Goal: Information Seeking & Learning: Learn about a topic

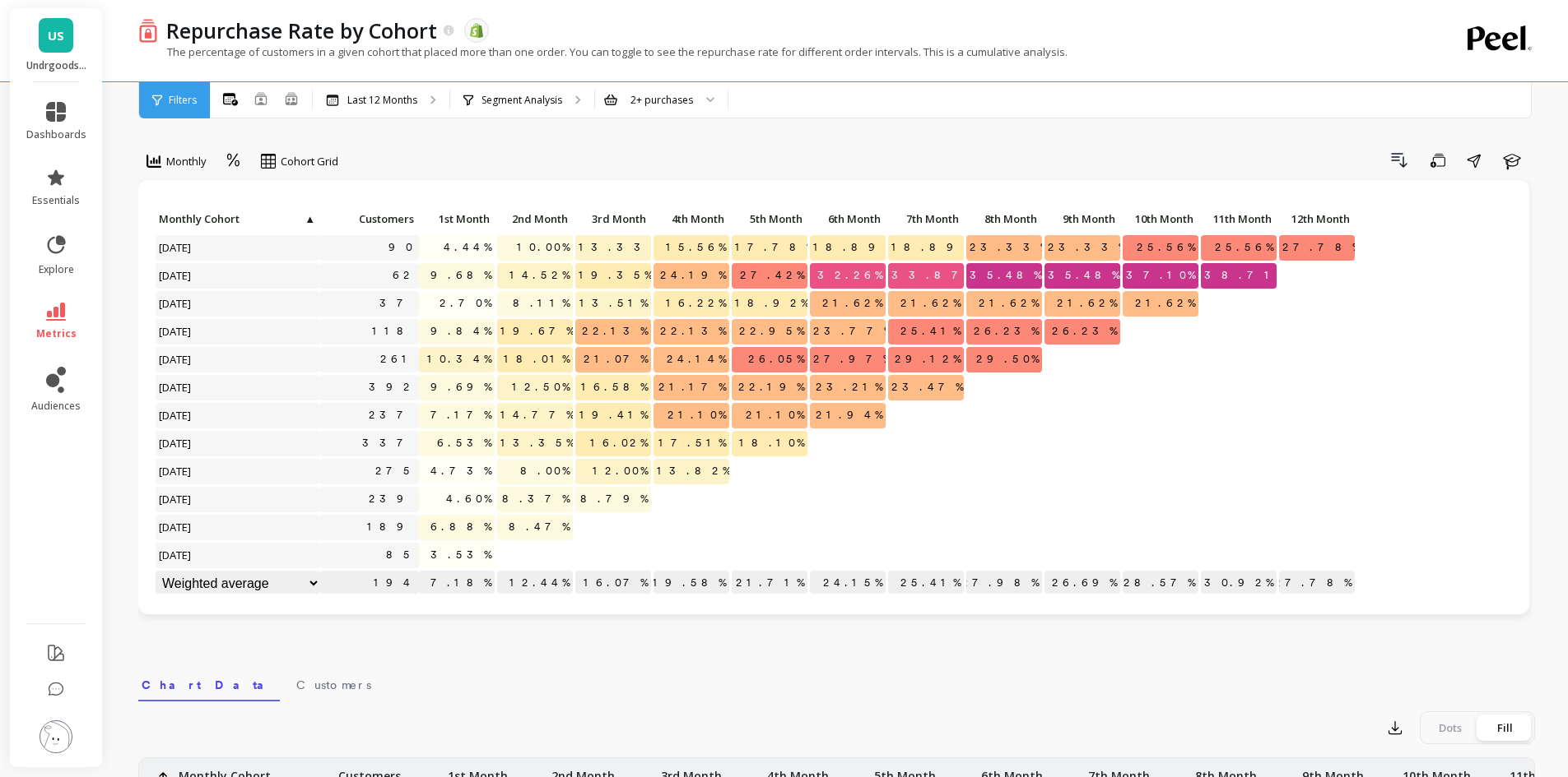
click at [314, 583] on select "Weighted average Weighted average excl. current month Sum Max Min" at bounding box center [237, 583] width 165 height 25
click at [590, 569] on div at bounding box center [613, 557] width 78 height 28
click at [42, 175] on link "essentials" at bounding box center [56, 188] width 60 height 39
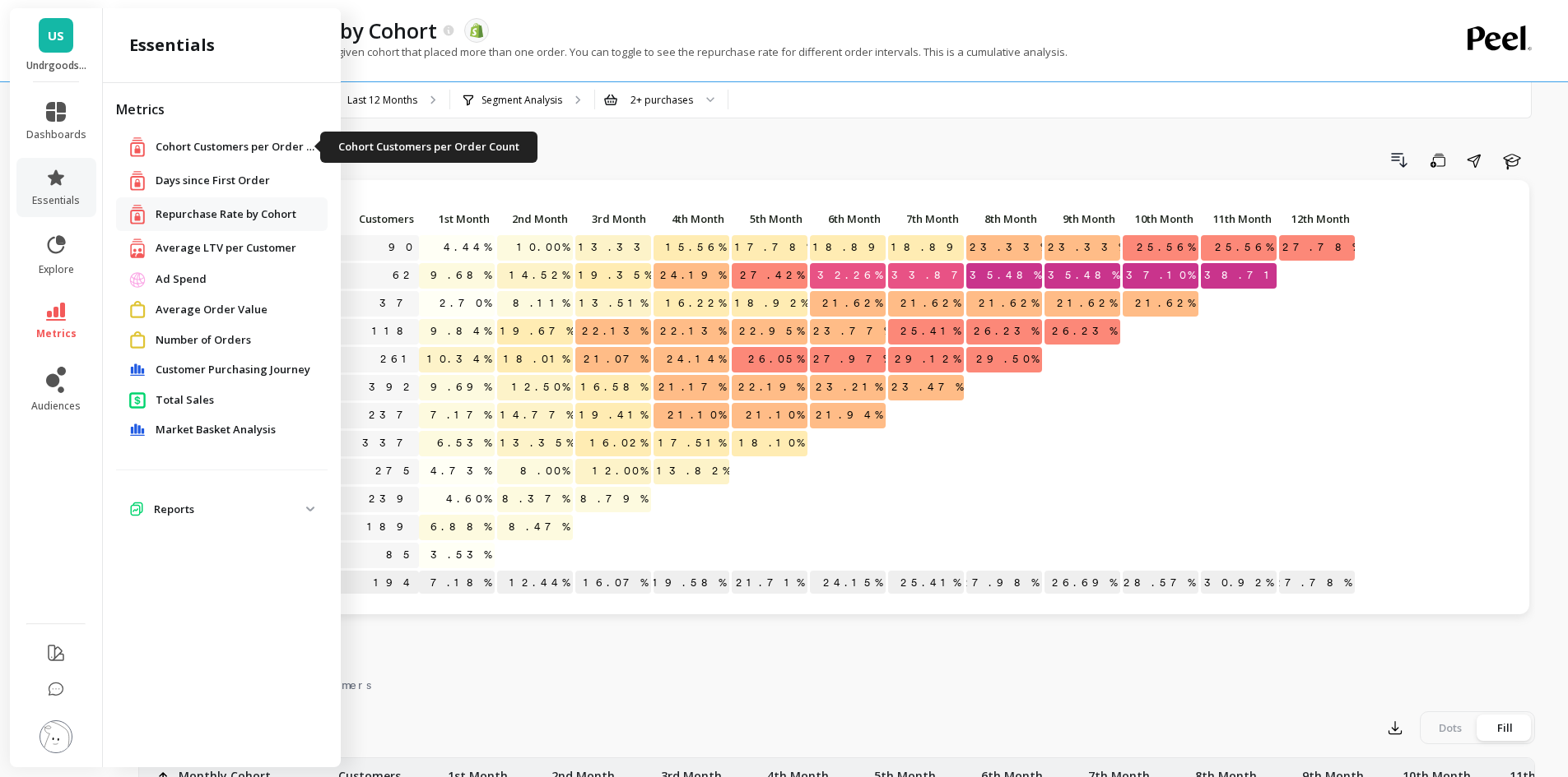
click at [261, 148] on span "Cohort Customers per Order Count" at bounding box center [237, 148] width 165 height 17
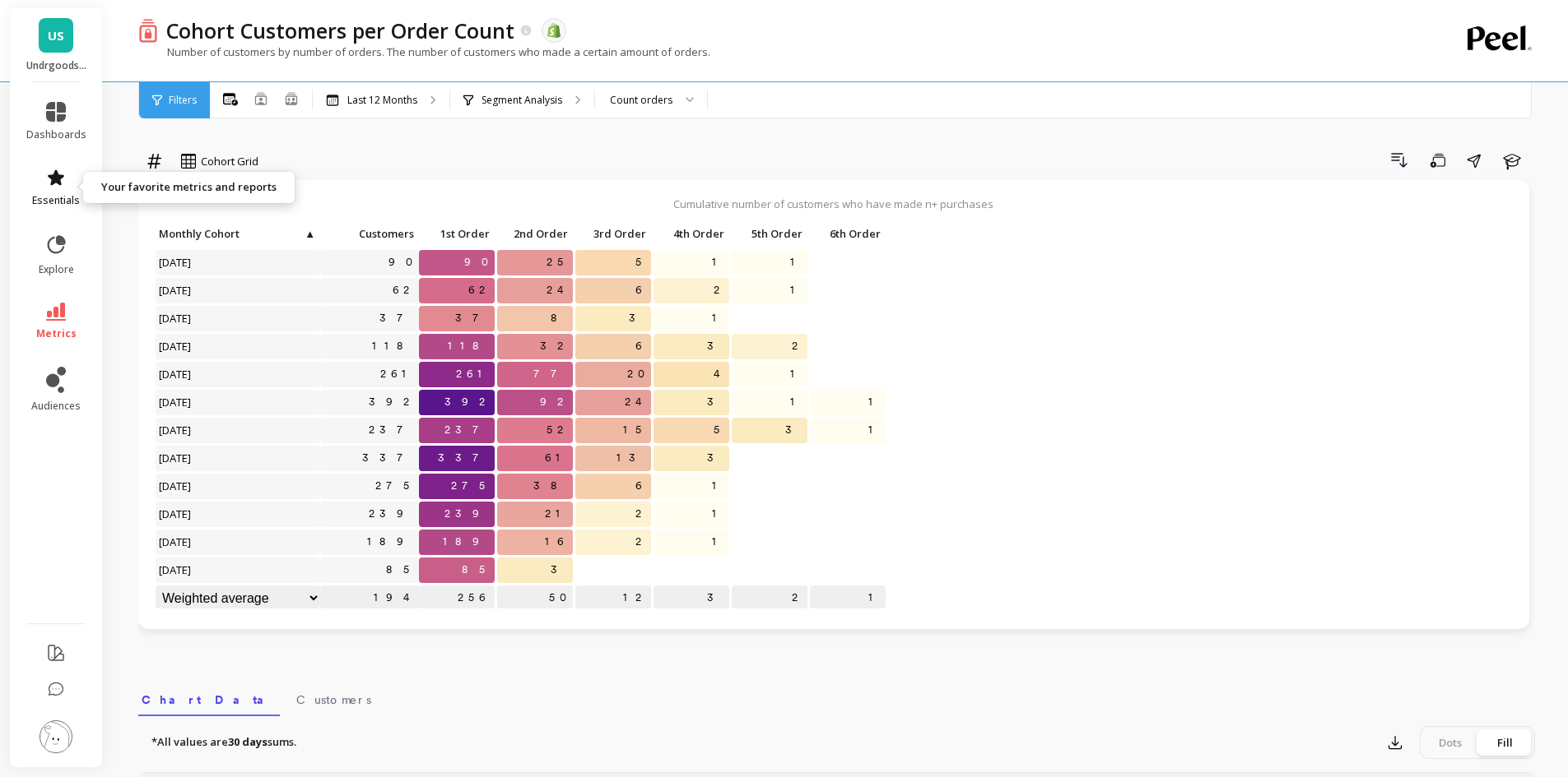
click at [39, 168] on link "essentials" at bounding box center [56, 188] width 60 height 39
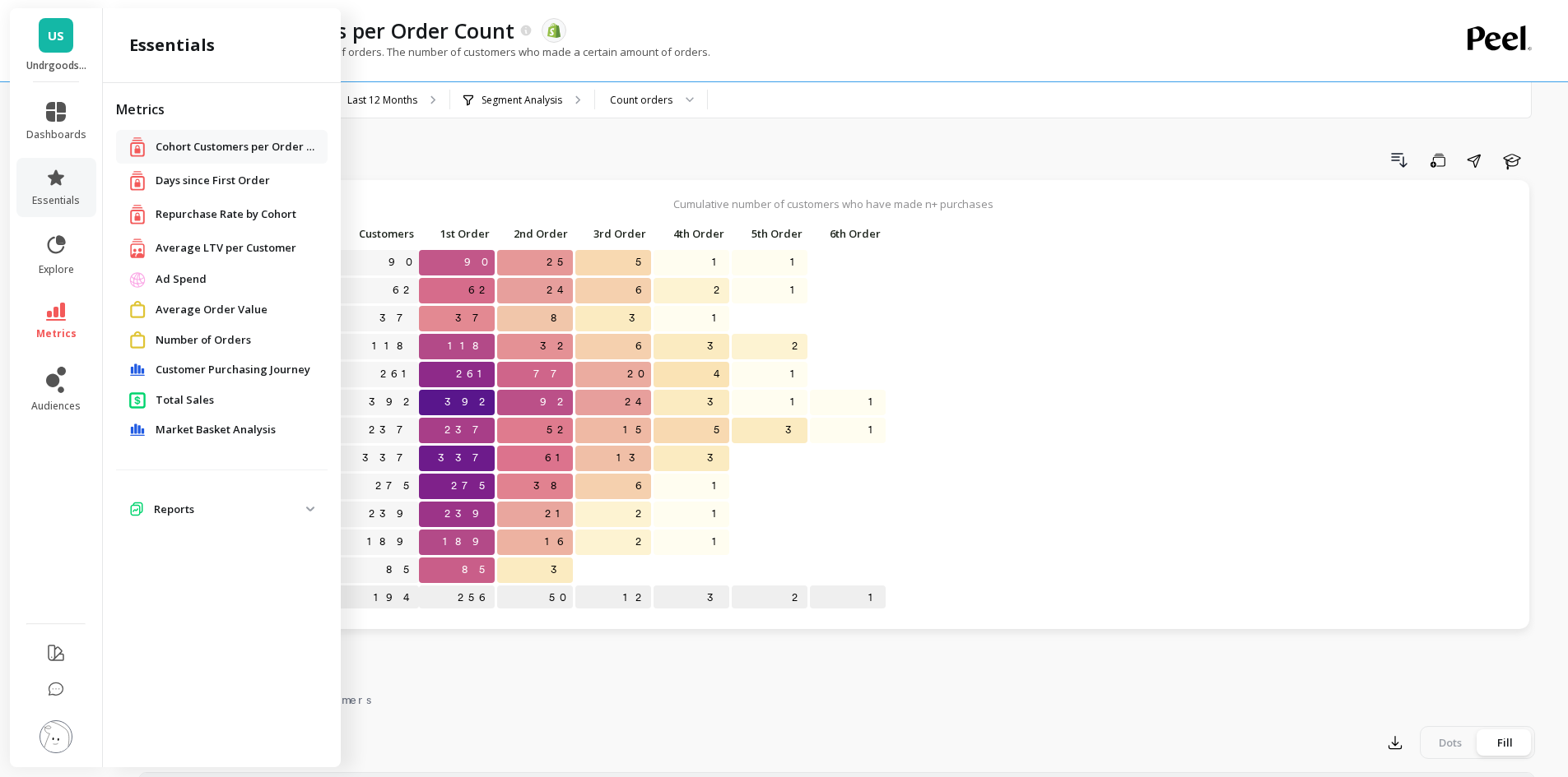
click at [165, 307] on span "Average Order Value" at bounding box center [211, 310] width 112 height 17
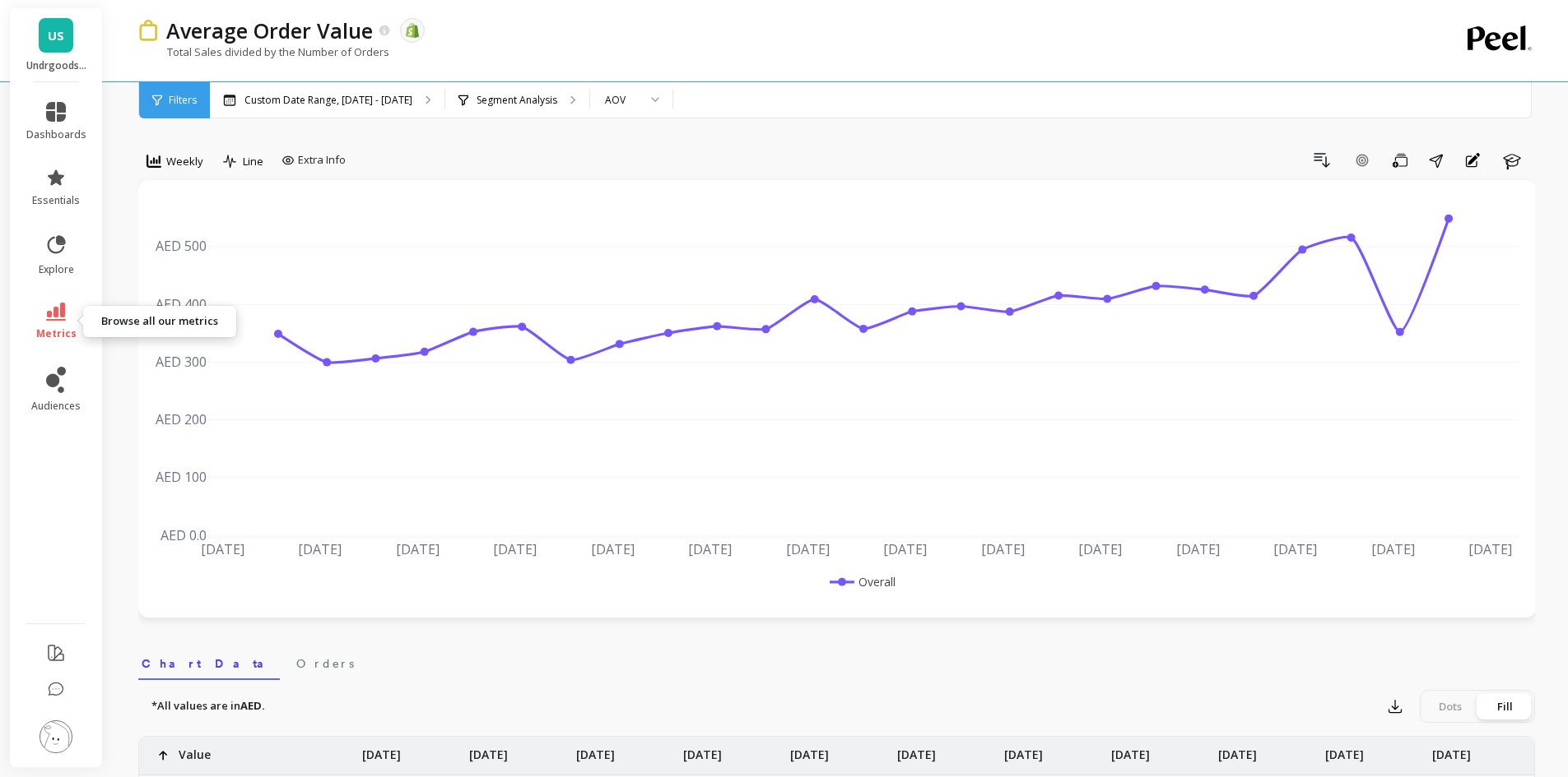
click at [71, 325] on link "metrics" at bounding box center [56, 321] width 60 height 38
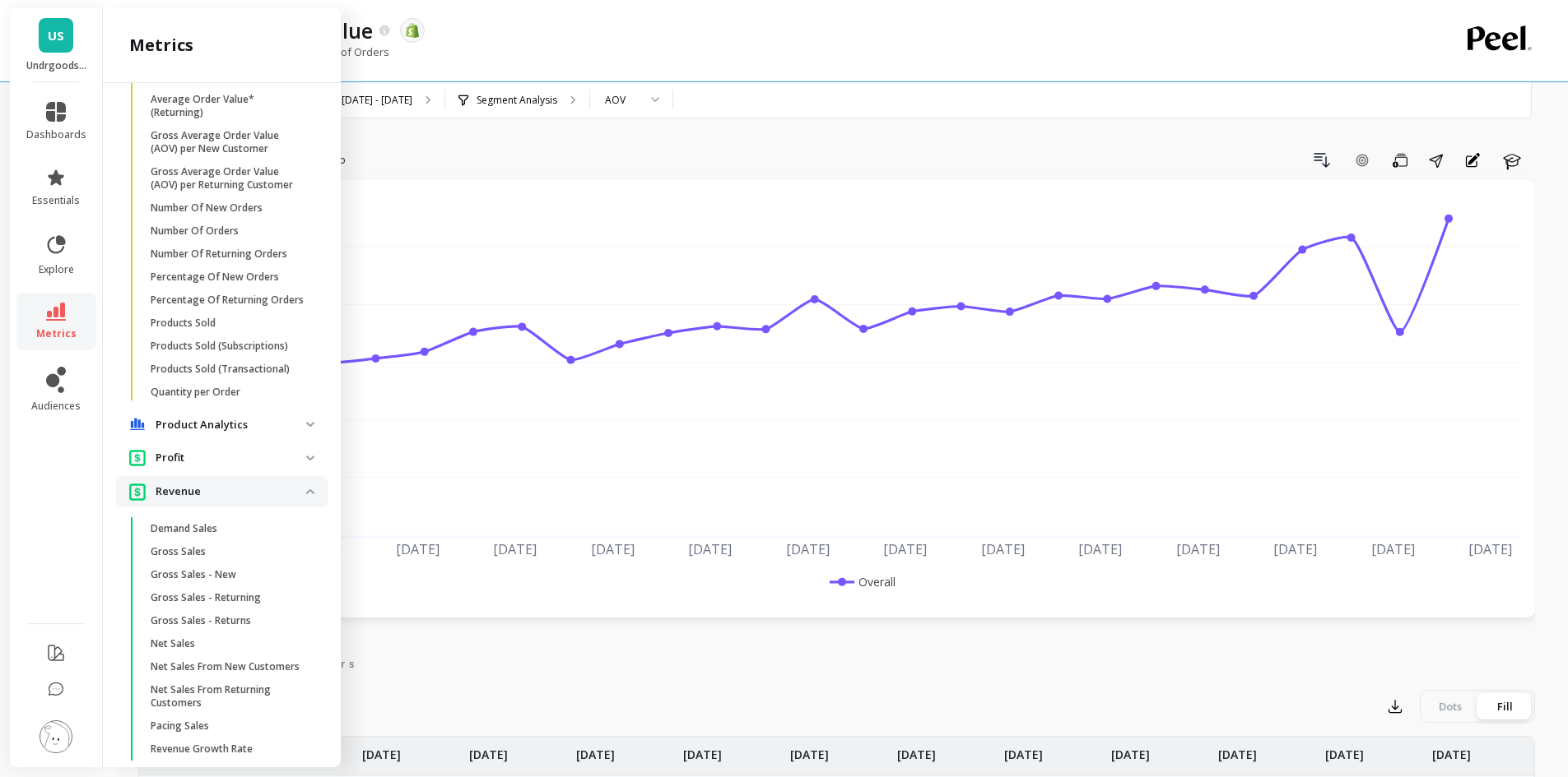
scroll to position [1398, 0]
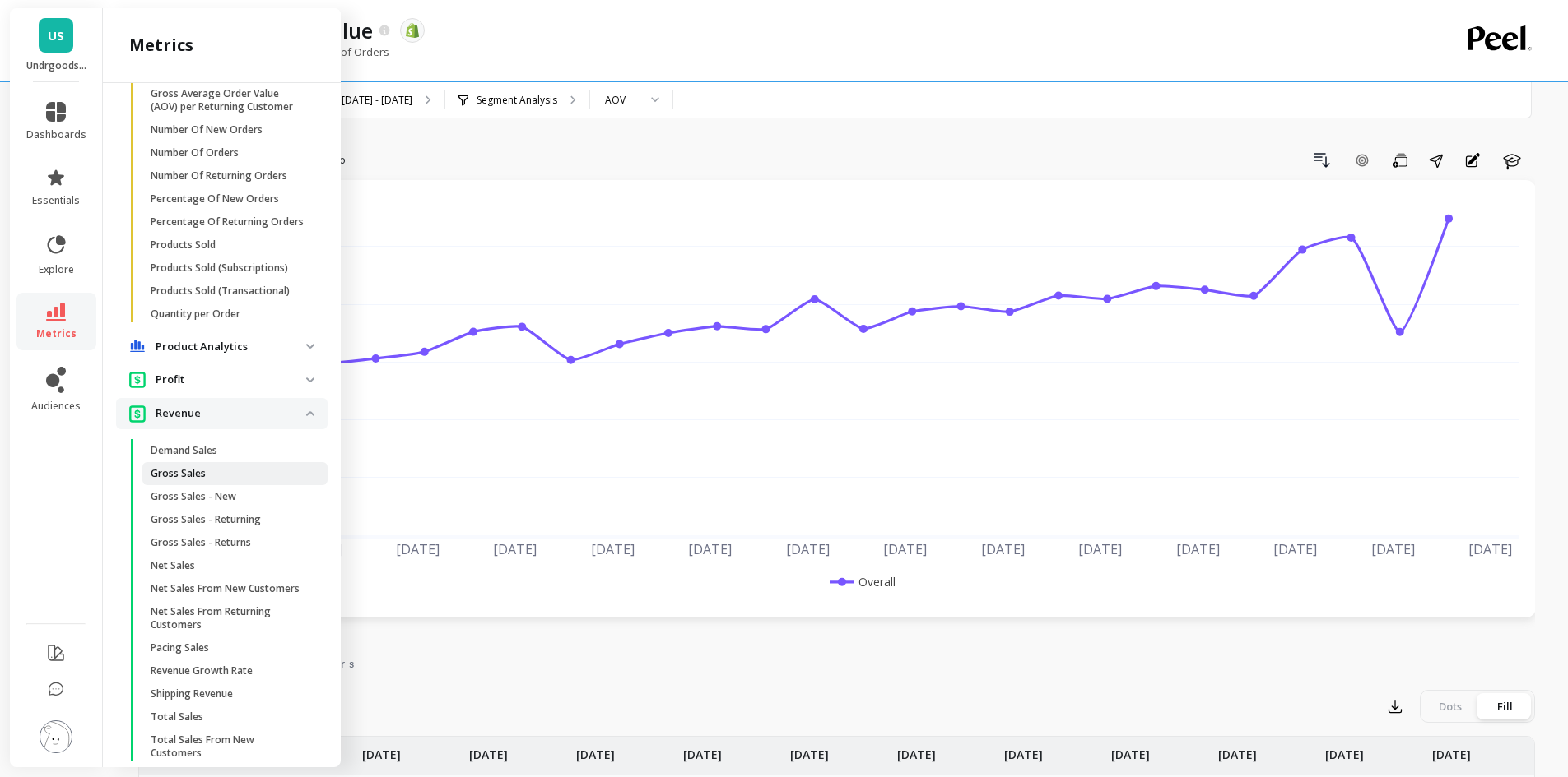
click at [176, 480] on p "Gross Sales" at bounding box center [178, 474] width 55 height 13
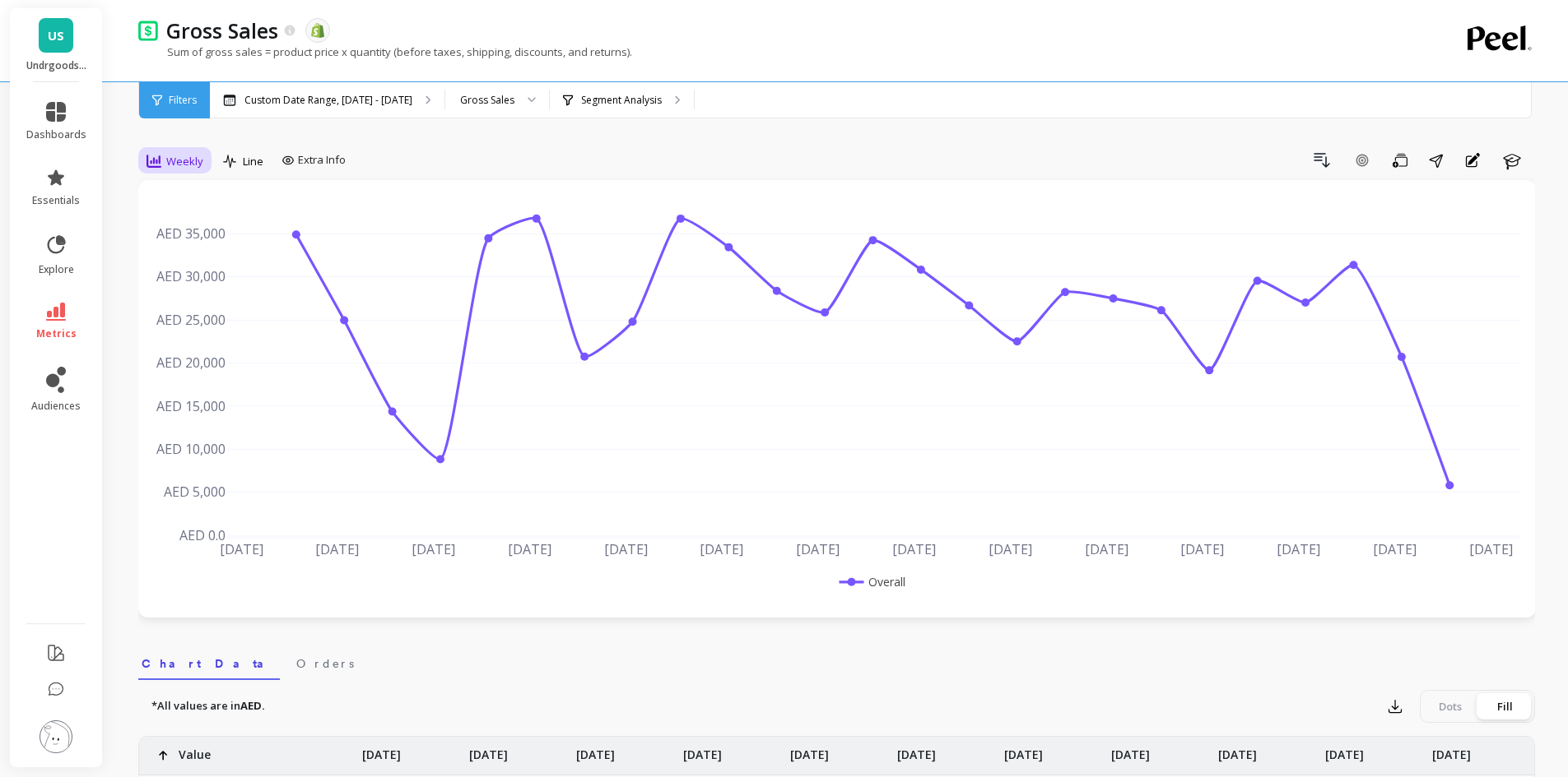
click at [177, 160] on span "Weekly" at bounding box center [184, 162] width 37 height 16
click at [181, 282] on div "Monthly" at bounding box center [198, 292] width 114 height 29
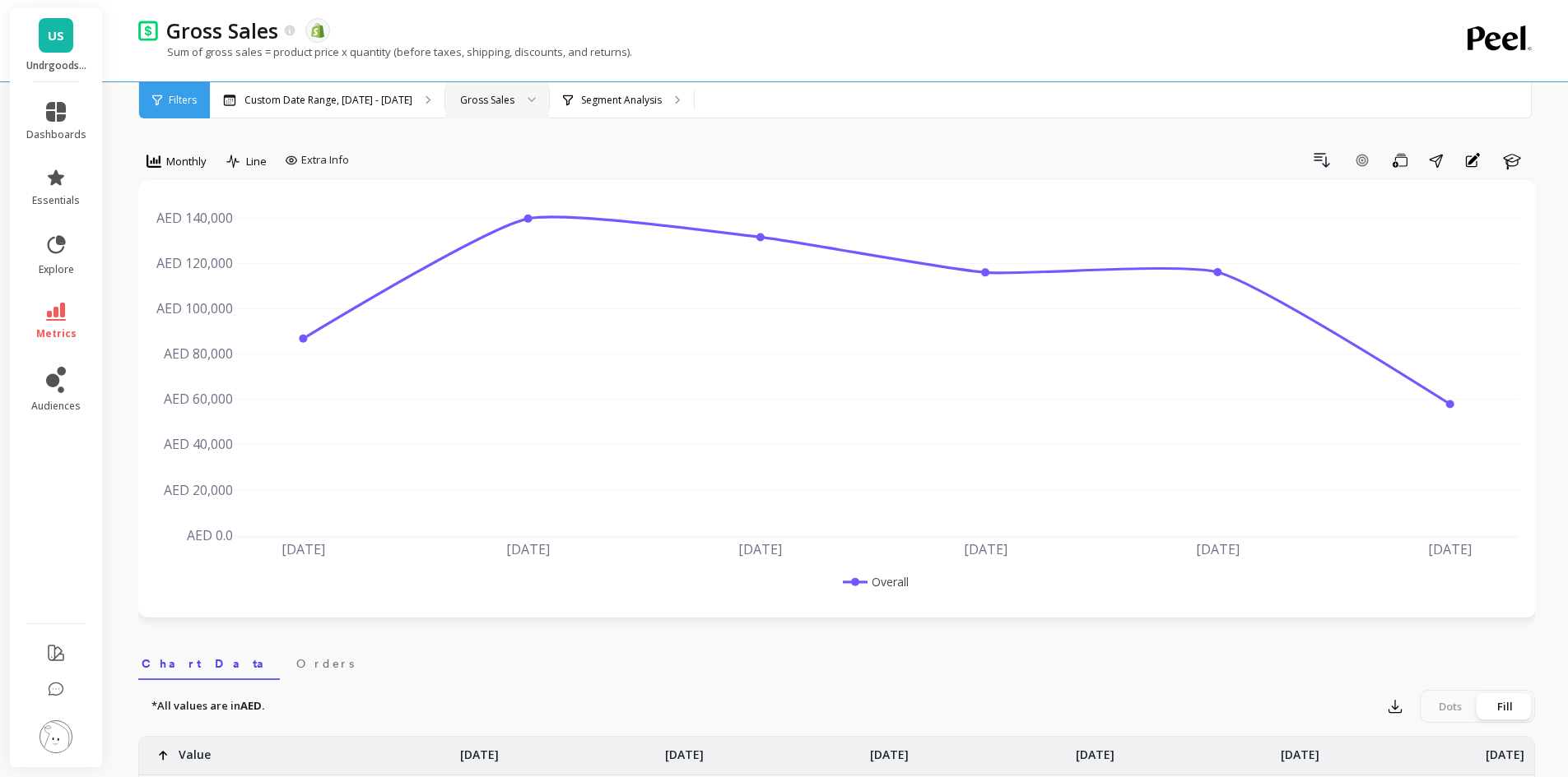
click at [494, 102] on div "Gross Sales" at bounding box center [487, 100] width 55 height 16
click at [599, 156] on div "Drill Down Add Goal Save Share Annotations Learn" at bounding box center [945, 161] width 1180 height 26
click at [342, 97] on p "Custom Date Range, Apr 1 - Sep 17" at bounding box center [328, 101] width 168 height 13
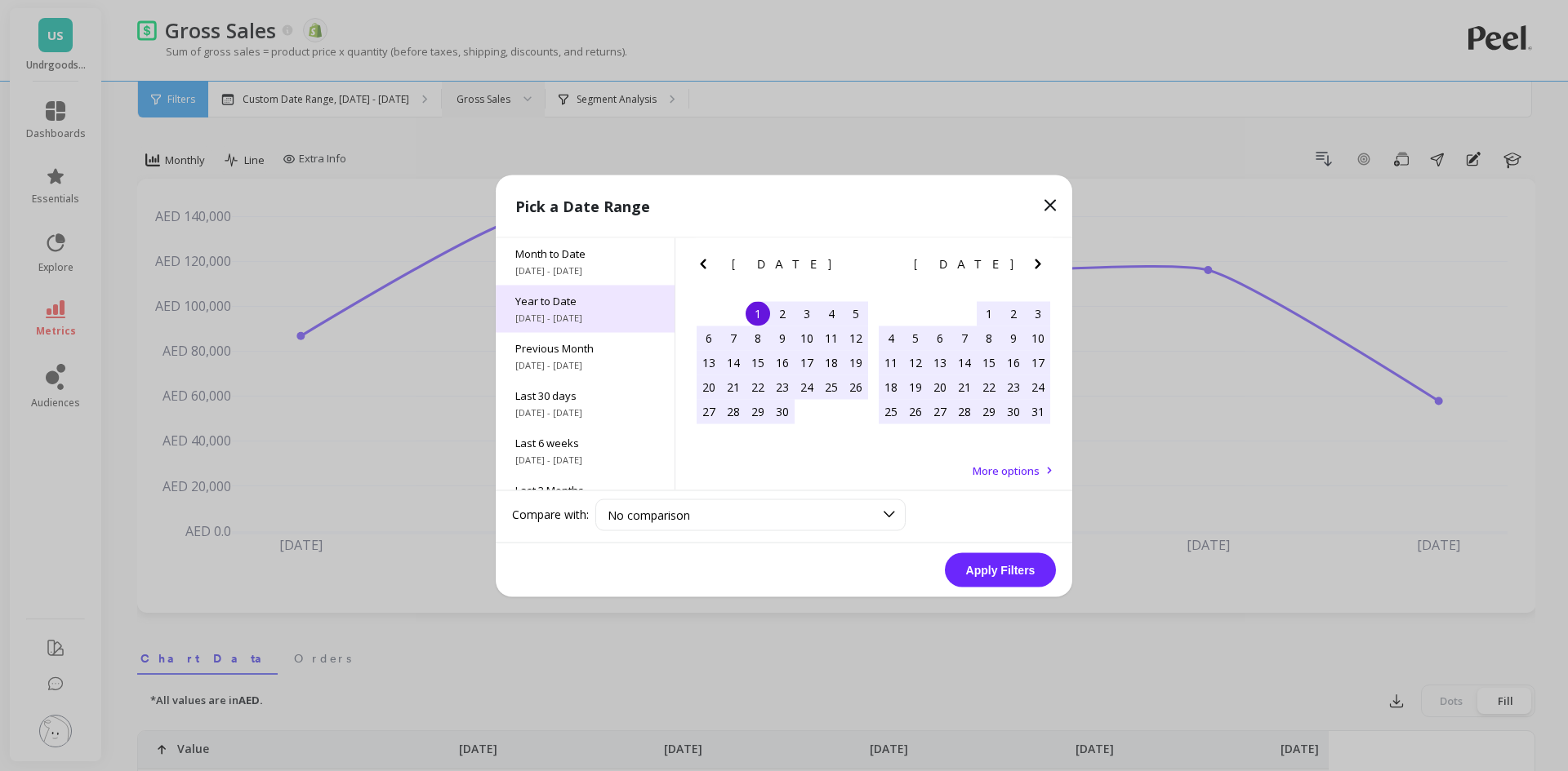
click at [590, 318] on span "1/1/2025 - 9/18/2025" at bounding box center [585, 318] width 140 height 13
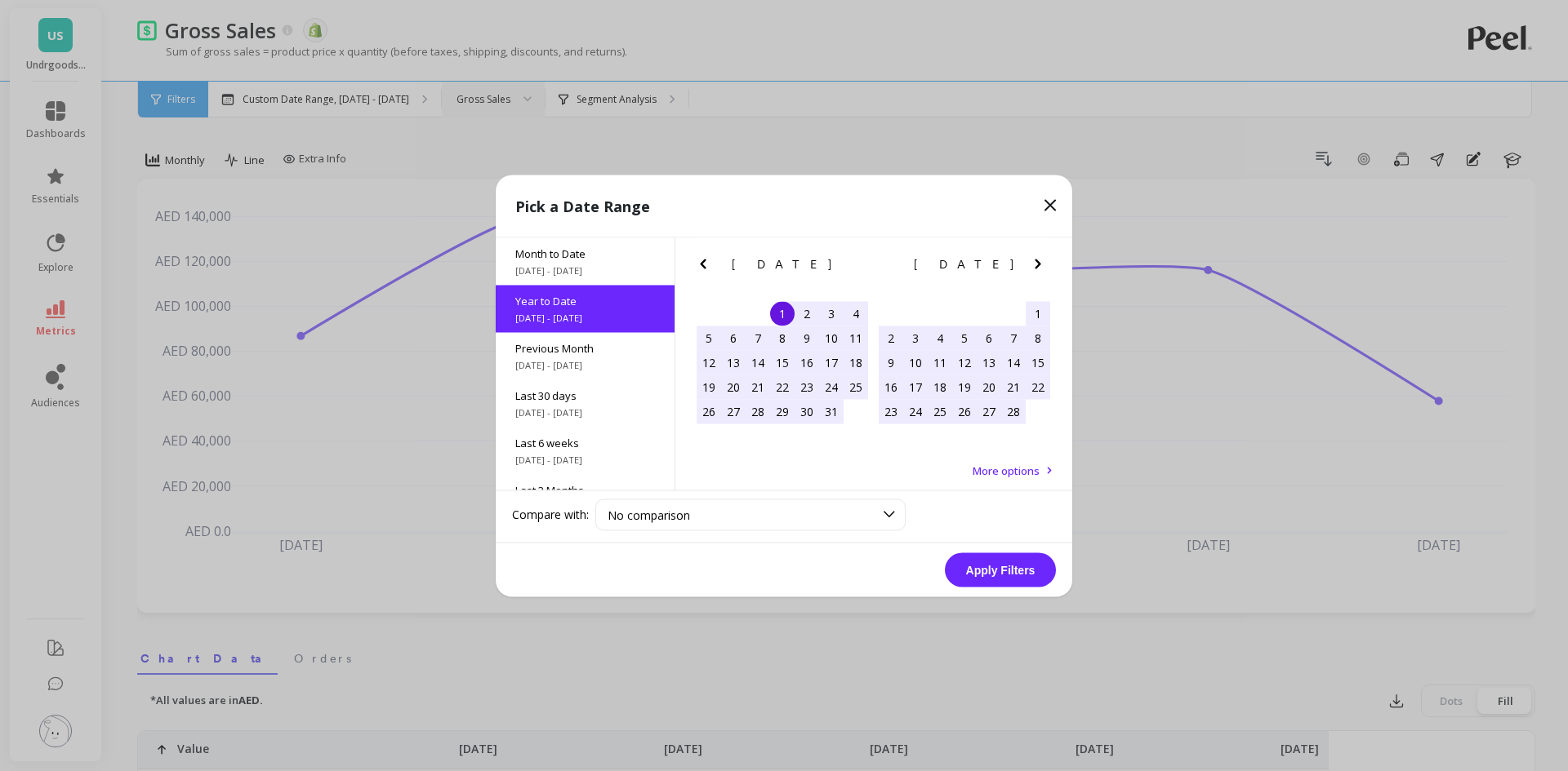
click at [979, 565] on button "Apply Filters" at bounding box center [1000, 570] width 111 height 34
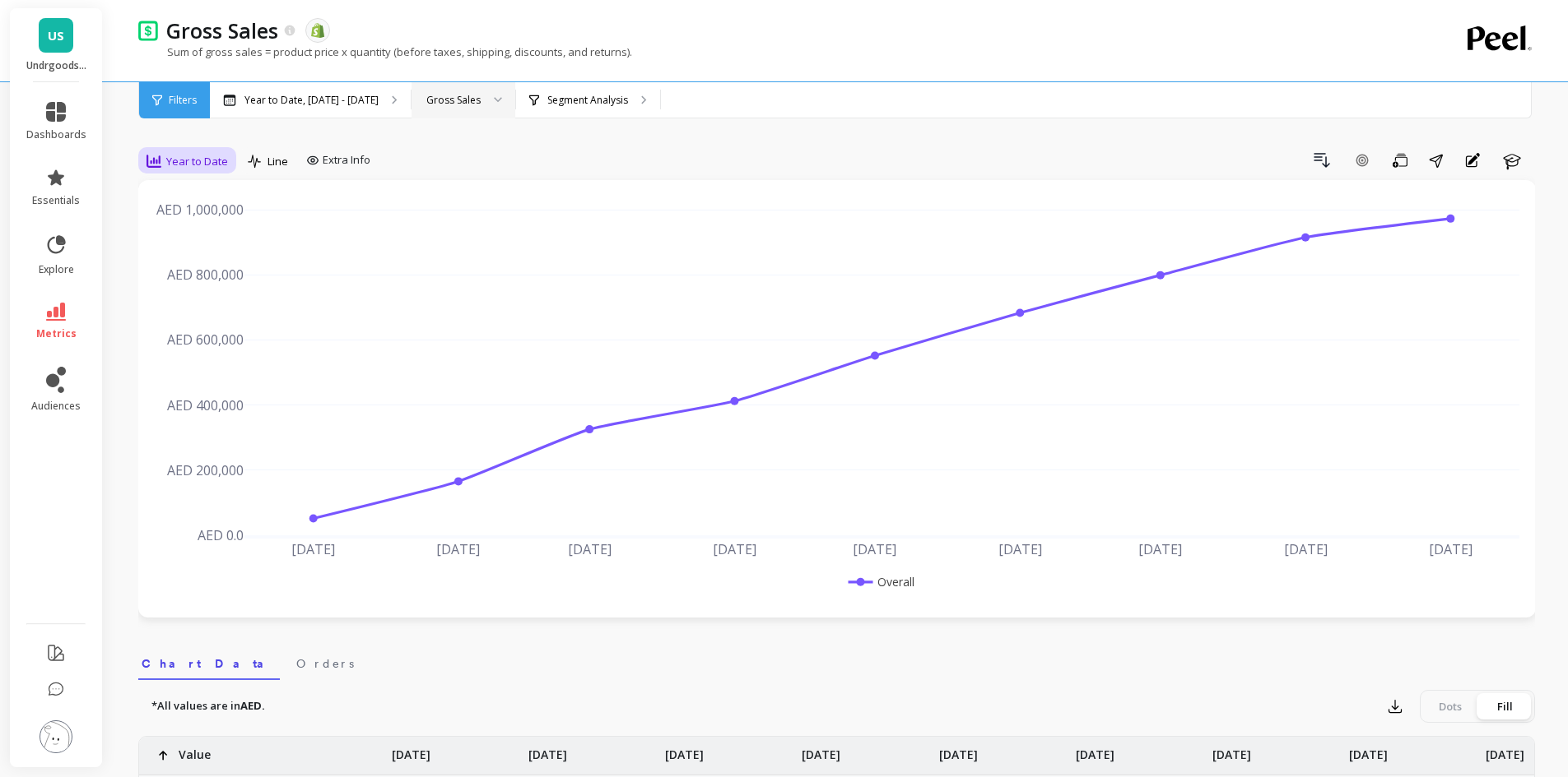
click at [186, 168] on span "Year to Date" at bounding box center [197, 162] width 62 height 16
click at [196, 297] on div "Monthly" at bounding box center [199, 292] width 94 height 16
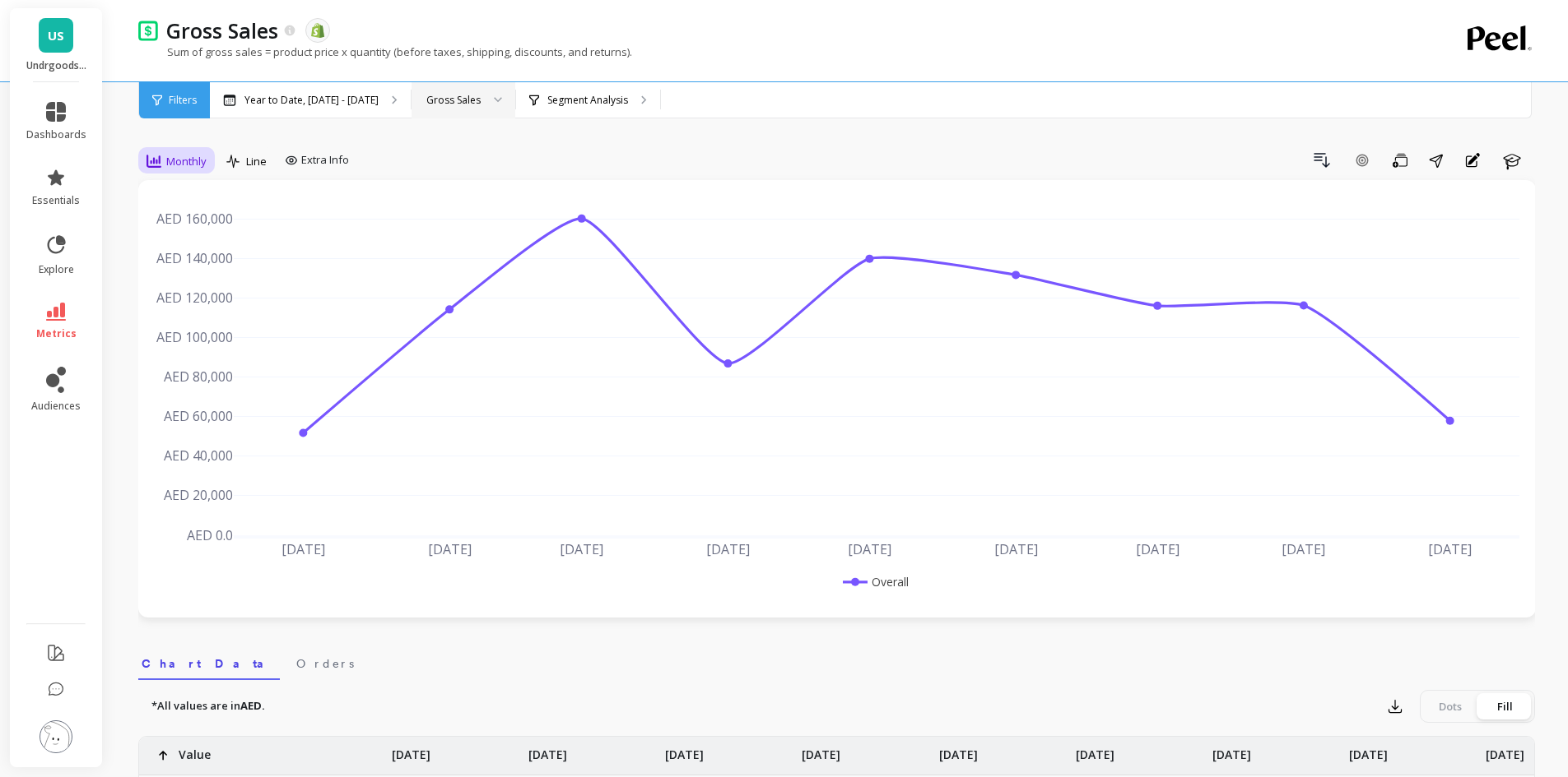
click at [158, 169] on div at bounding box center [154, 161] width 15 height 18
click at [468, 158] on div "Drill Down Add Goal Save Share Annotations Learn" at bounding box center [945, 161] width 1180 height 26
click at [287, 94] on p "Year to Date, Jan 1 - Sep 18" at bounding box center [311, 101] width 134 height 13
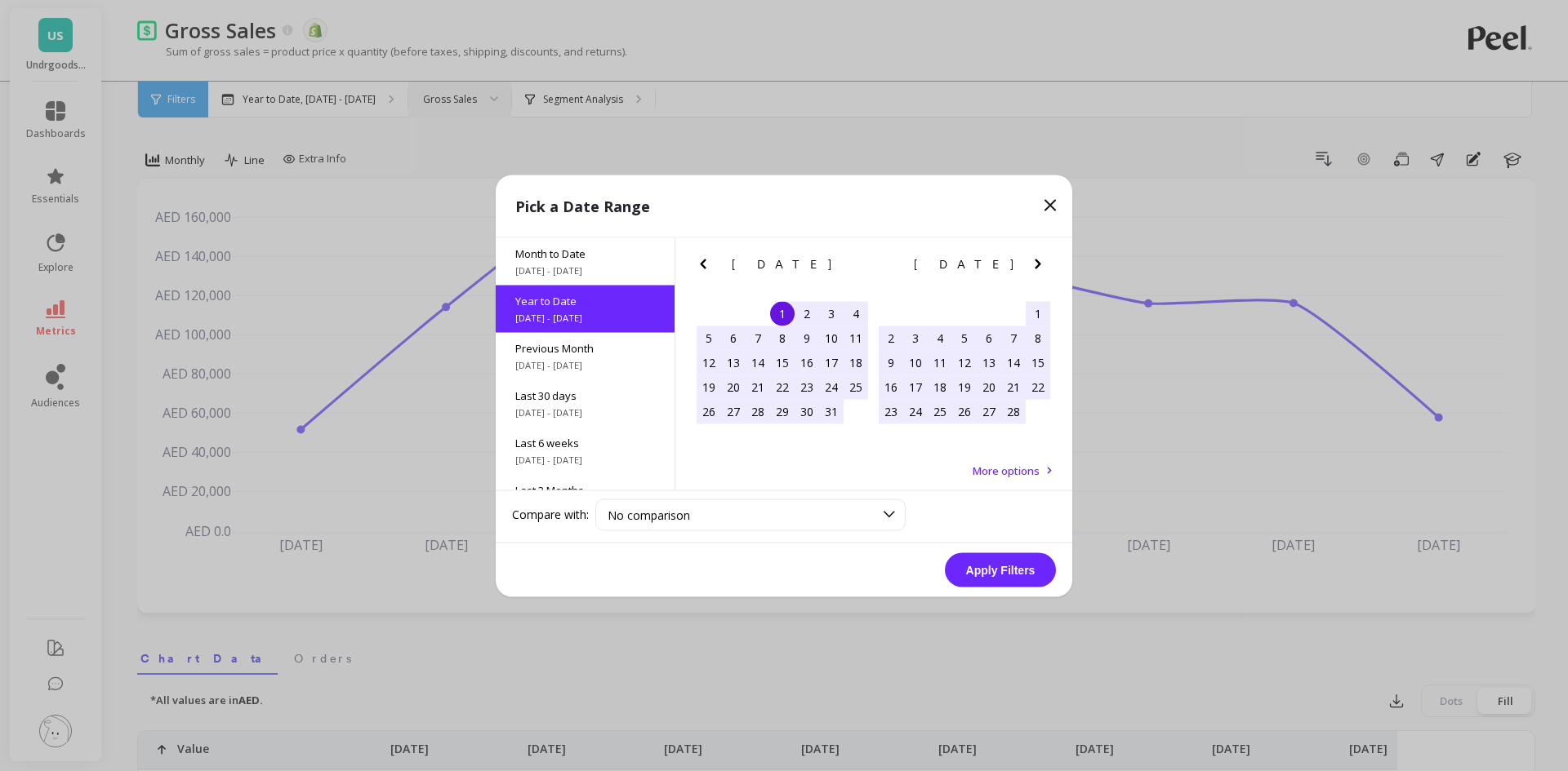
click at [554, 311] on span "1/1/2025 - 9/18/2025" at bounding box center [585, 318] width 140 height 13
click at [988, 563] on button "Apply Filters" at bounding box center [1000, 570] width 111 height 34
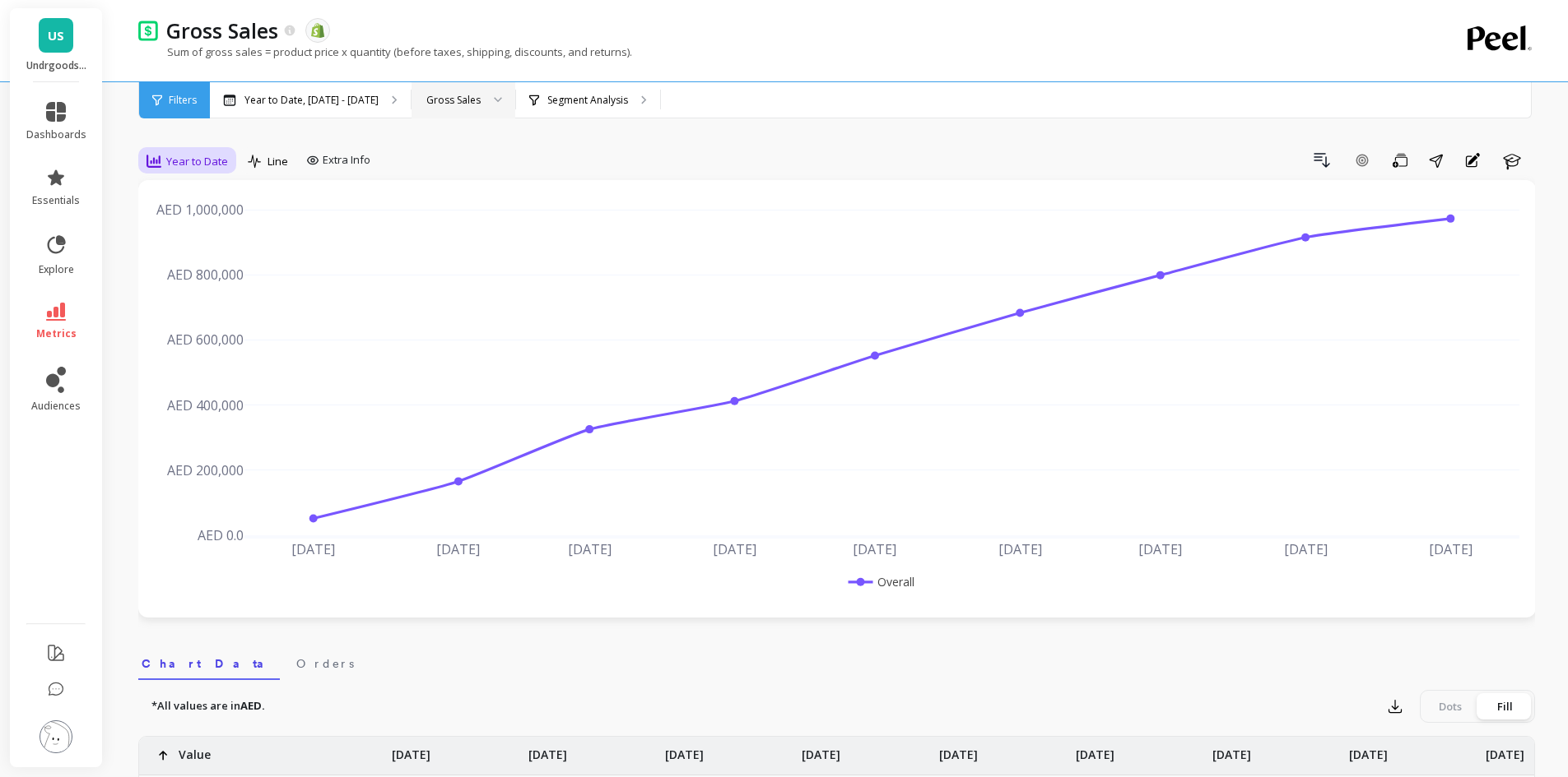
click at [150, 166] on icon at bounding box center [154, 162] width 15 height 13
click at [212, 296] on div "Monthly" at bounding box center [199, 292] width 94 height 16
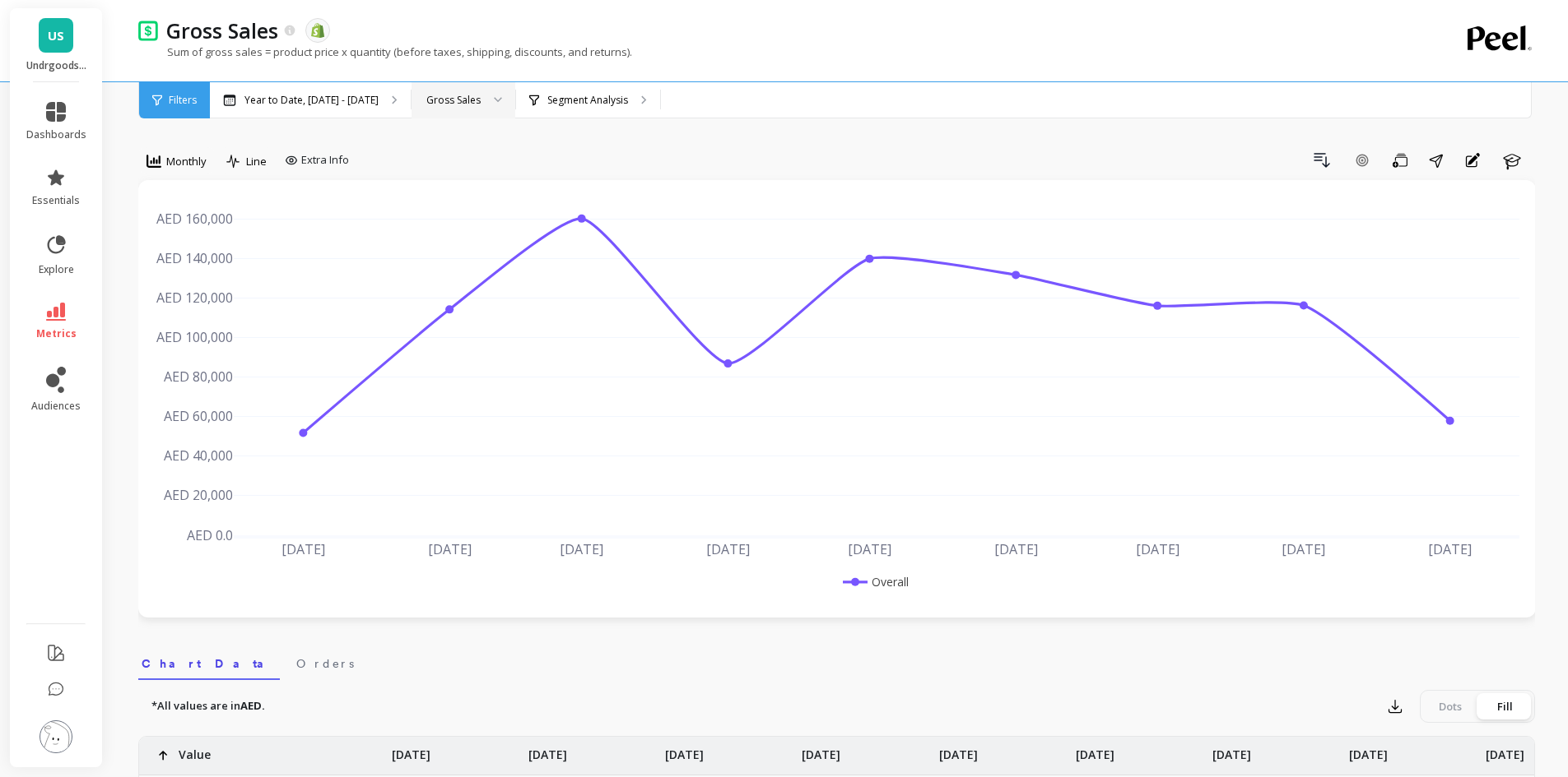
click at [67, 732] on img at bounding box center [55, 737] width 33 height 33
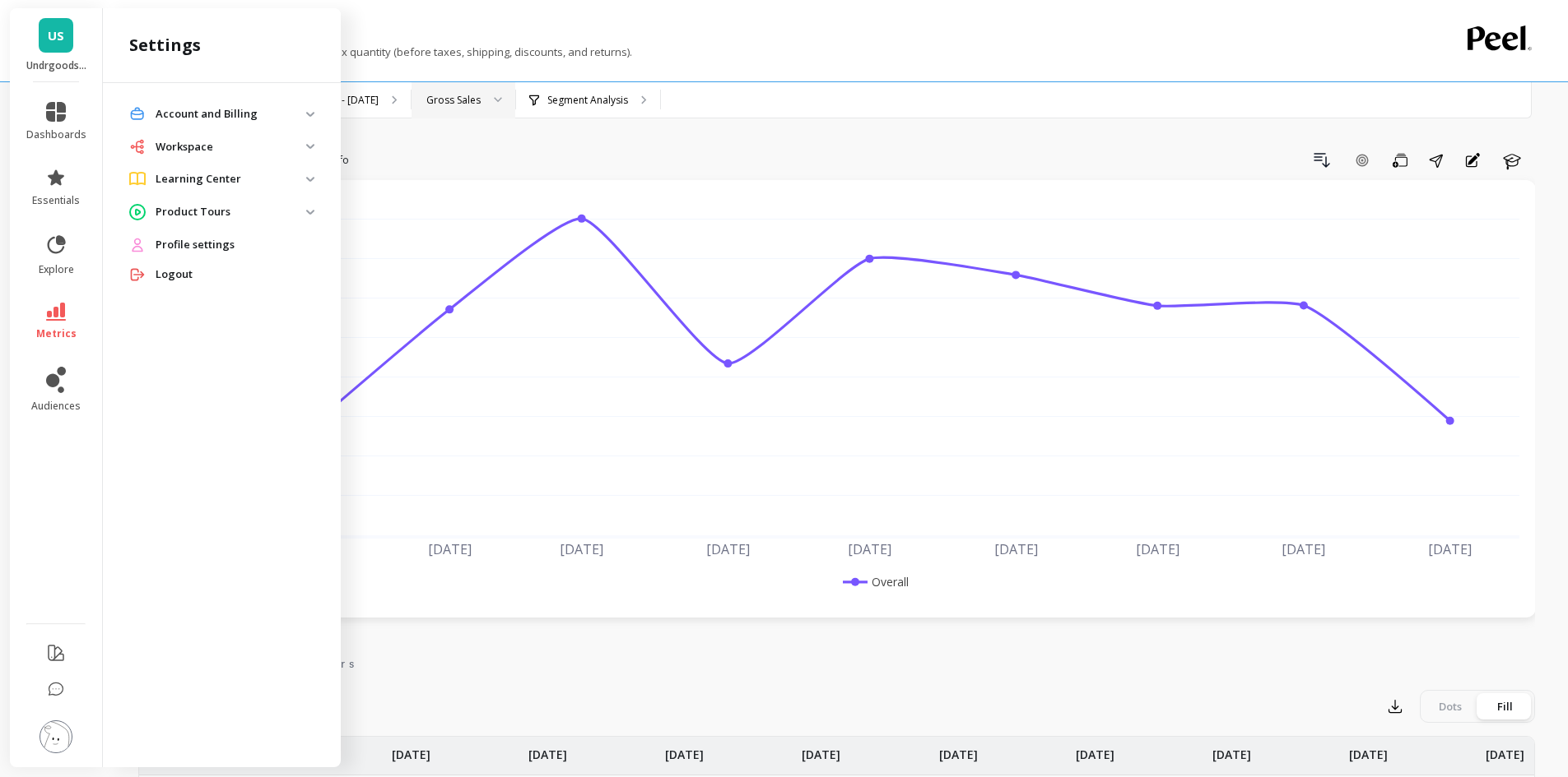
click at [957, 88] on div "Year to Date, Jan 1 - Sep 18 Gross Sales Segment Analysis" at bounding box center [905, 101] width 1392 height 37
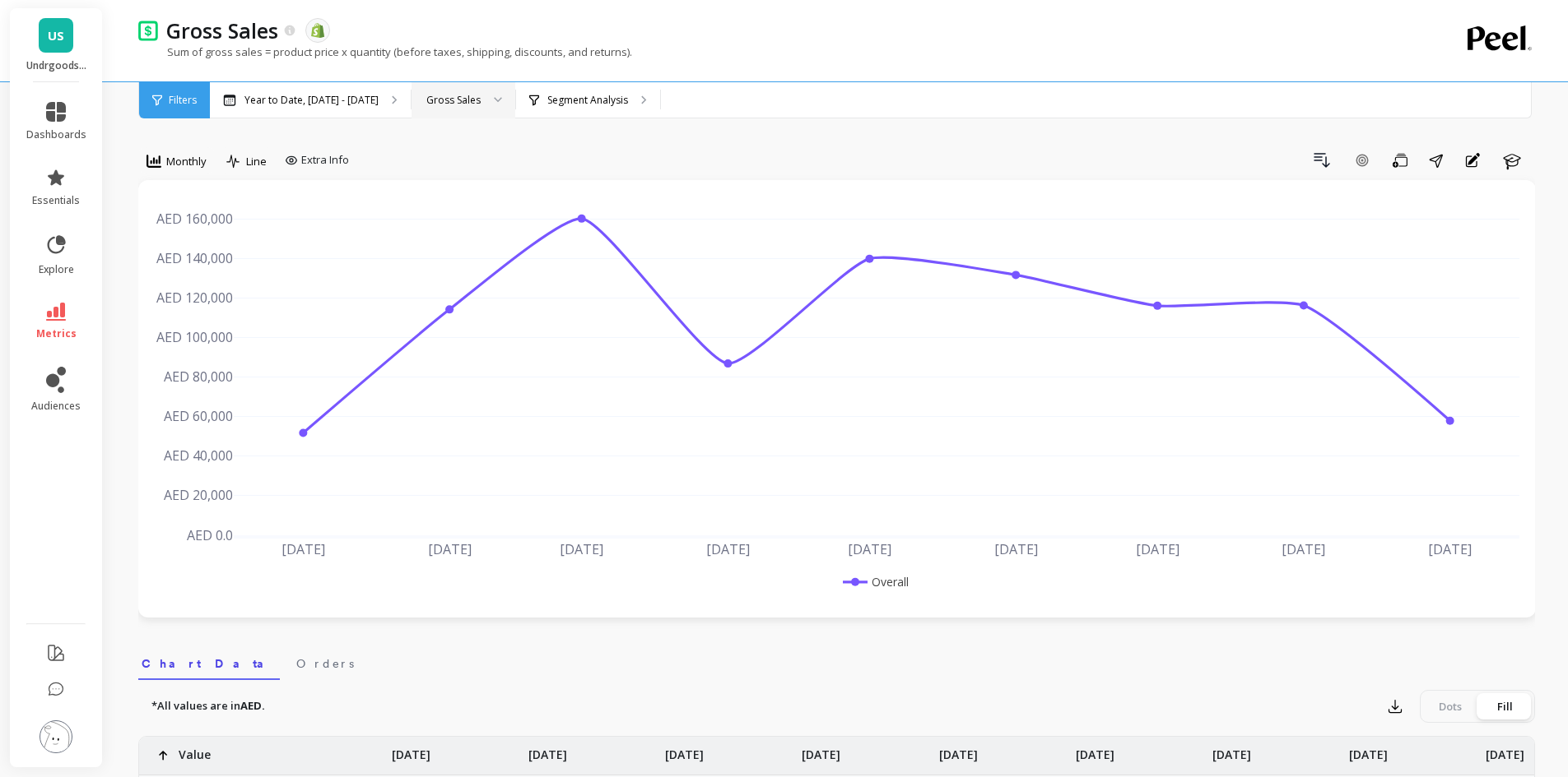
click at [37, 37] on div "US Undrgoods SAR" at bounding box center [56, 45] width 92 height 74
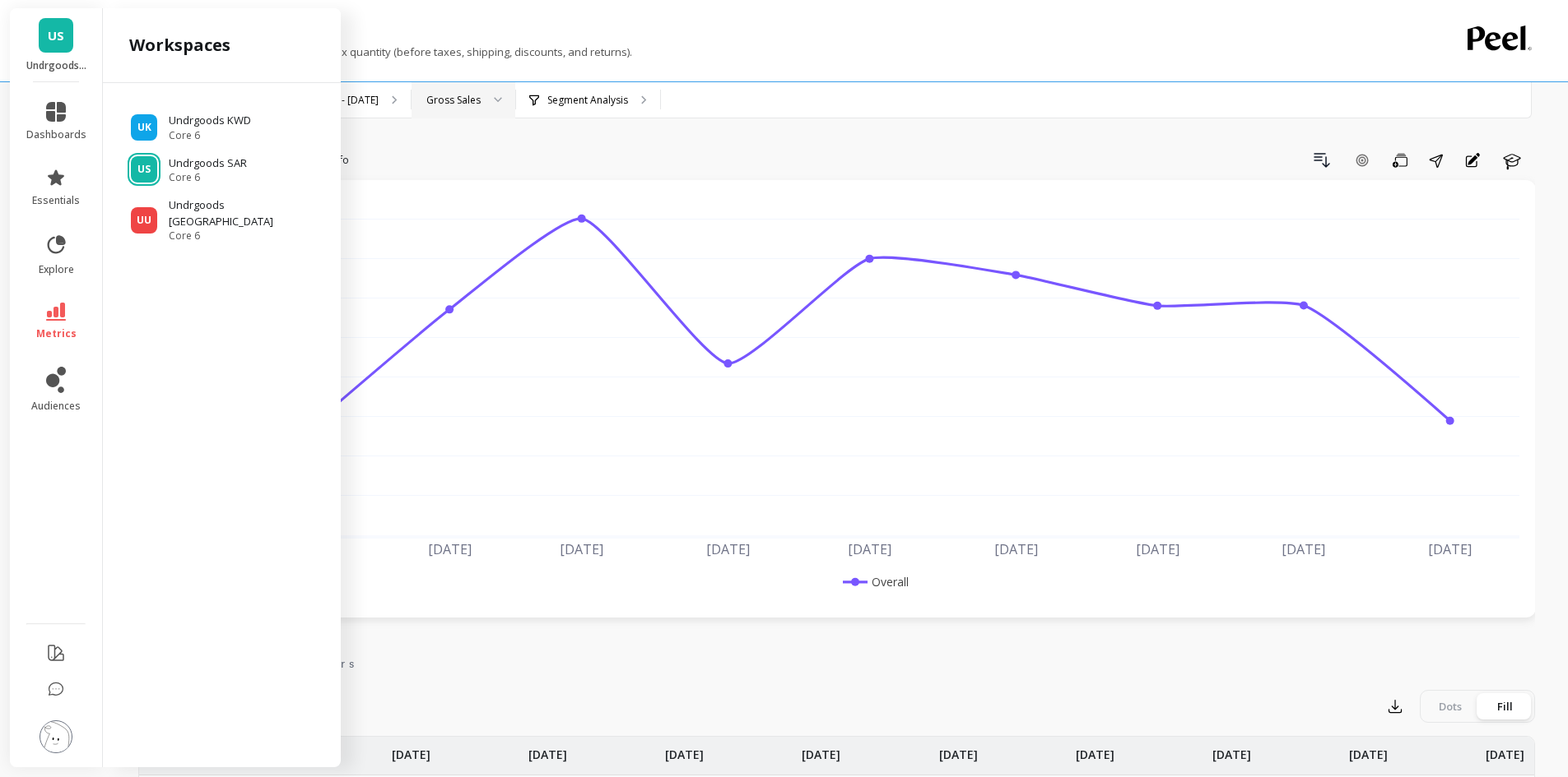
click at [793, 49] on div "Sum of gross sales = product price x quantity (before taxes, shipping, discount…" at bounding box center [769, 59] width 1262 height 31
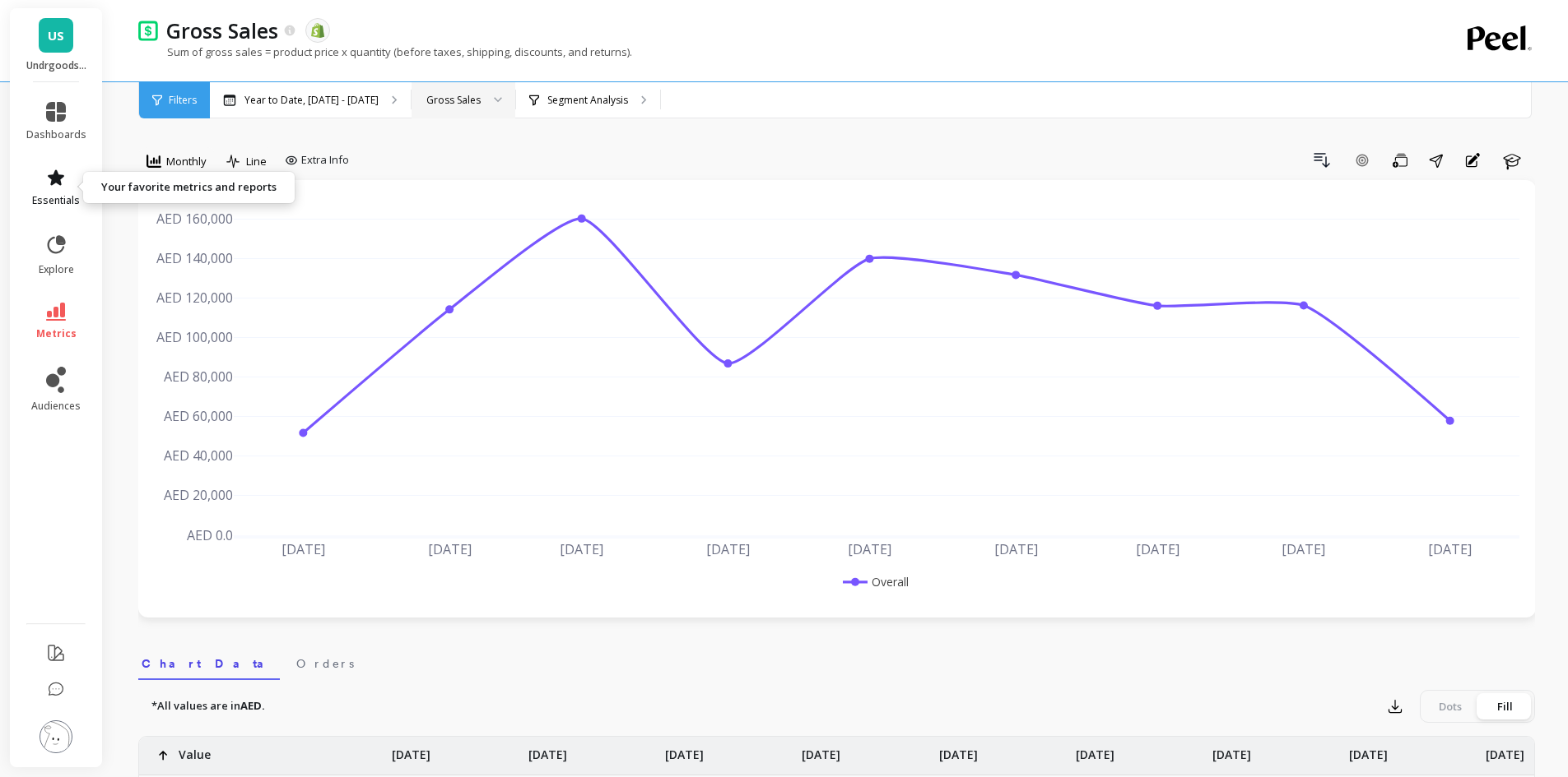
click at [56, 173] on icon at bounding box center [56, 177] width 17 height 16
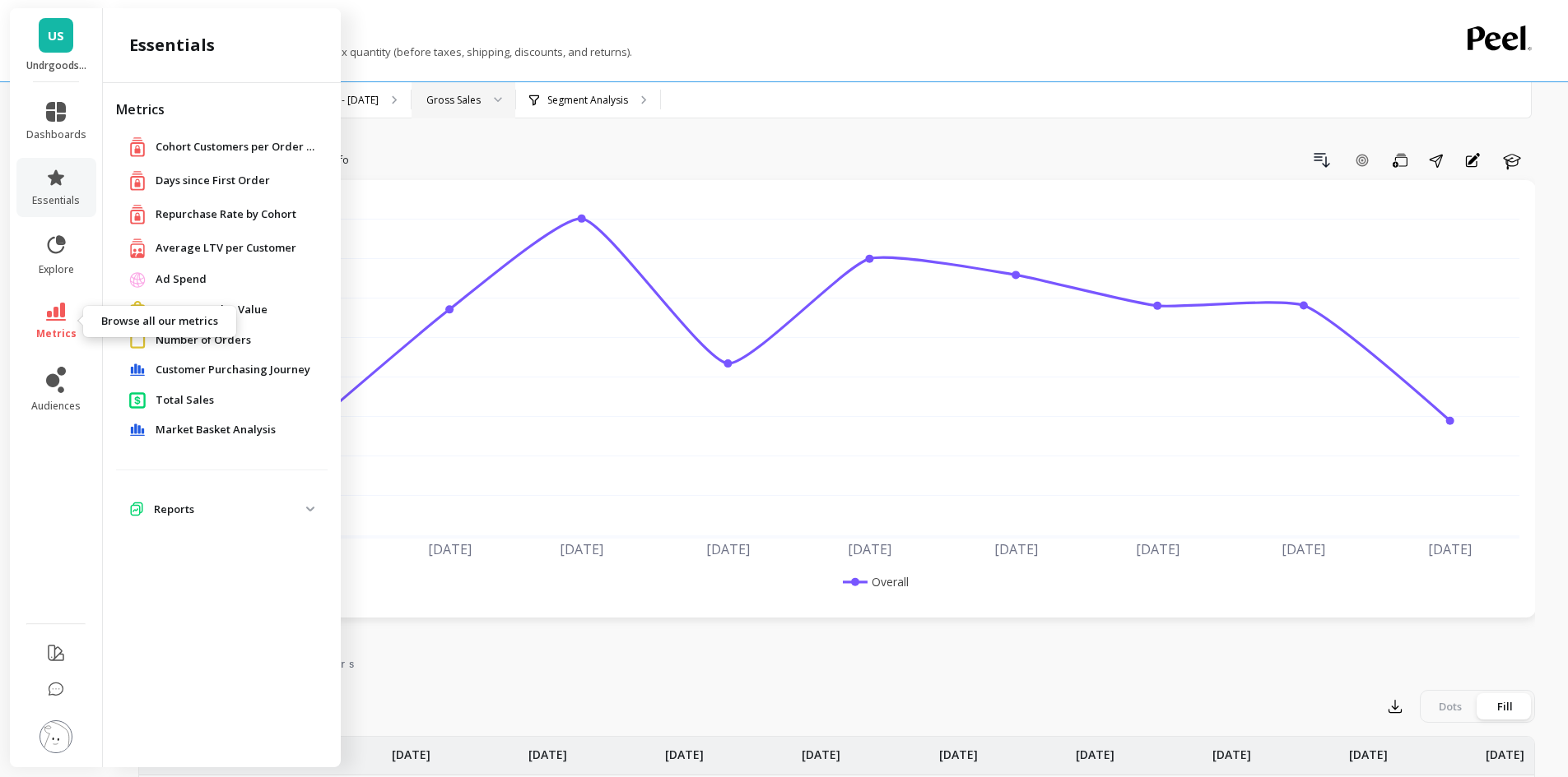
click at [62, 315] on icon at bounding box center [55, 311] width 20 height 18
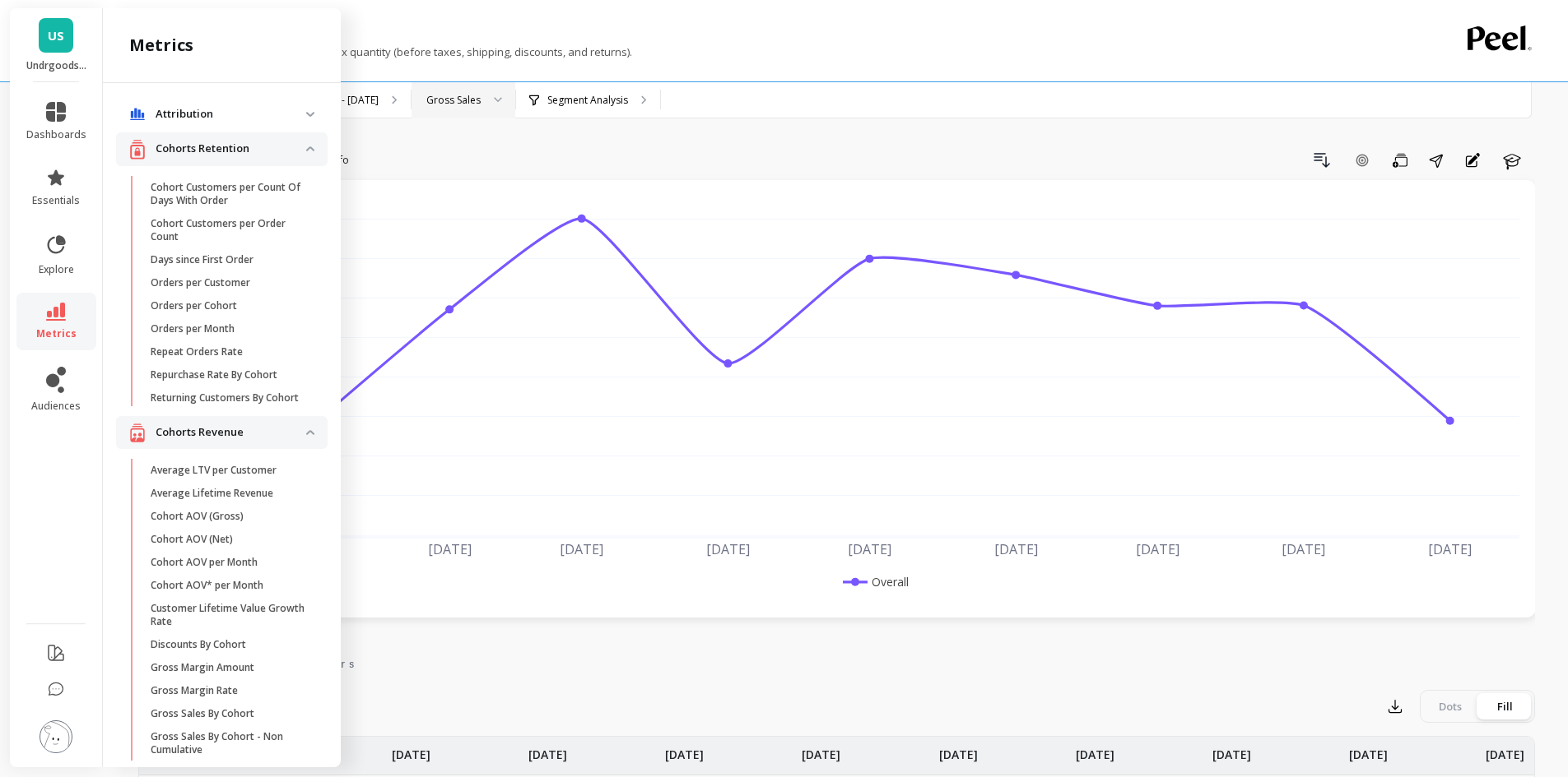
scroll to position [1398, 0]
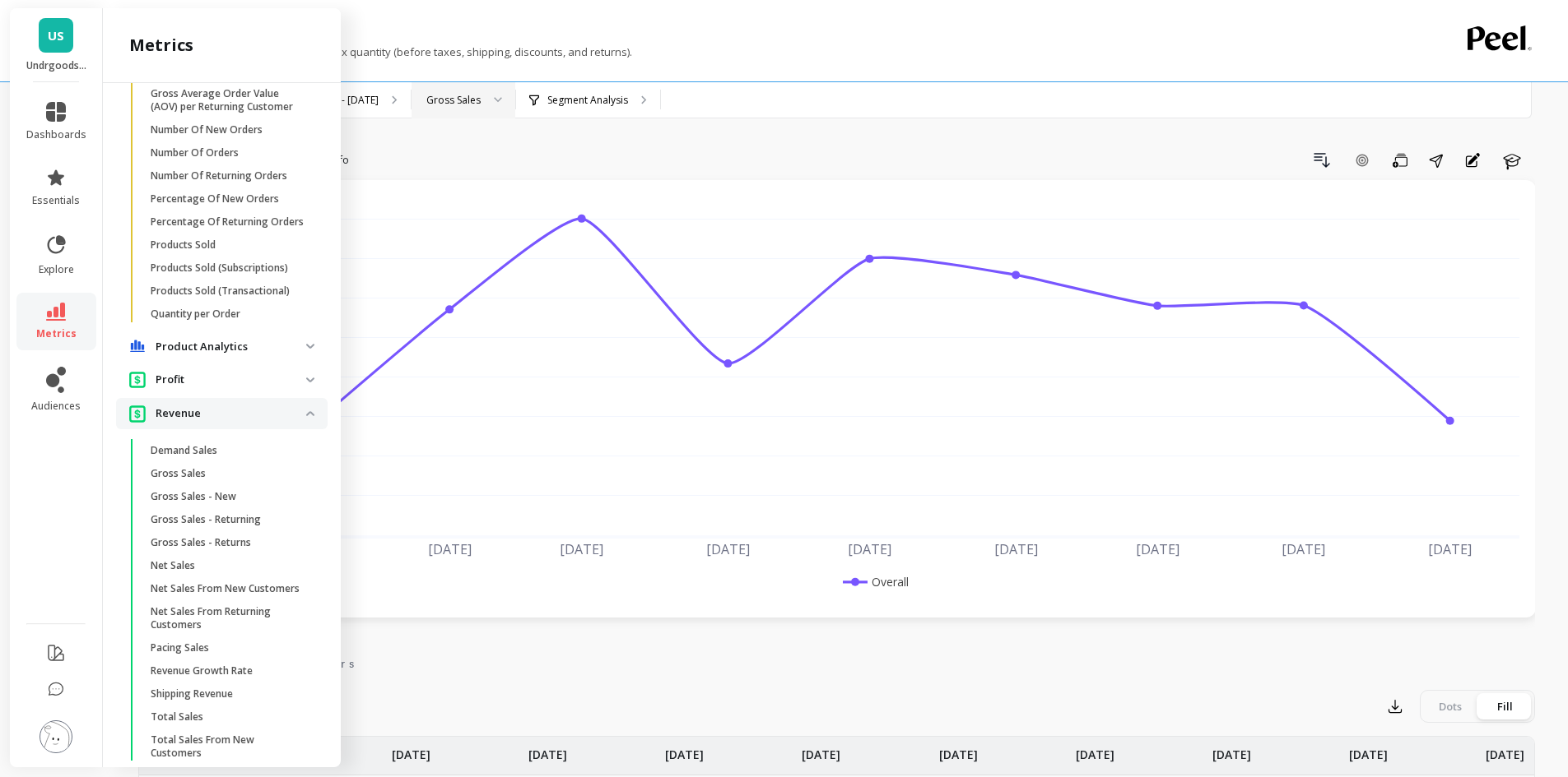
click at [297, 428] on span "Revenue" at bounding box center [221, 413] width 212 height 30
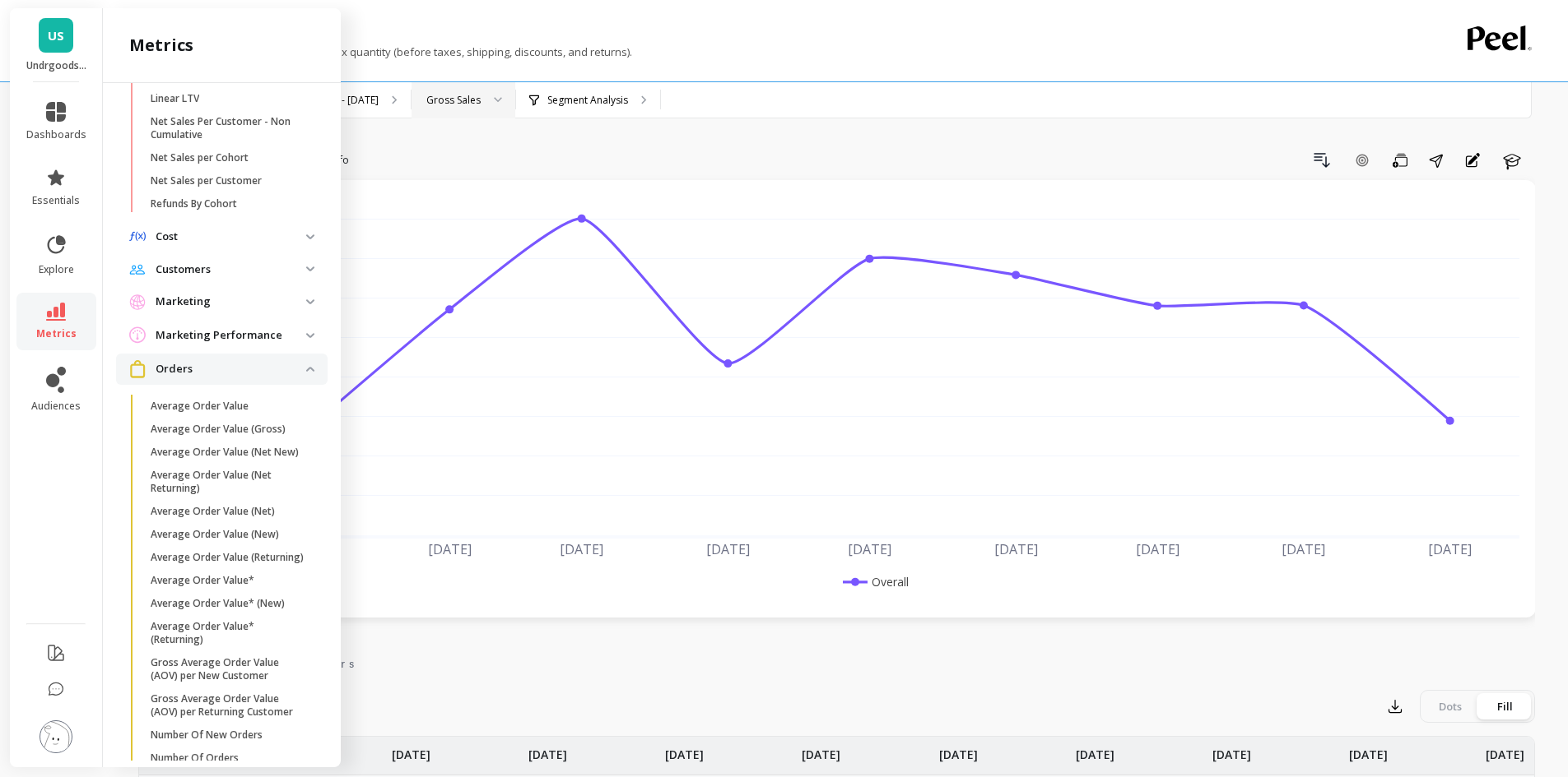
click at [287, 378] on p "Orders" at bounding box center [230, 369] width 150 height 17
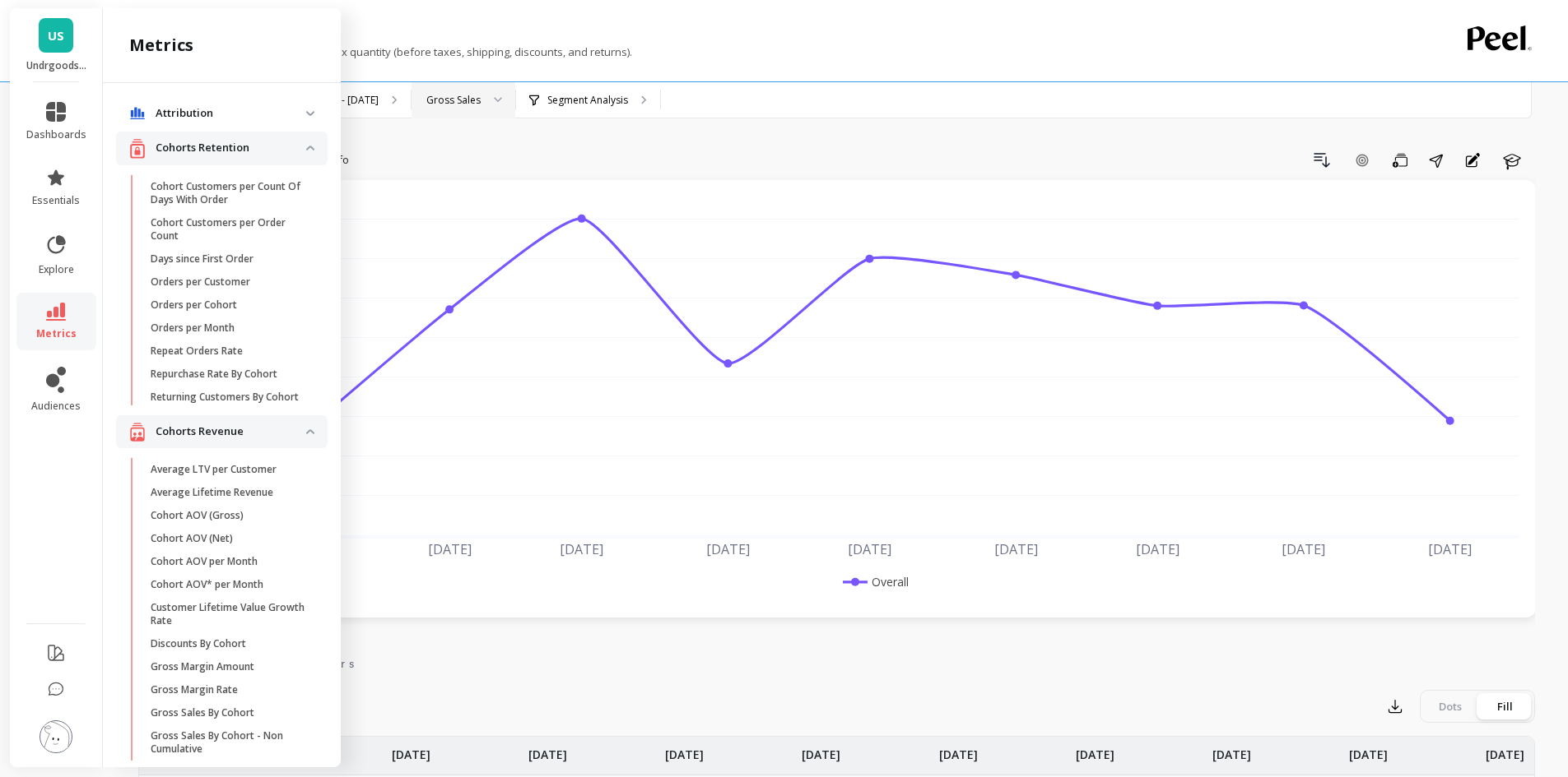
scroll to position [0, 0]
click at [300, 438] on revenue "Cohorts Revenue" at bounding box center [221, 433] width 212 height 34
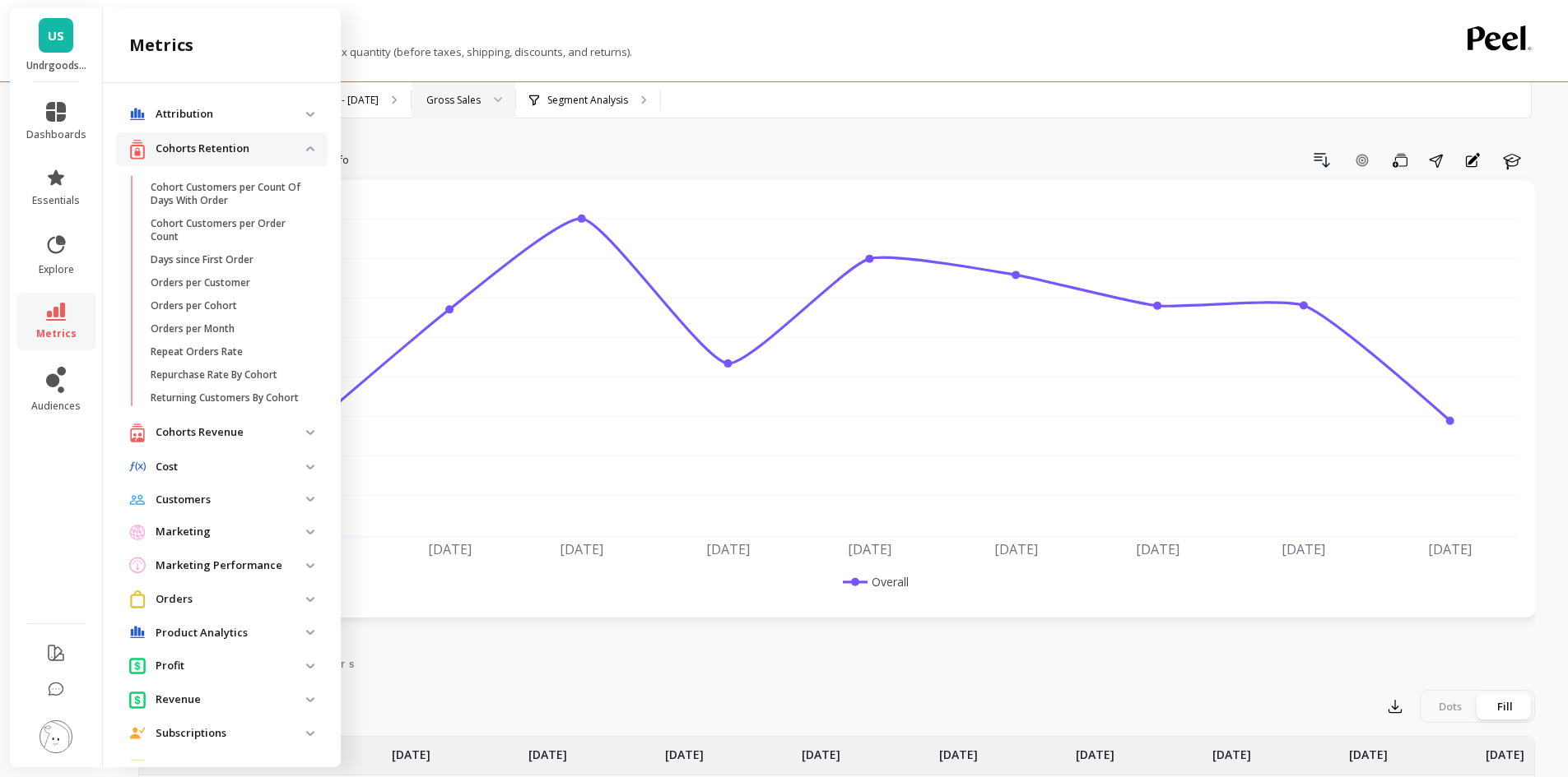
click at [306, 150] on retention "Cohorts Retention" at bounding box center [221, 149] width 212 height 34
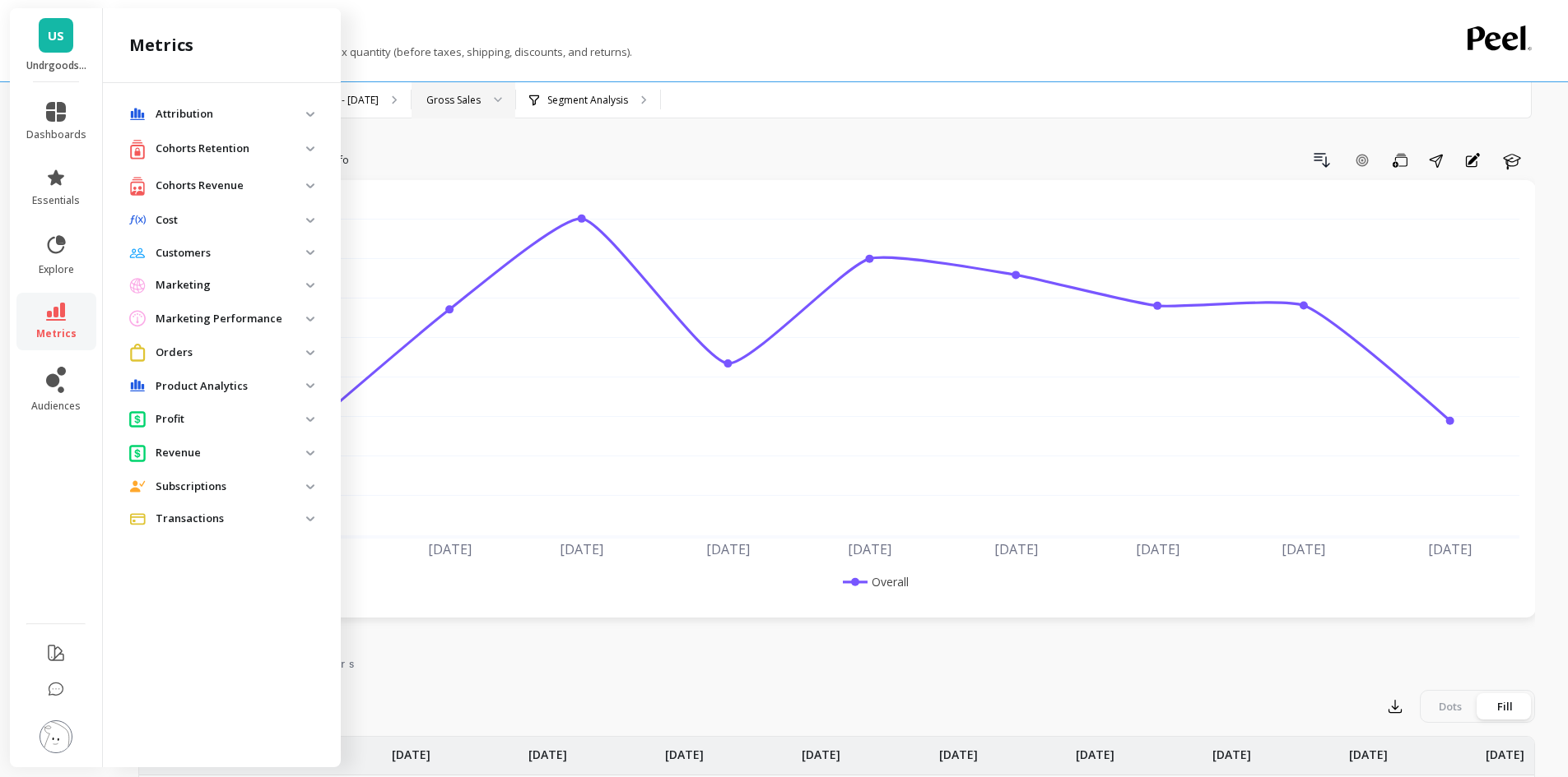
click at [209, 390] on p "Product Analytics" at bounding box center [230, 387] width 150 height 17
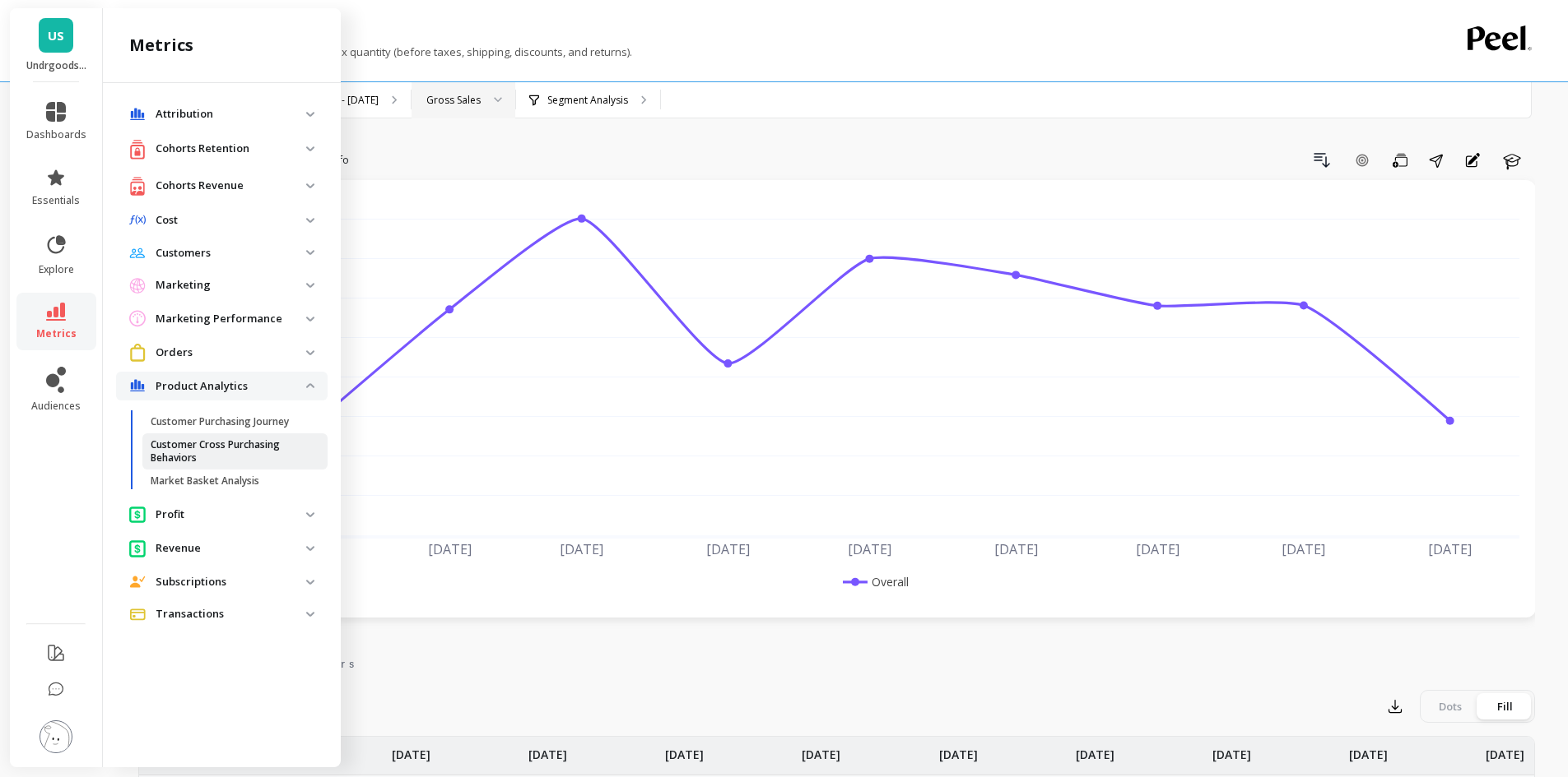
click at [215, 456] on p "Customer Cross Purchasing Behaviors" at bounding box center [228, 452] width 157 height 26
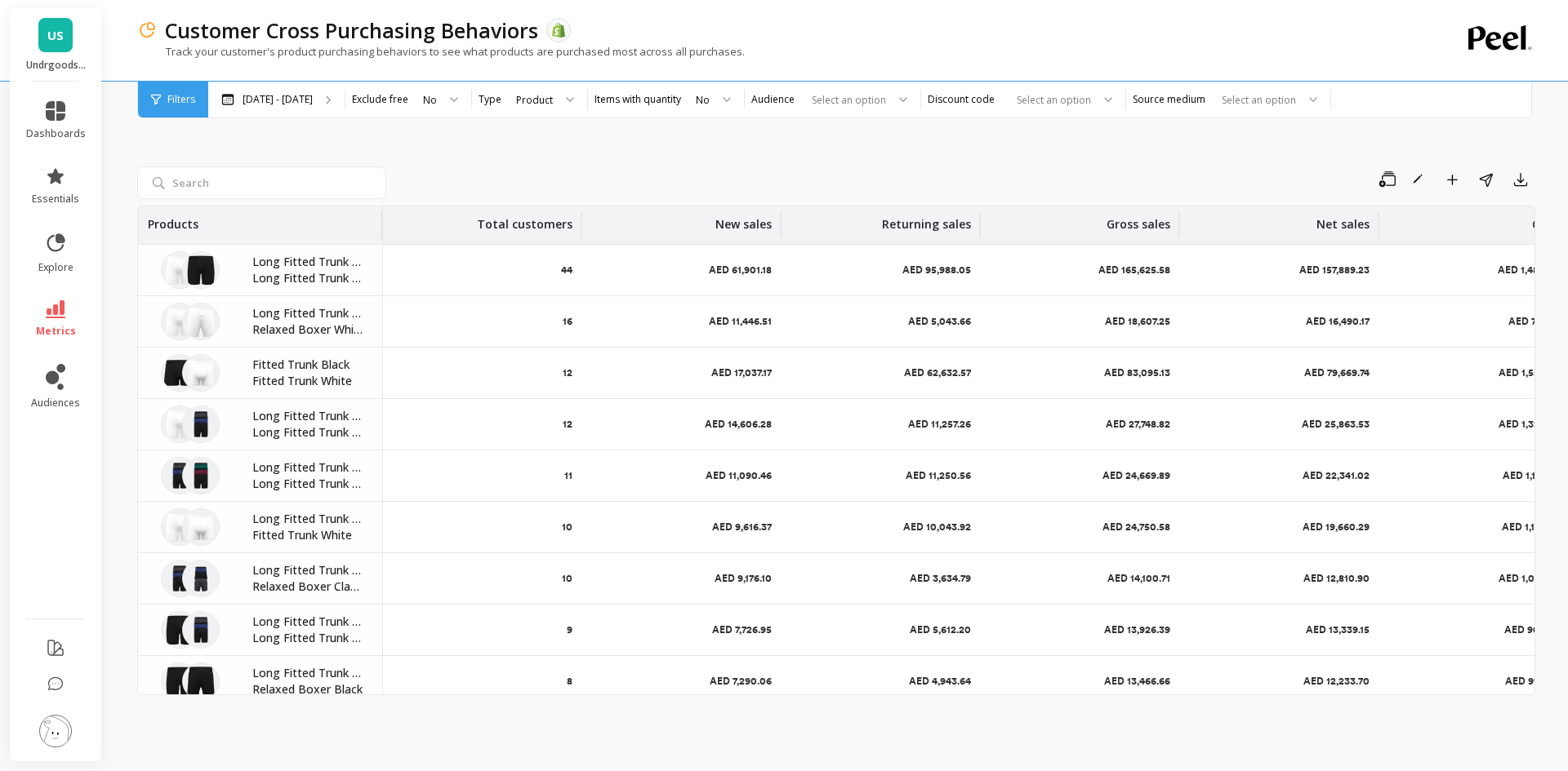
click at [201, 267] on img at bounding box center [201, 270] width 37 height 37
click at [294, 273] on p "Long Fitted Trunk Black" at bounding box center [308, 279] width 110 height 17
click at [280, 313] on p "Long Fitted Trunk White" at bounding box center [308, 313] width 110 height 17
click at [62, 298] on li "metrics" at bounding box center [56, 319] width 79 height 57
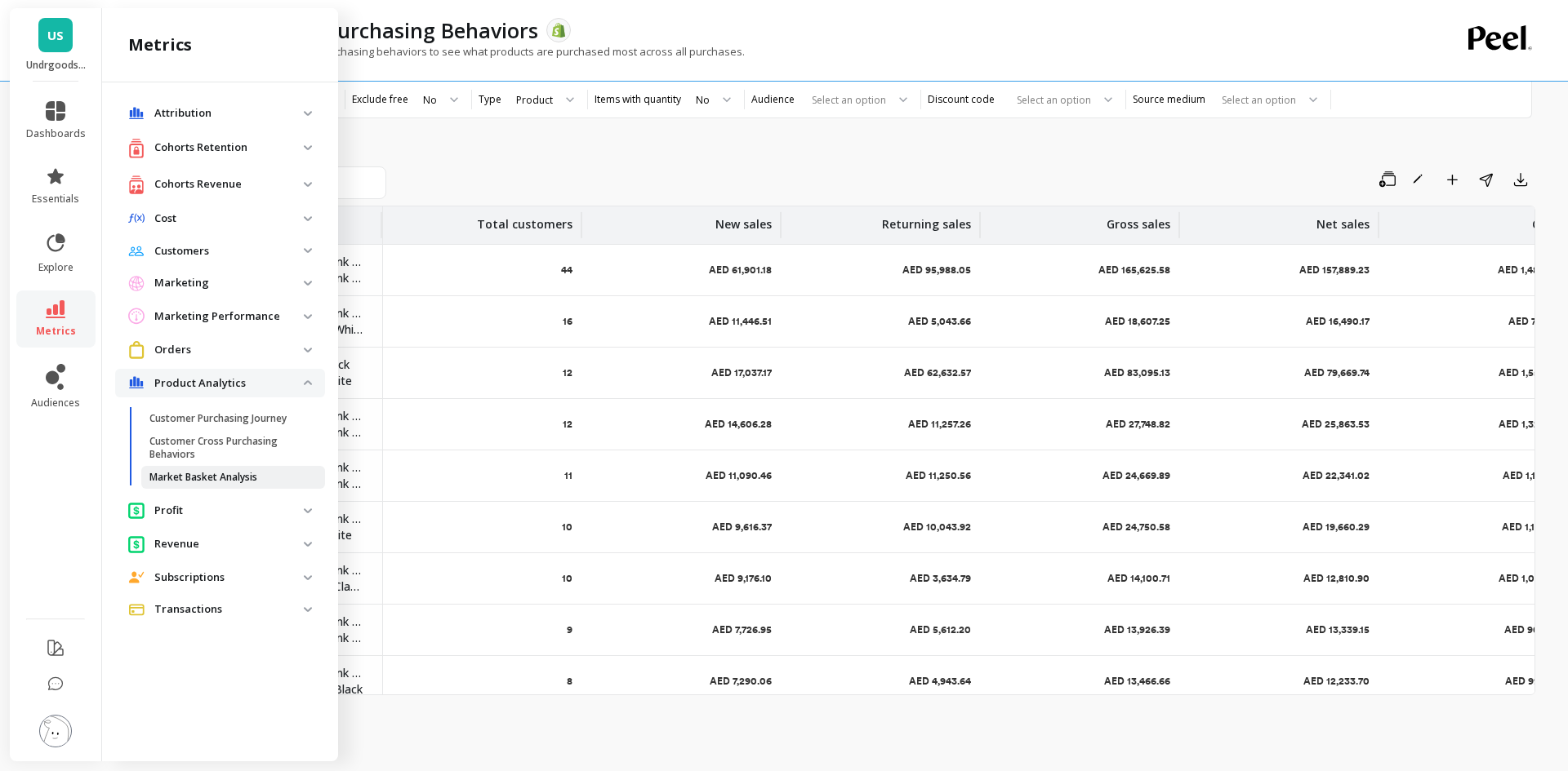
click at [247, 479] on p "Market Basket Analysis" at bounding box center [203, 477] width 108 height 13
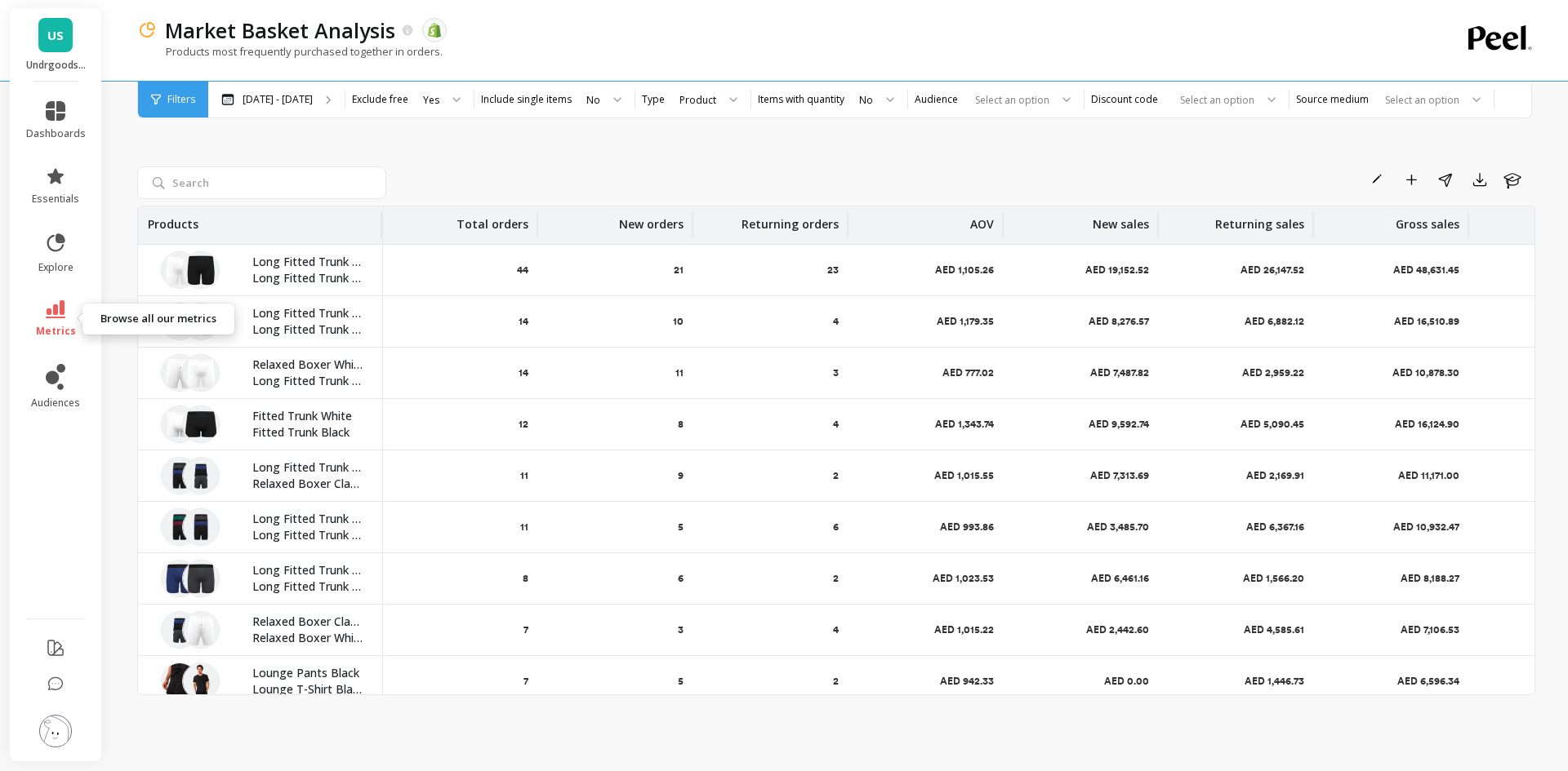
click at [62, 318] on link "metrics" at bounding box center [56, 319] width 60 height 37
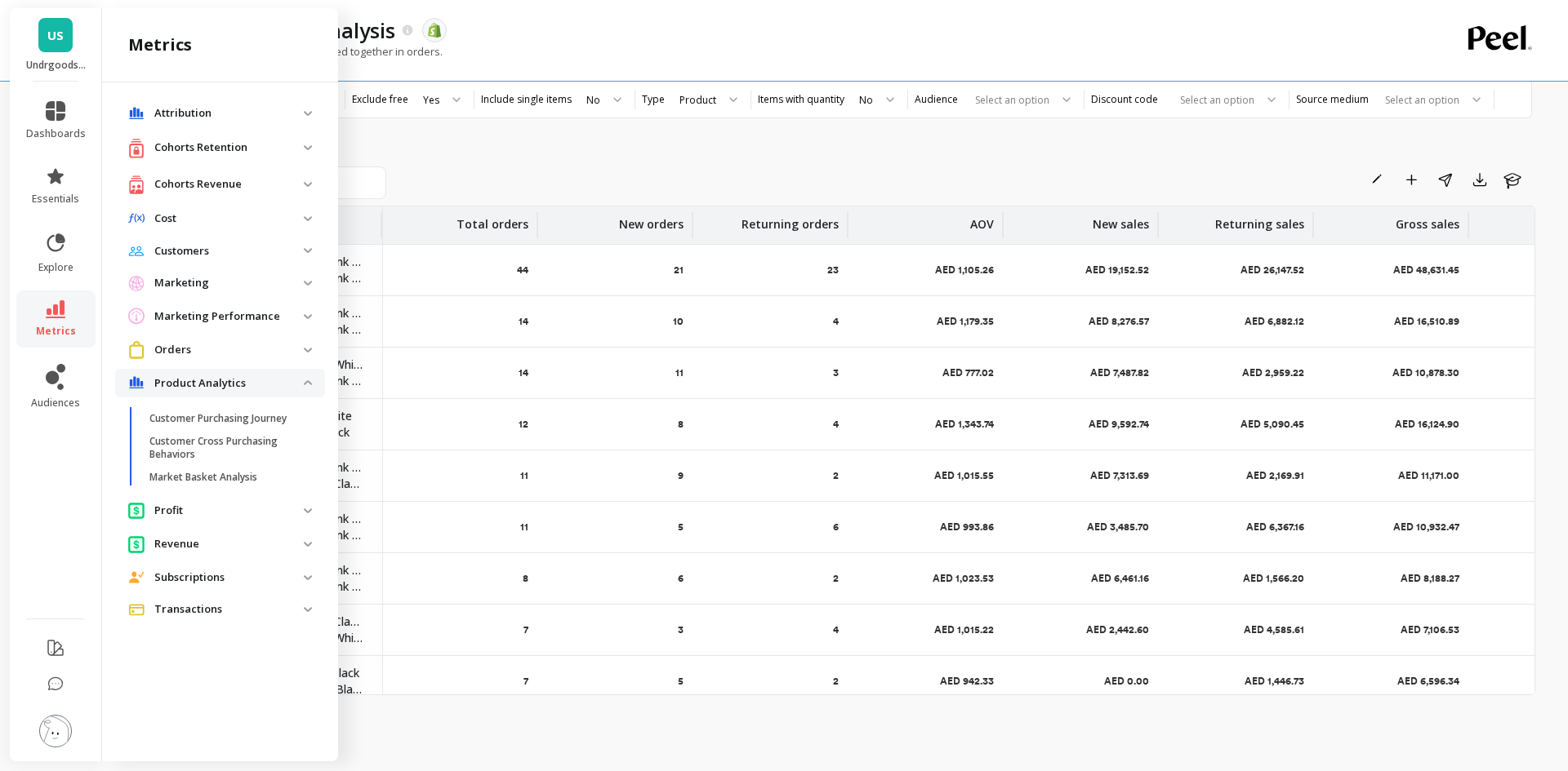
click at [261, 320] on p "Marketing Performance" at bounding box center [229, 317] width 149 height 17
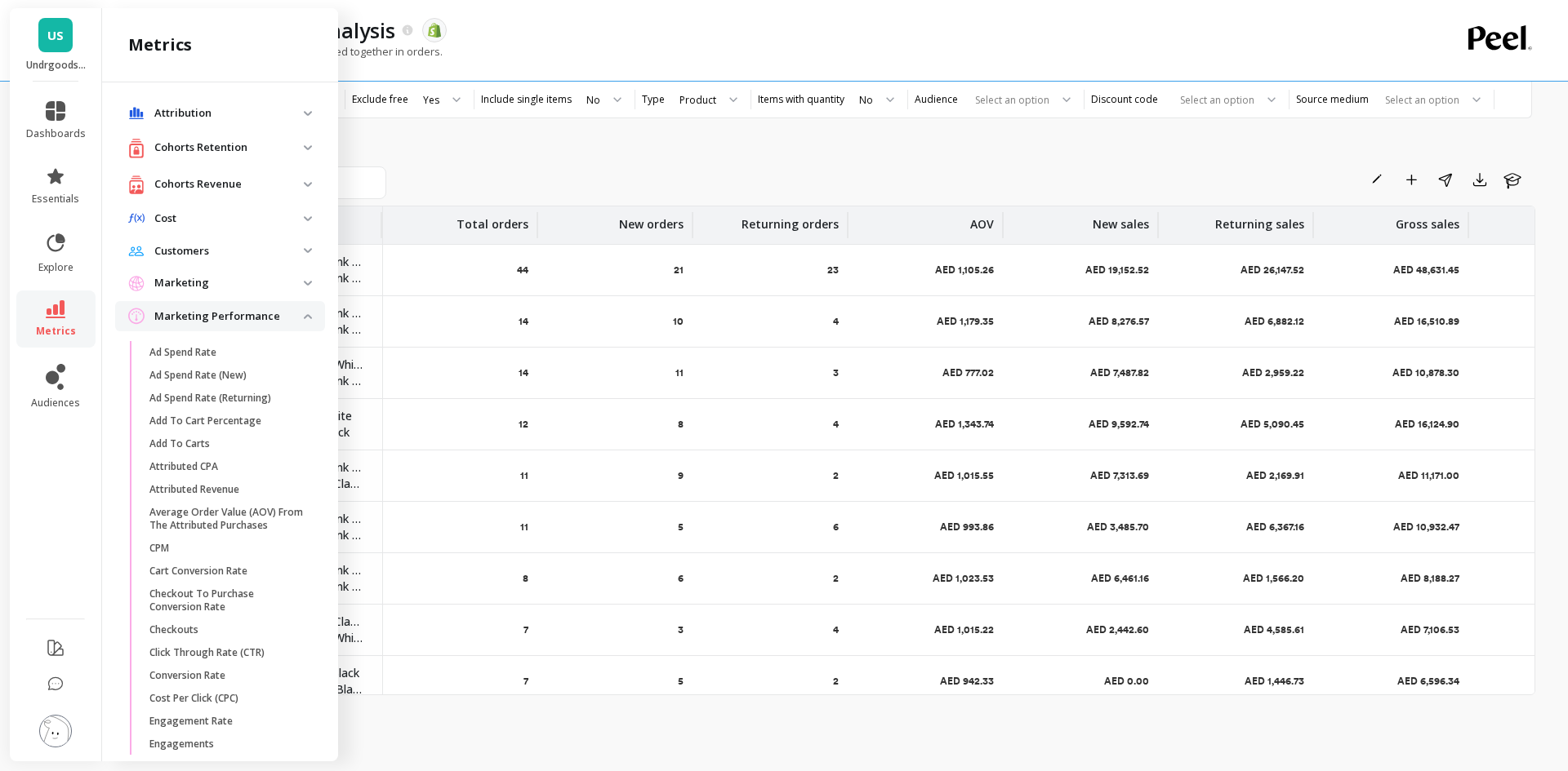
click at [261, 320] on p "Marketing Performance" at bounding box center [229, 317] width 149 height 17
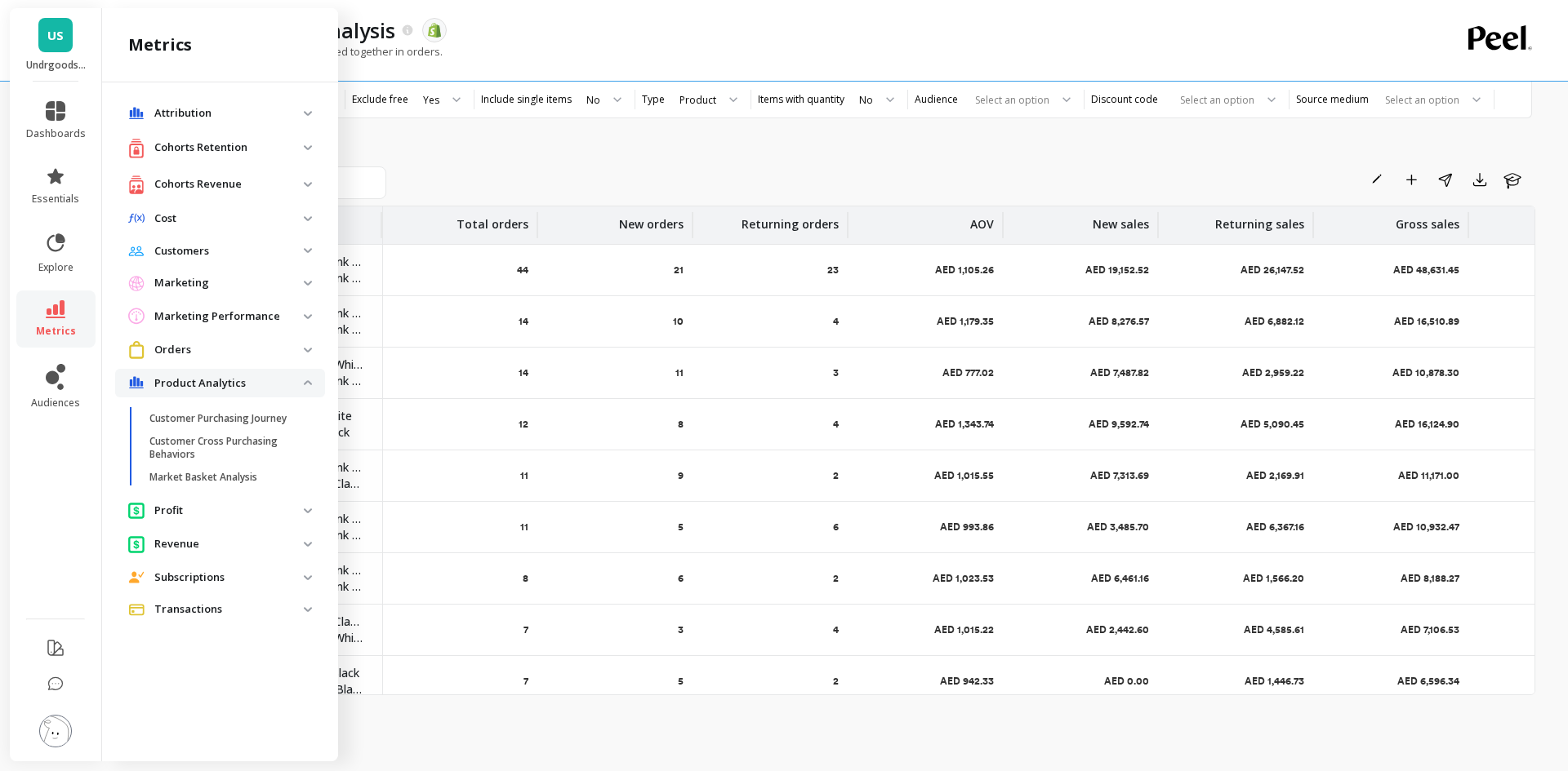
click at [267, 280] on p "Marketing" at bounding box center [229, 283] width 149 height 17
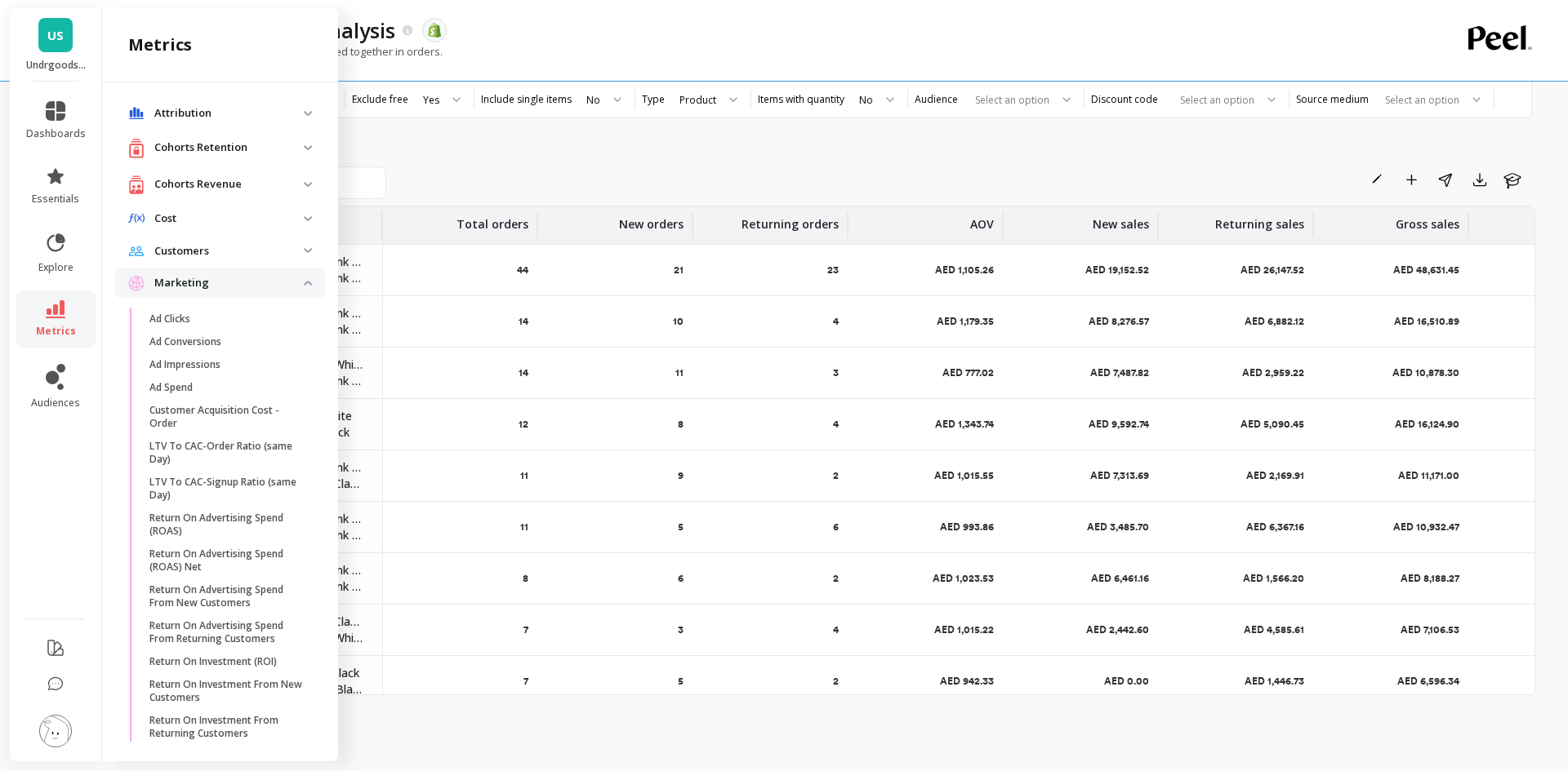
click at [267, 280] on p "Marketing" at bounding box center [229, 283] width 149 height 17
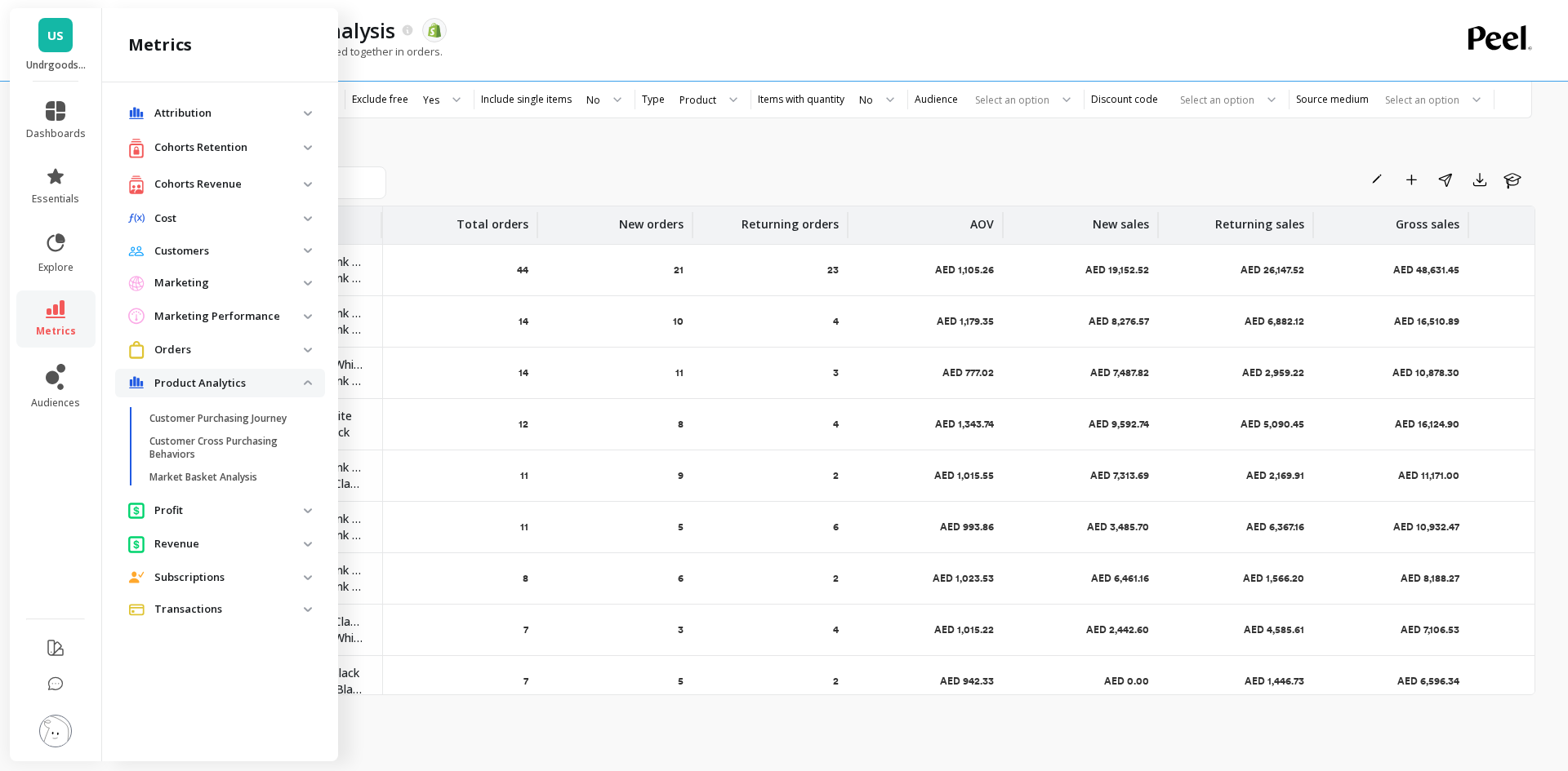
click at [270, 255] on p "Customers" at bounding box center [229, 252] width 149 height 17
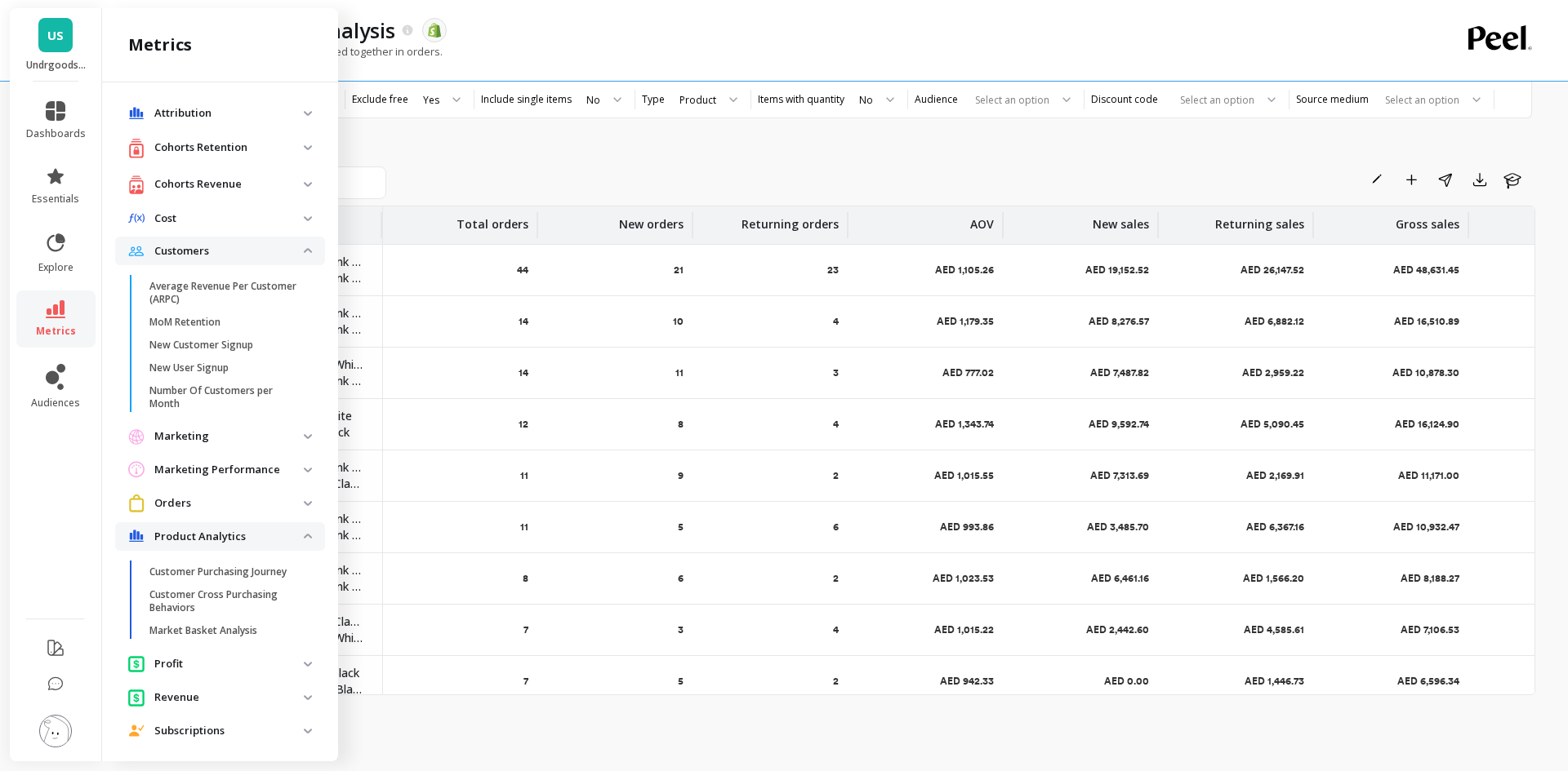
click at [270, 255] on p "Customers" at bounding box center [229, 252] width 149 height 17
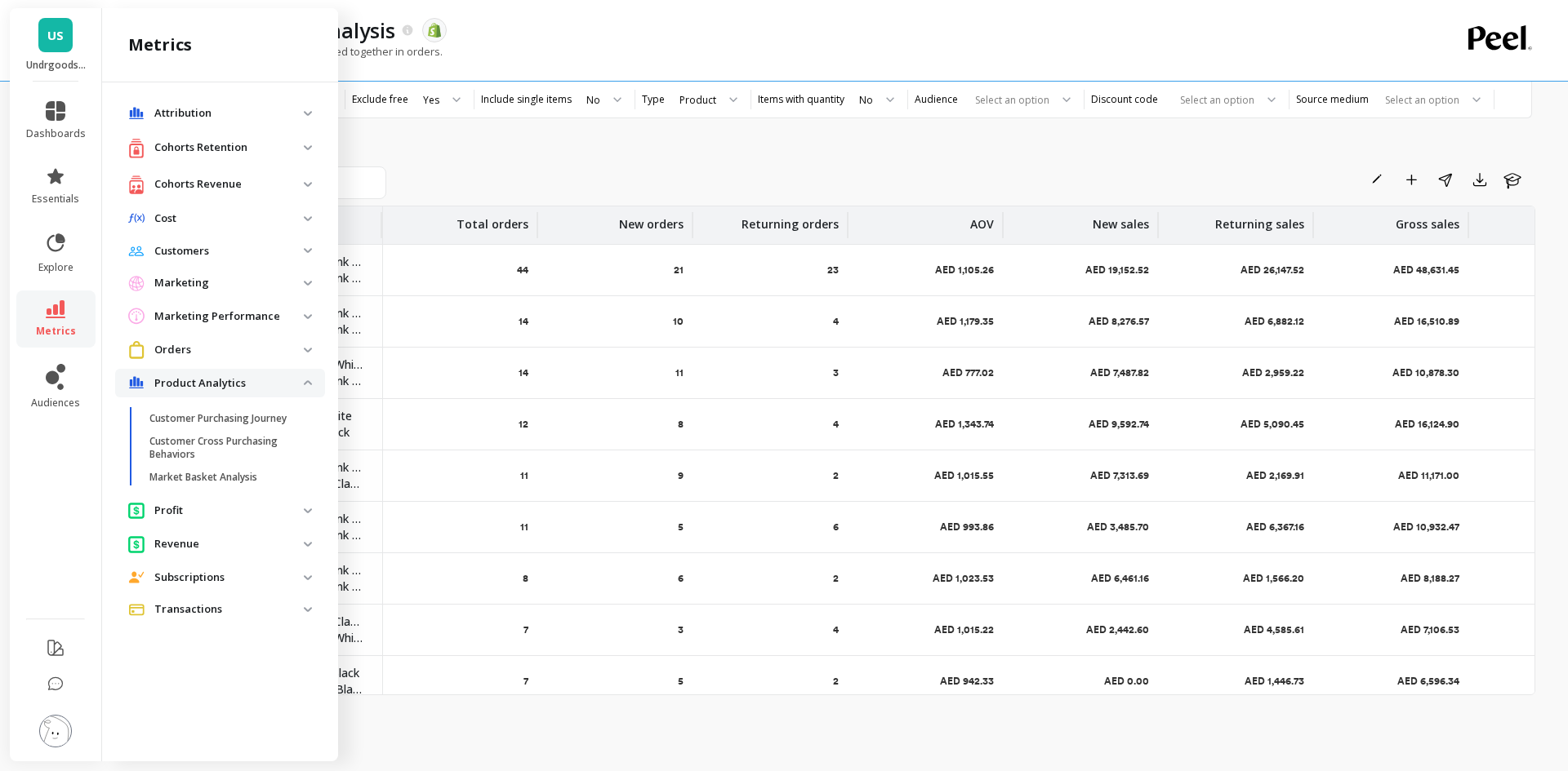
click at [270, 233] on span "Cost" at bounding box center [219, 219] width 210 height 30
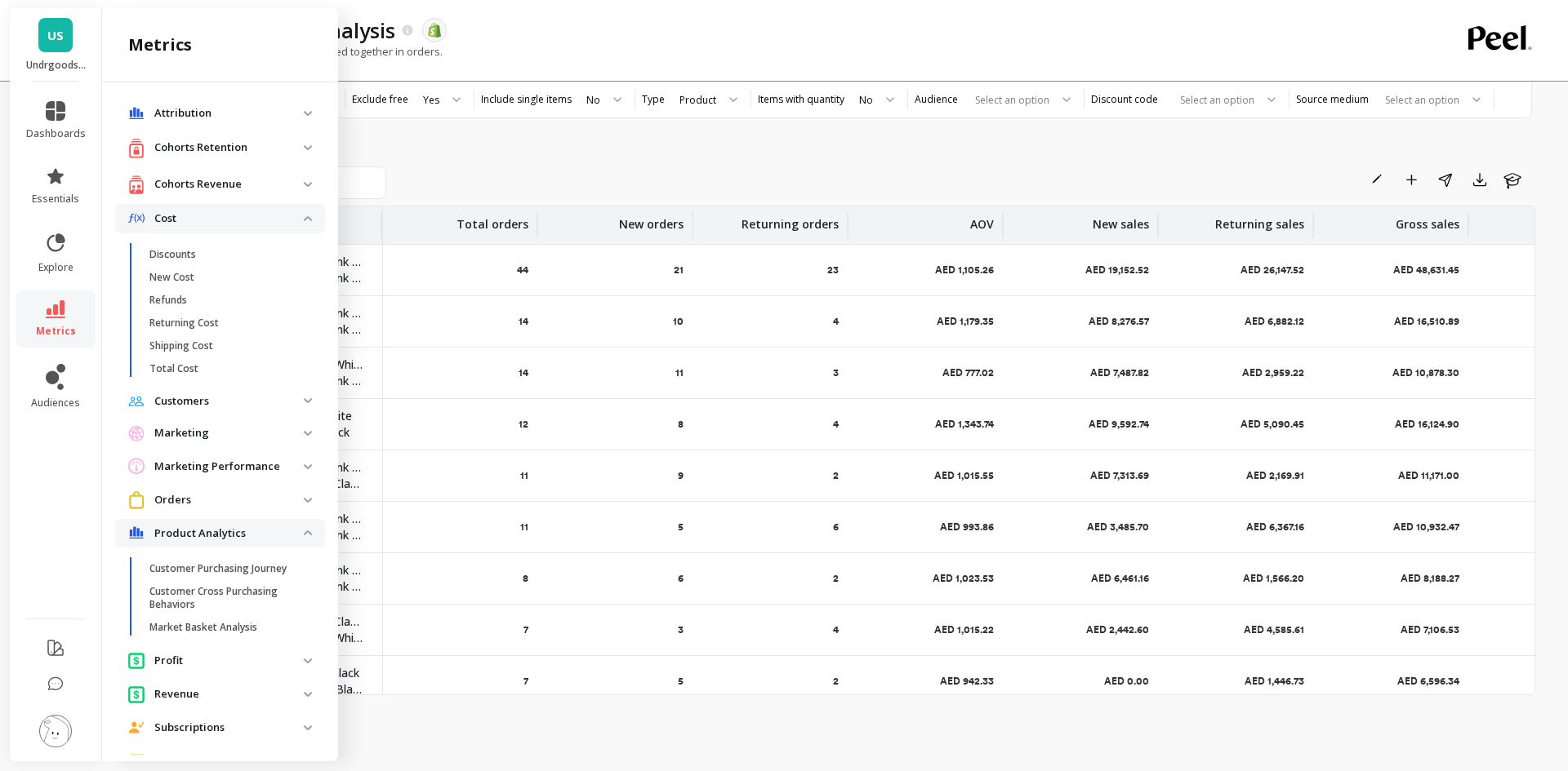
click at [271, 217] on p "Cost" at bounding box center [229, 219] width 149 height 17
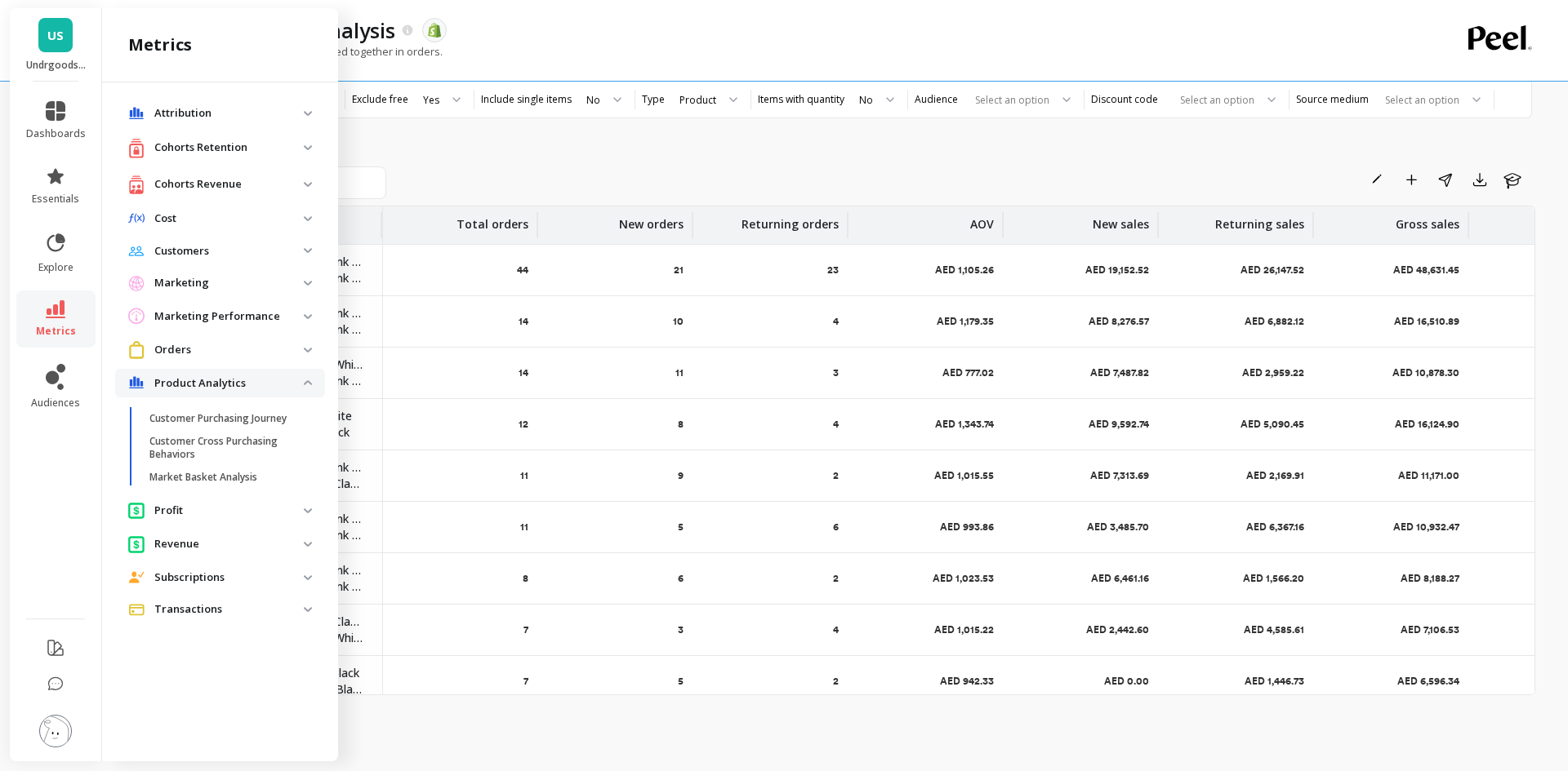
click at [265, 201] on li "Cohorts Revenue Average LTV per Customer Average Lifetime Revenue Cohort AOV (G…" at bounding box center [219, 186] width 210 height 36
click at [265, 188] on p "Cohorts Revenue" at bounding box center [229, 185] width 149 height 17
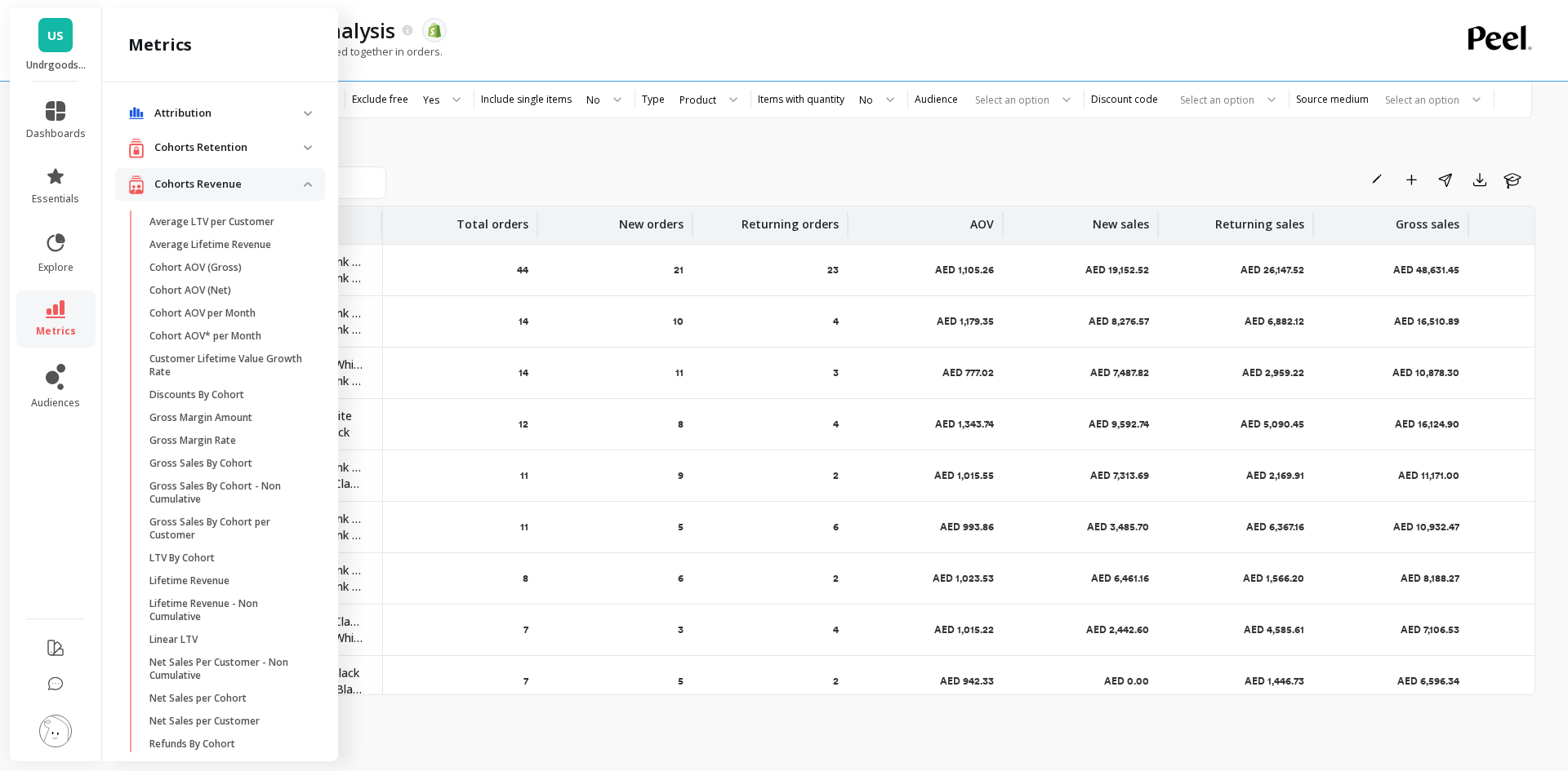
click at [265, 188] on p "Cohorts Revenue" at bounding box center [229, 185] width 149 height 17
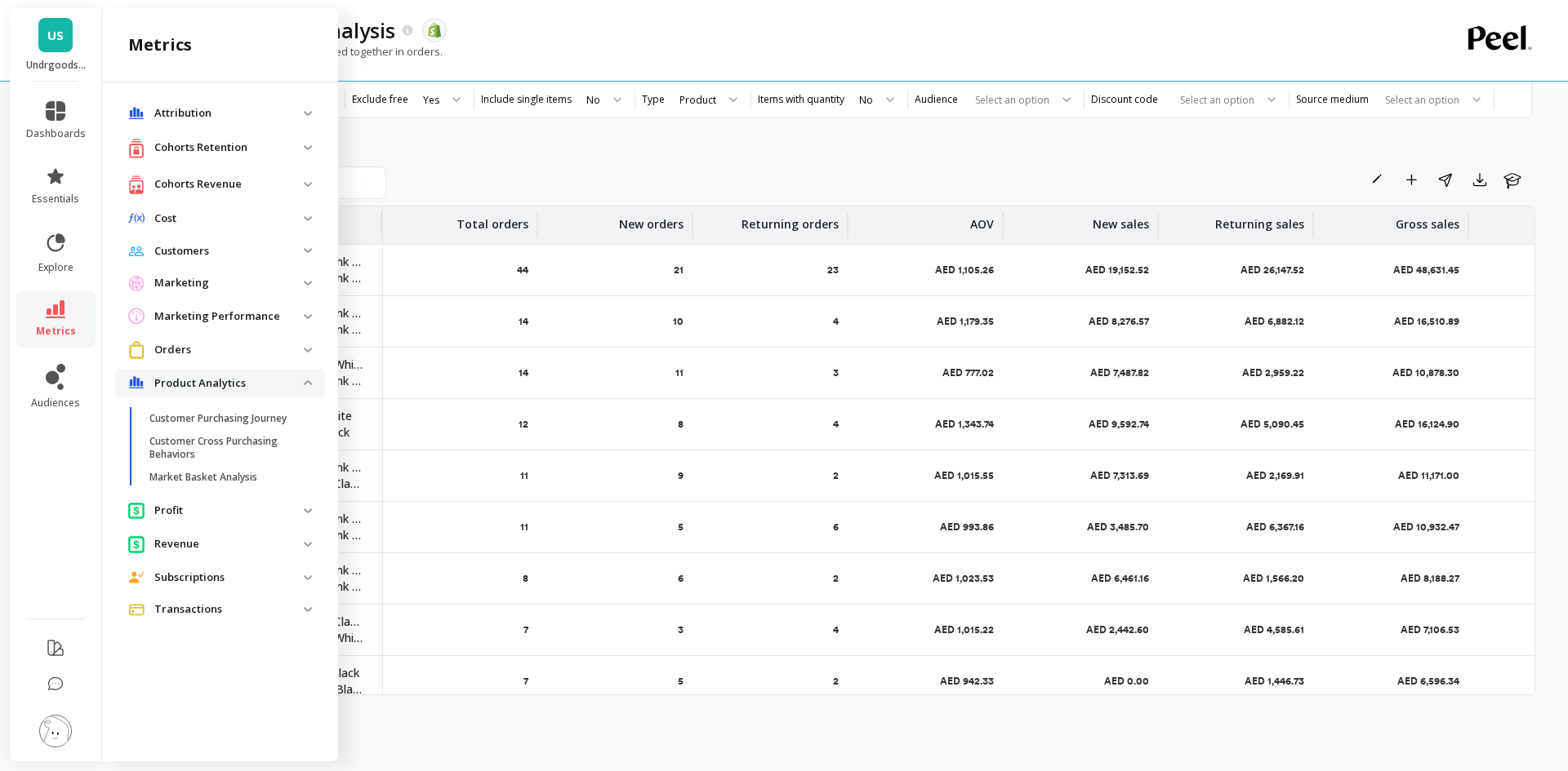
click at [271, 141] on p "Cohorts Retention" at bounding box center [229, 148] width 149 height 17
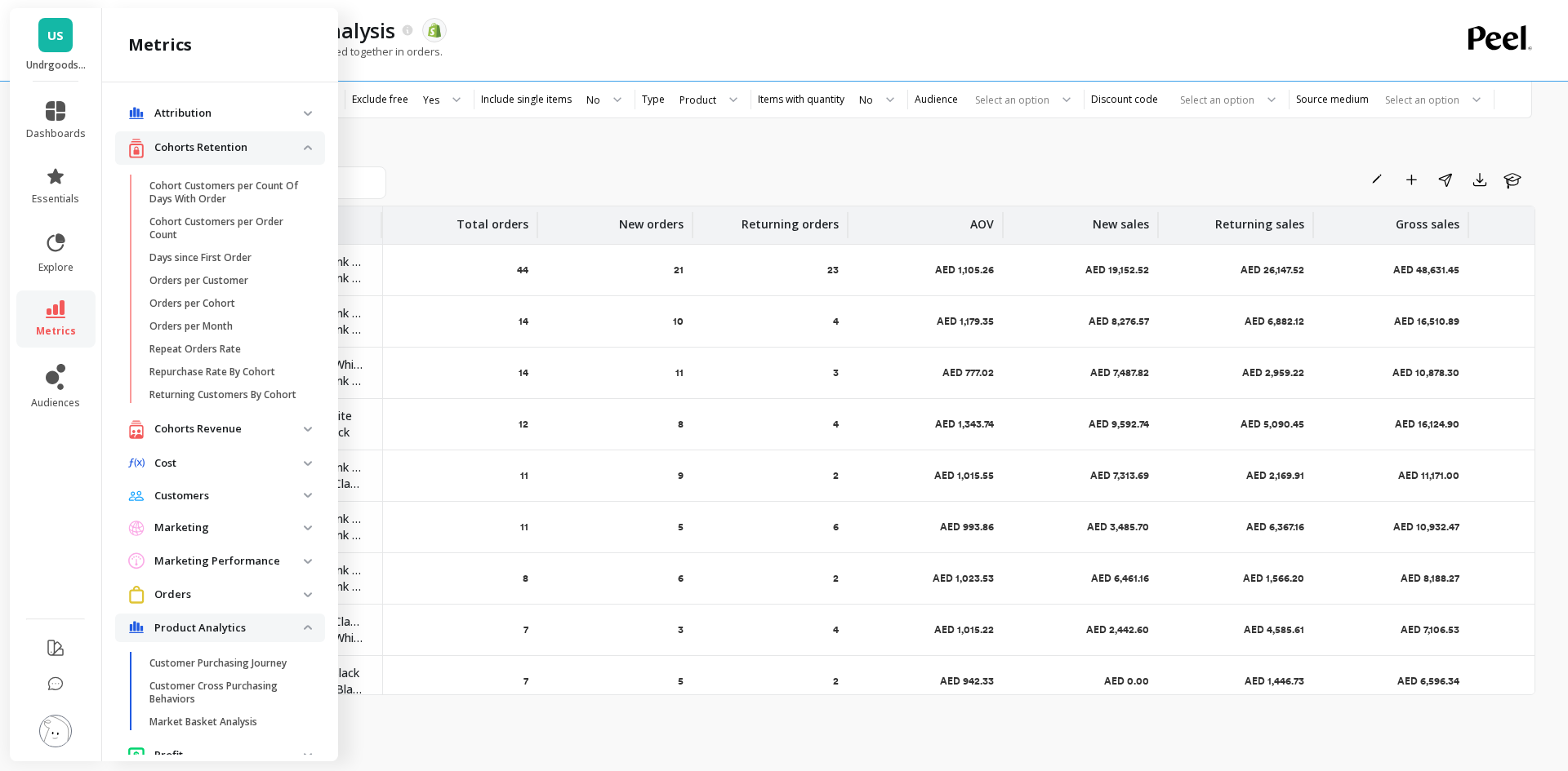
click at [271, 141] on p "Cohorts Retention" at bounding box center [229, 148] width 149 height 17
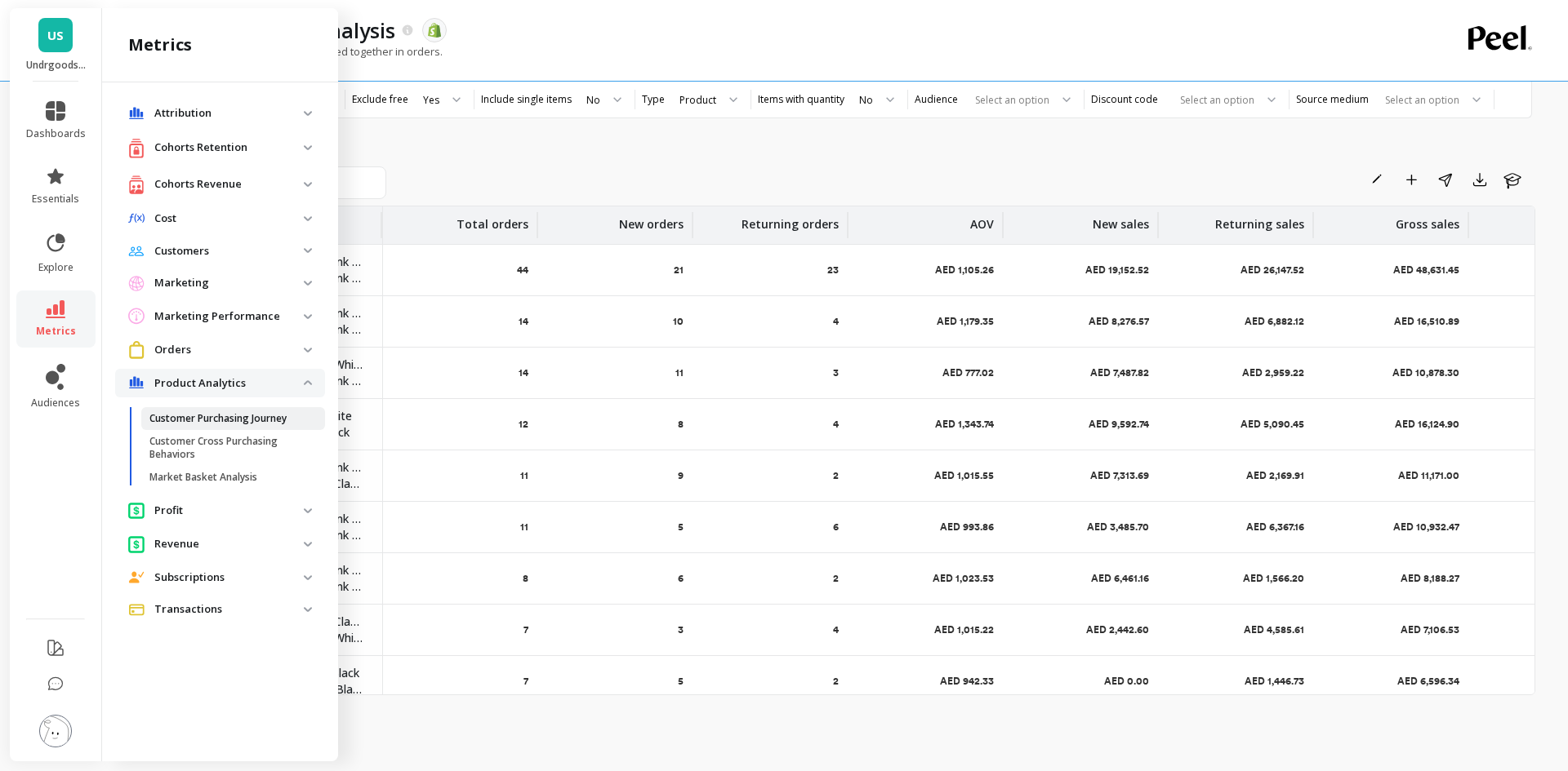
click at [249, 423] on p "Customer Purchasing Journey" at bounding box center [217, 419] width 137 height 13
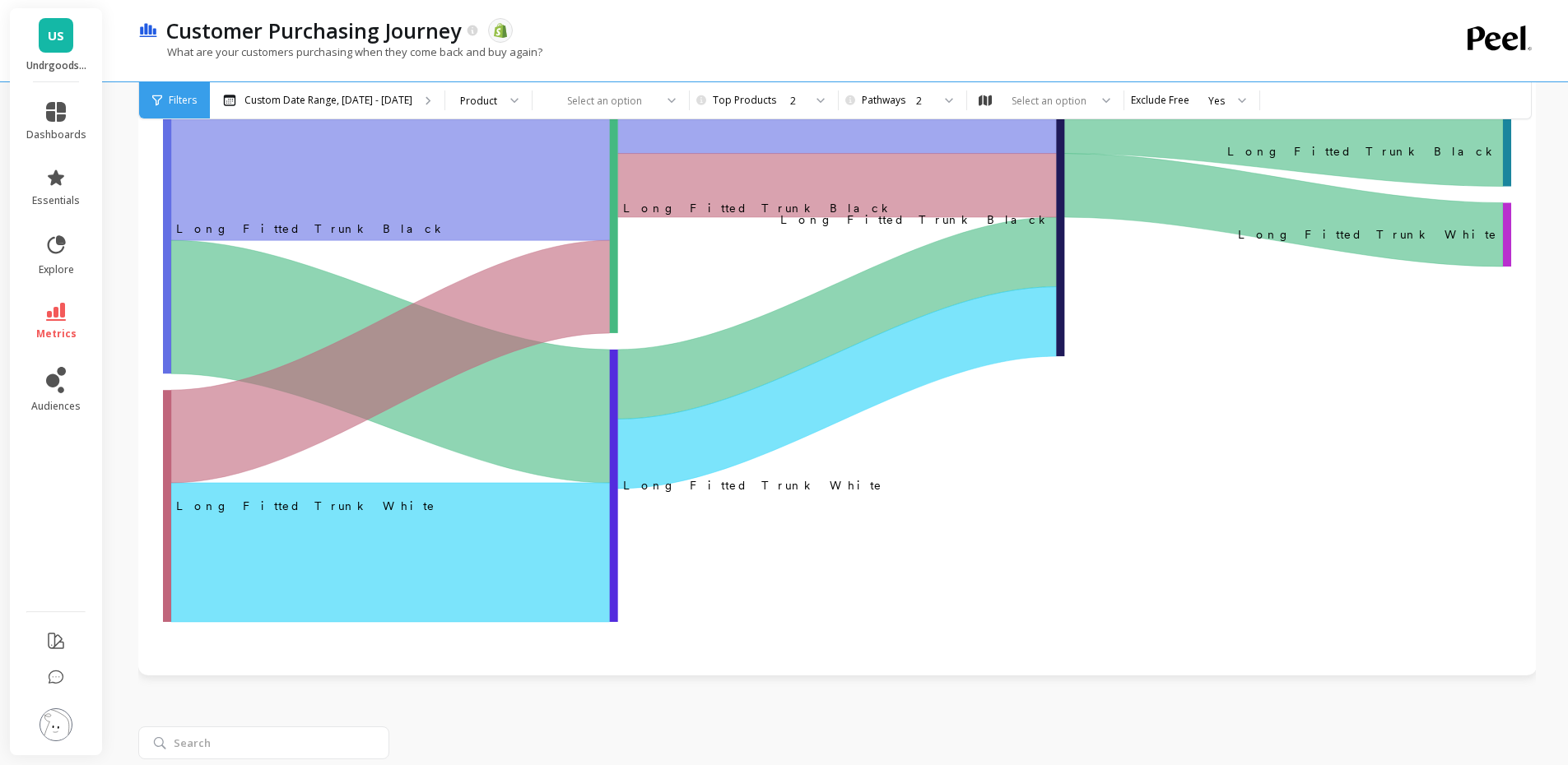
scroll to position [164, 0]
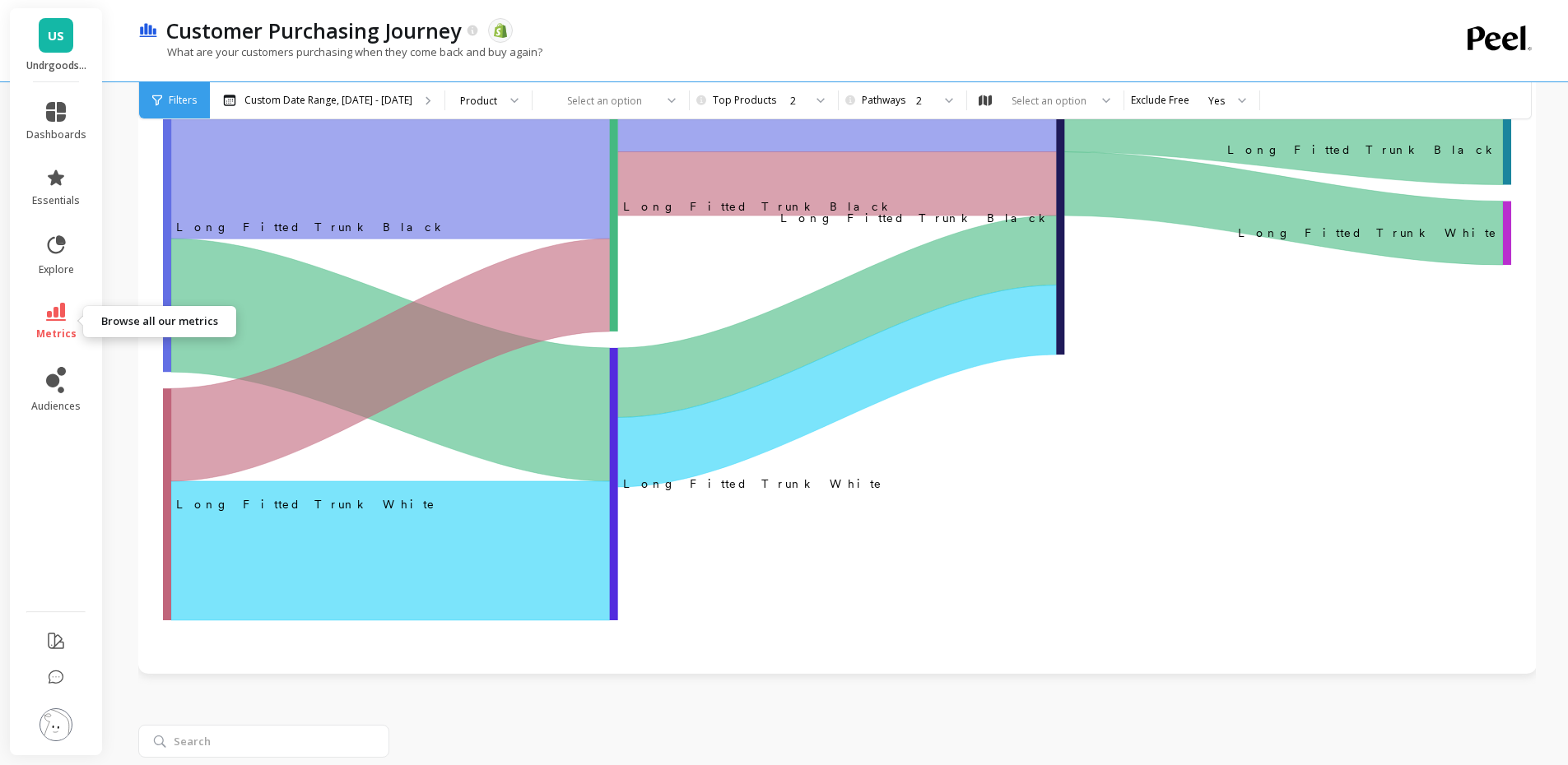
click at [70, 315] on link "metrics" at bounding box center [56, 321] width 60 height 38
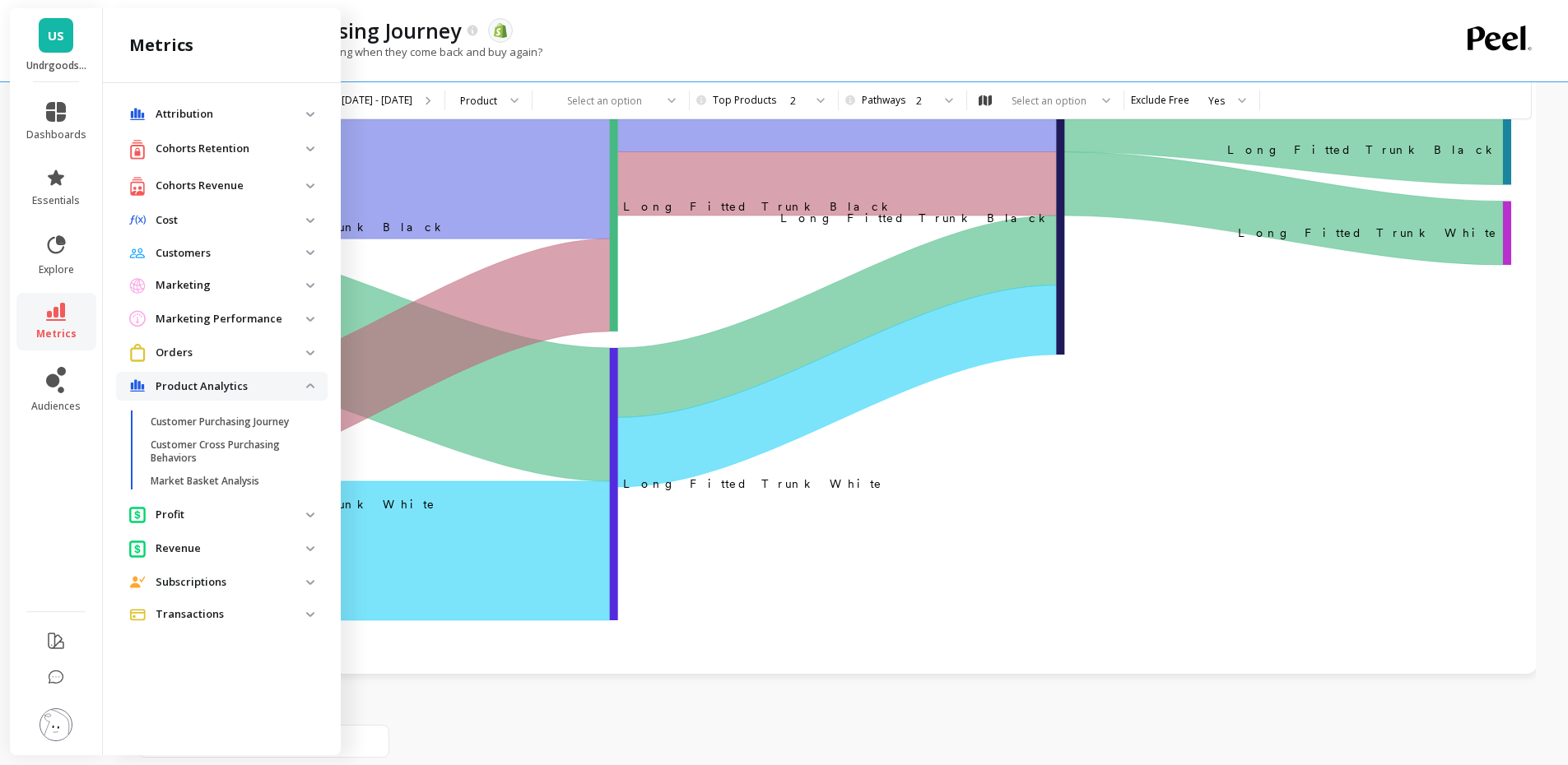
drag, startPoint x: 285, startPoint y: 630, endPoint x: 290, endPoint y: 611, distance: 19.6
click at [285, 628] on li "Transactions Net Sales (tx) Net Sales From New Transactional Orders Net Sales F…" at bounding box center [221, 616] width 212 height 33
click at [290, 609] on p "Transactions" at bounding box center [230, 615] width 150 height 17
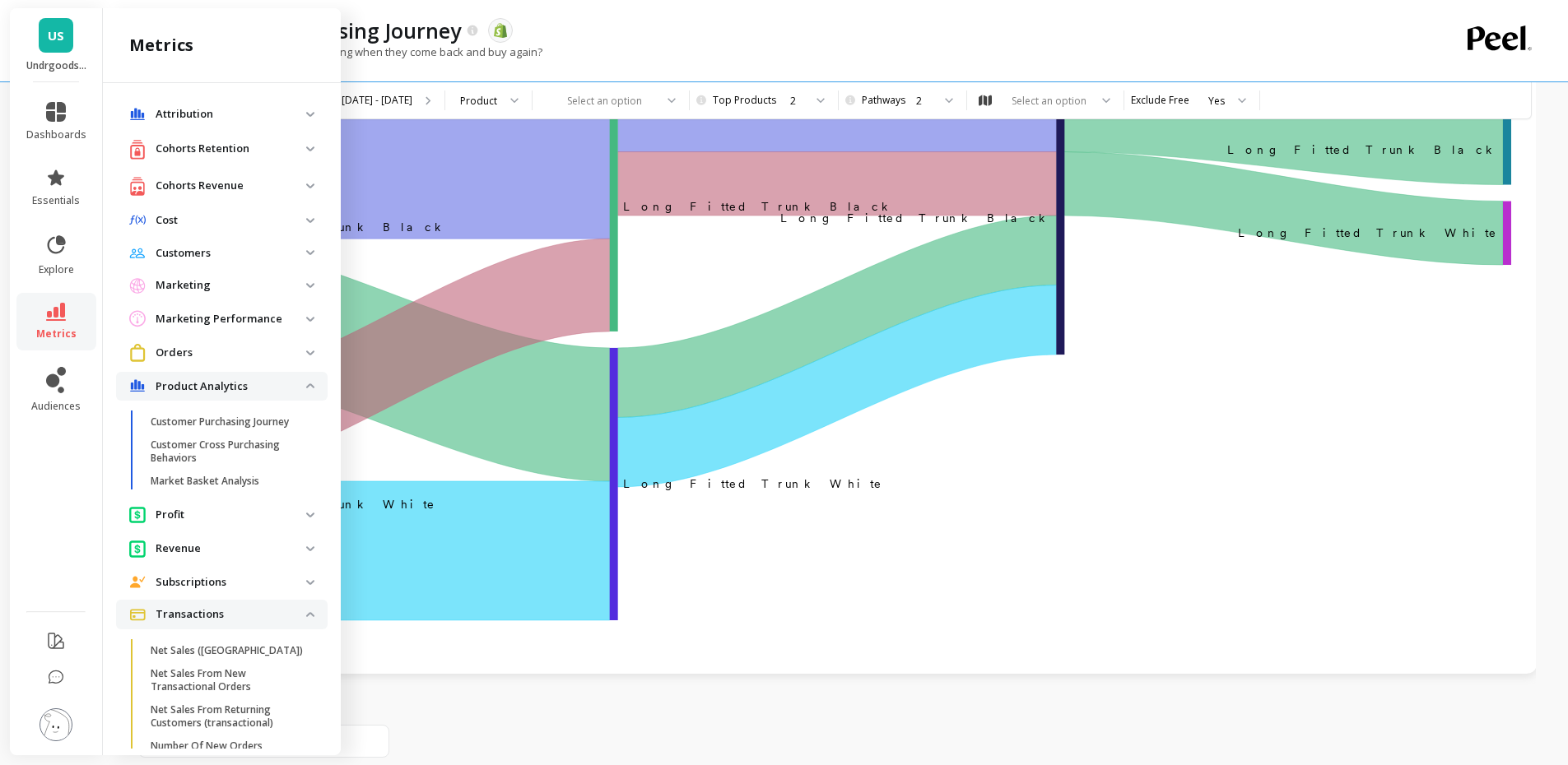
click at [290, 609] on p "Transactions" at bounding box center [230, 615] width 150 height 17
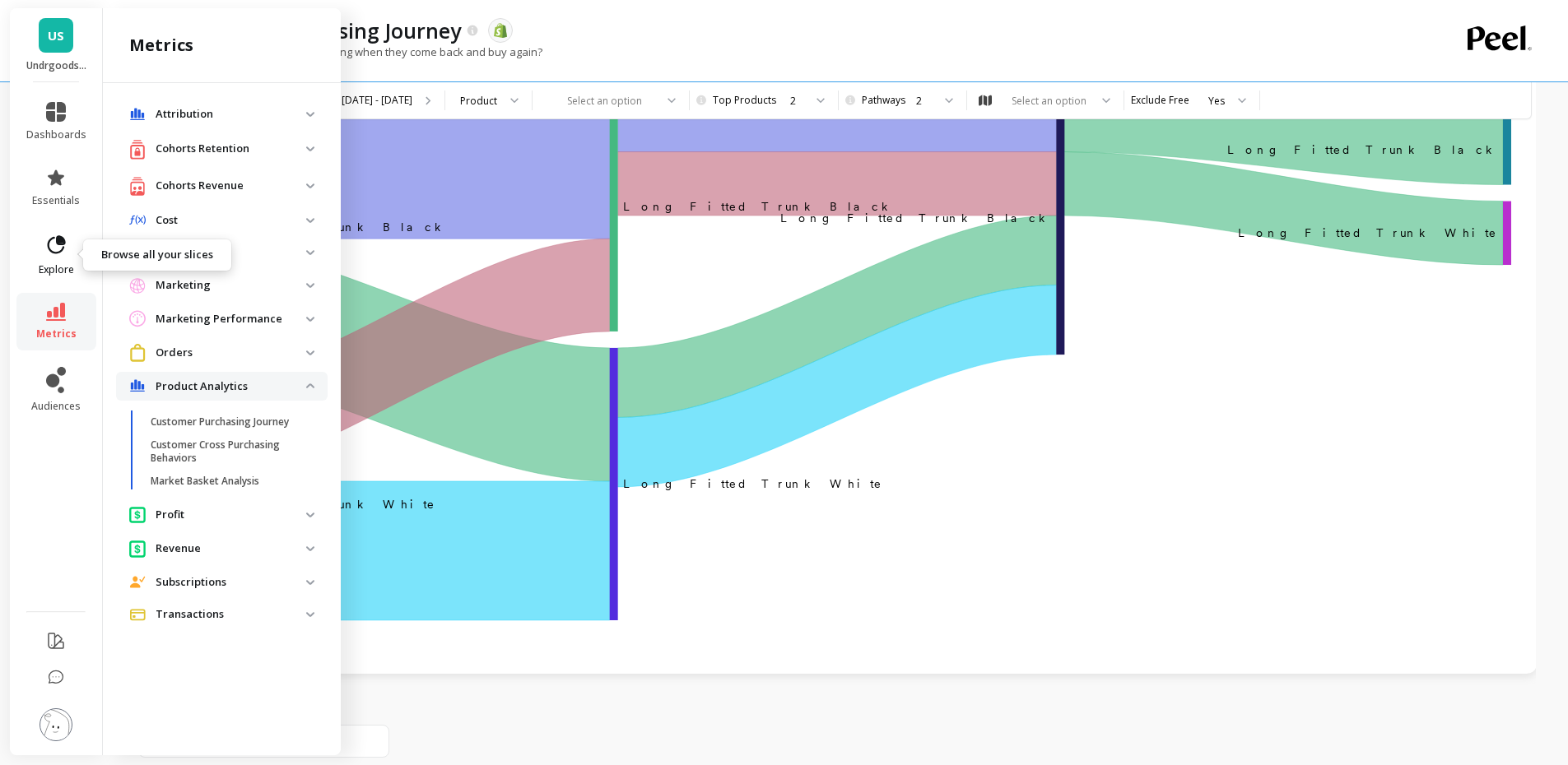
click at [43, 255] on link "explore" at bounding box center [56, 256] width 60 height 43
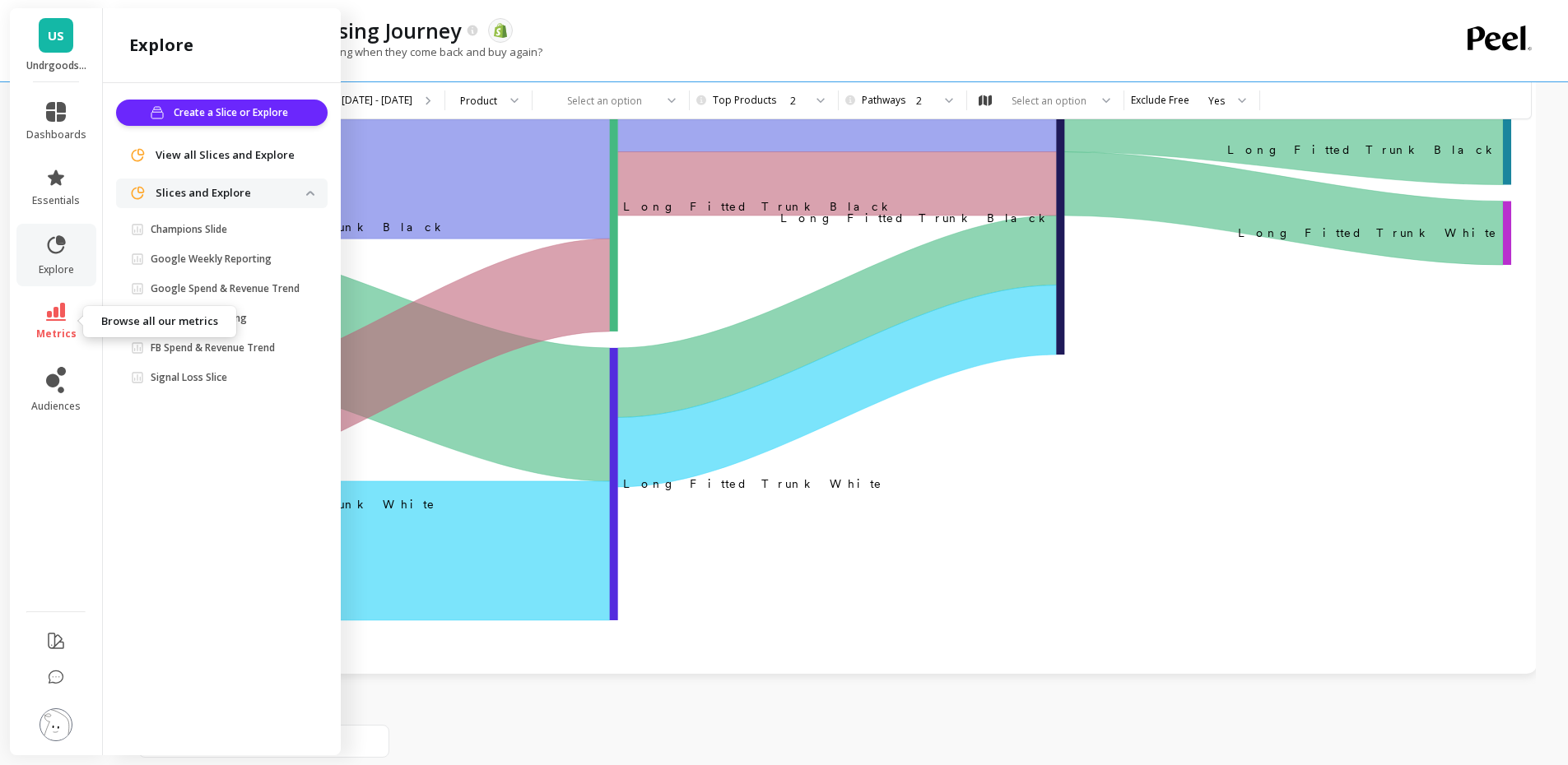
click at [59, 313] on icon at bounding box center [55, 311] width 20 height 18
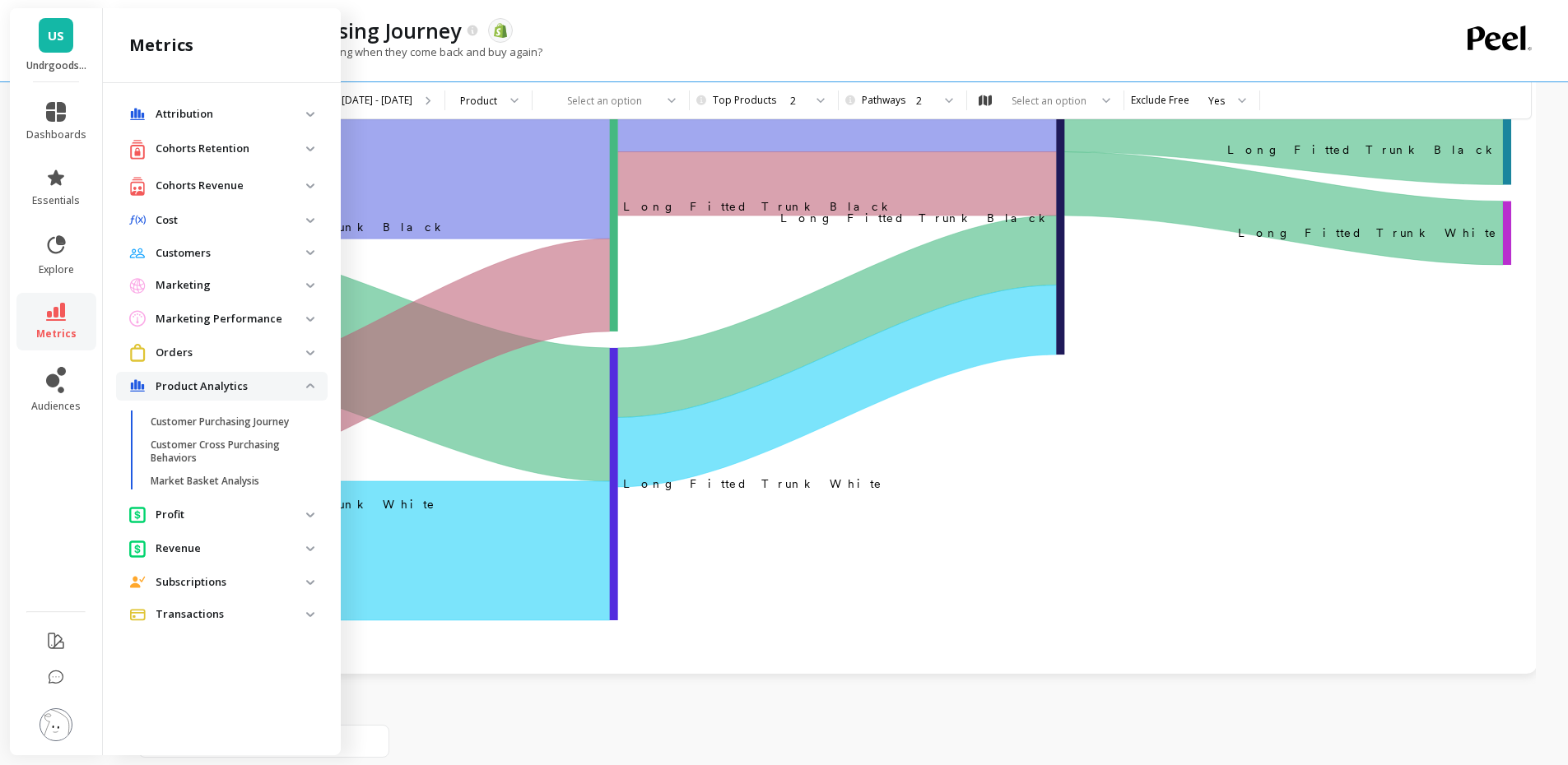
click at [230, 195] on div "Cohorts Revenue" at bounding box center [217, 186] width 177 height 21
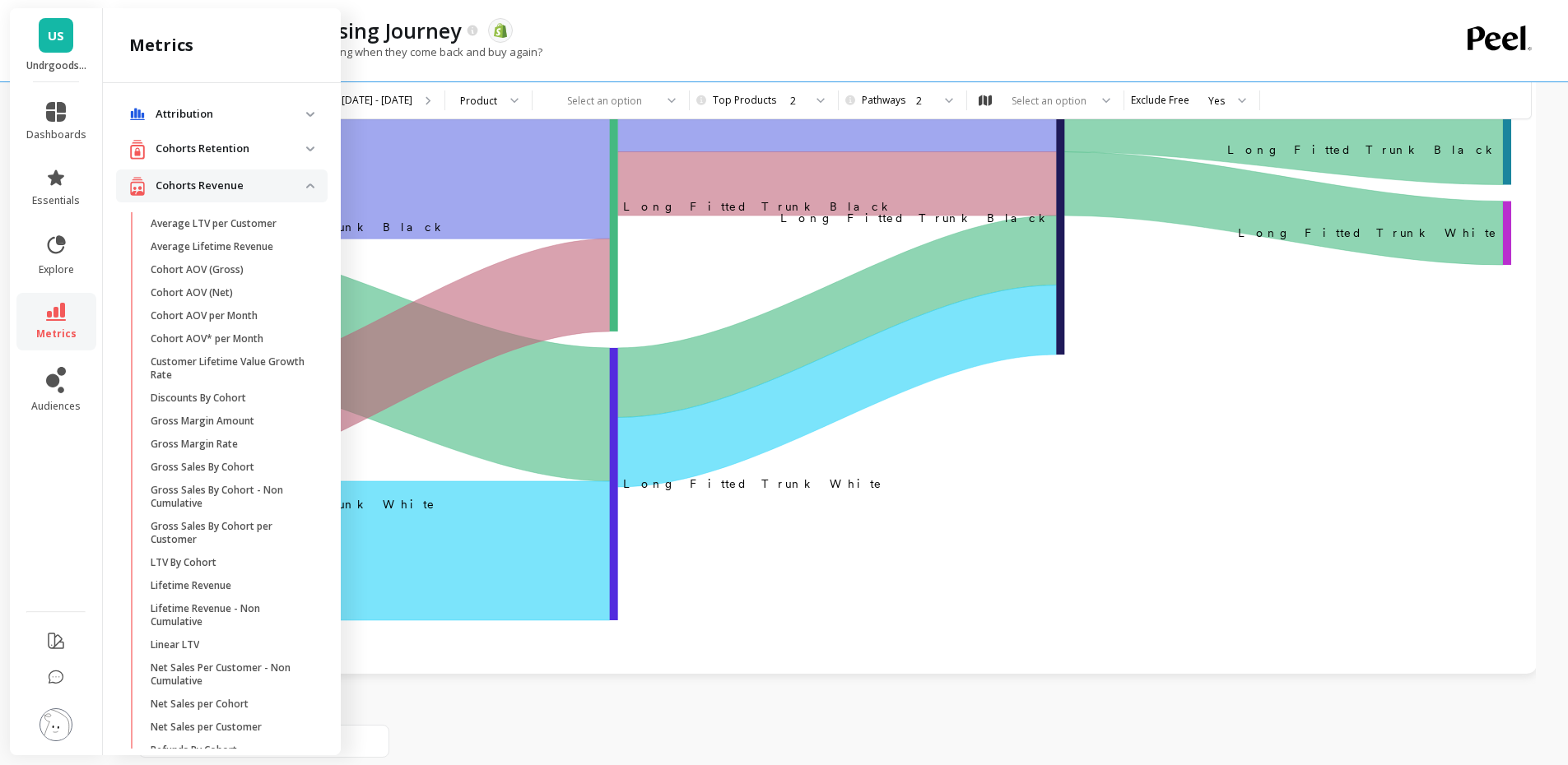
click at [222, 143] on p "Cohorts Retention" at bounding box center [230, 149] width 150 height 17
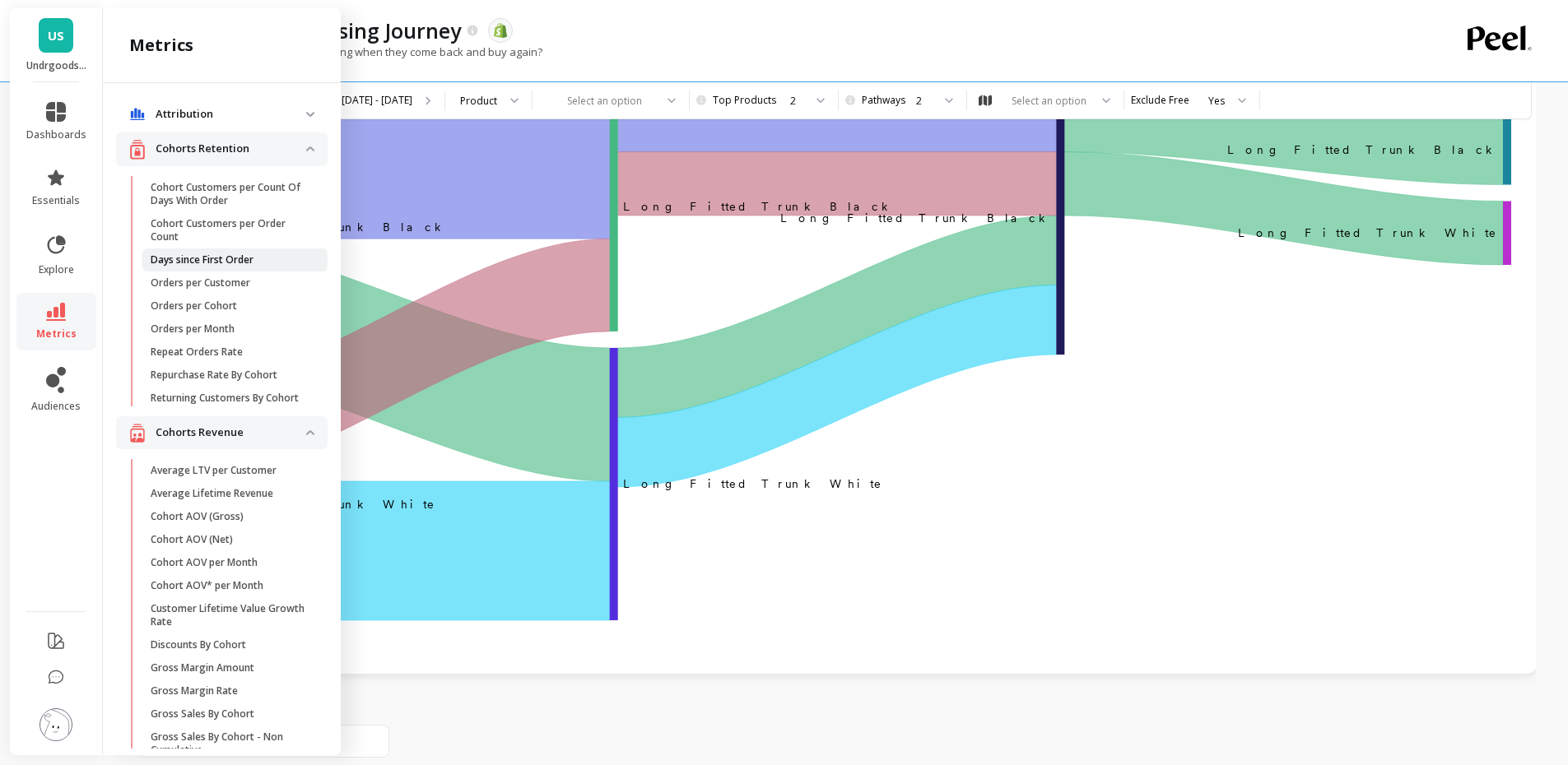
click at [278, 261] on span "Days since First Order" at bounding box center [228, 260] width 157 height 13
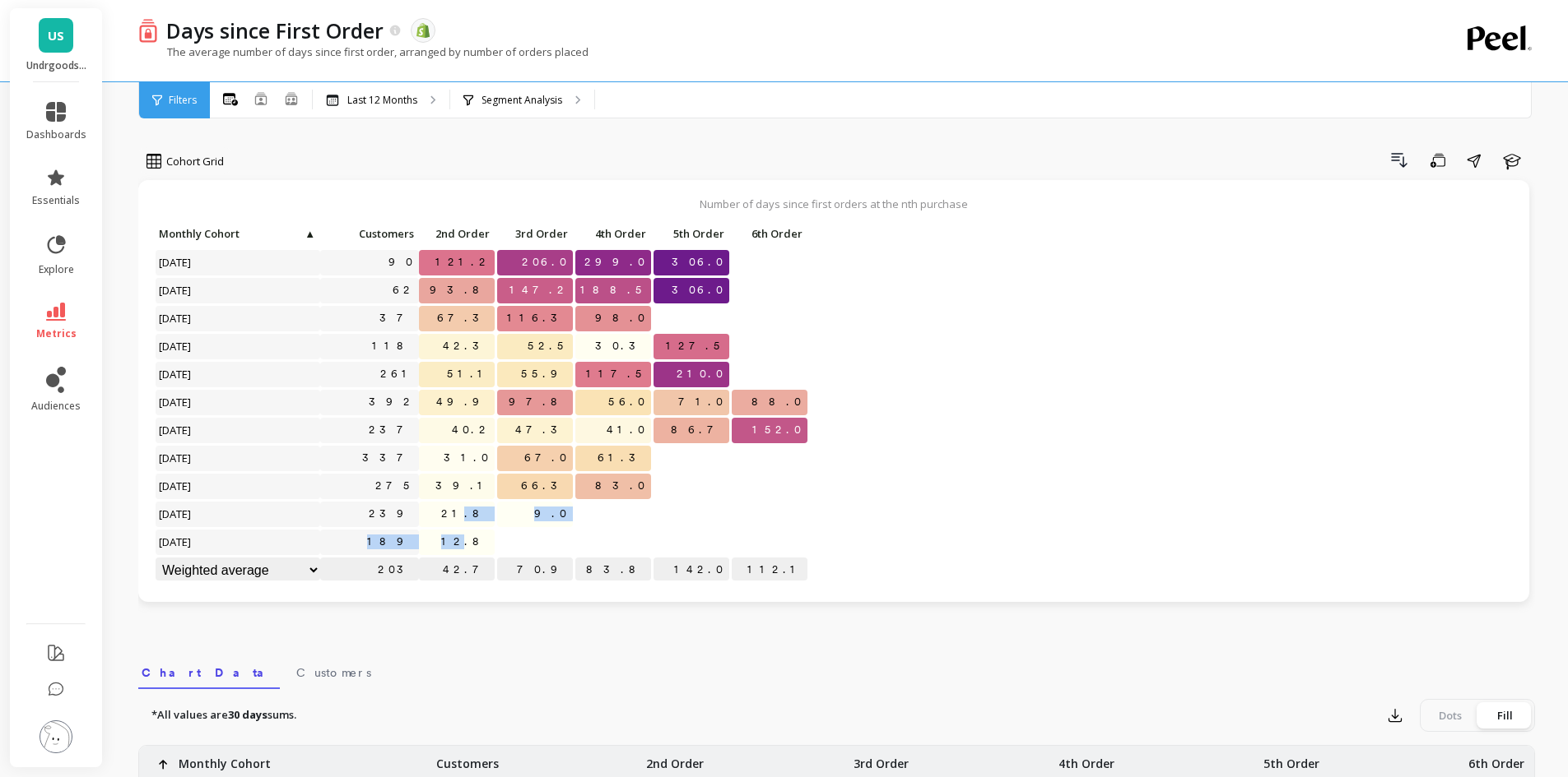
click at [480, 536] on div "Click to create an audience 90 121.2 206.0 299.0 306.0 Click to create an audie…" at bounding box center [482, 403] width 654 height 364
click at [631, 539] on p at bounding box center [613, 536] width 76 height 11
click at [64, 322] on link "metrics" at bounding box center [56, 321] width 60 height 38
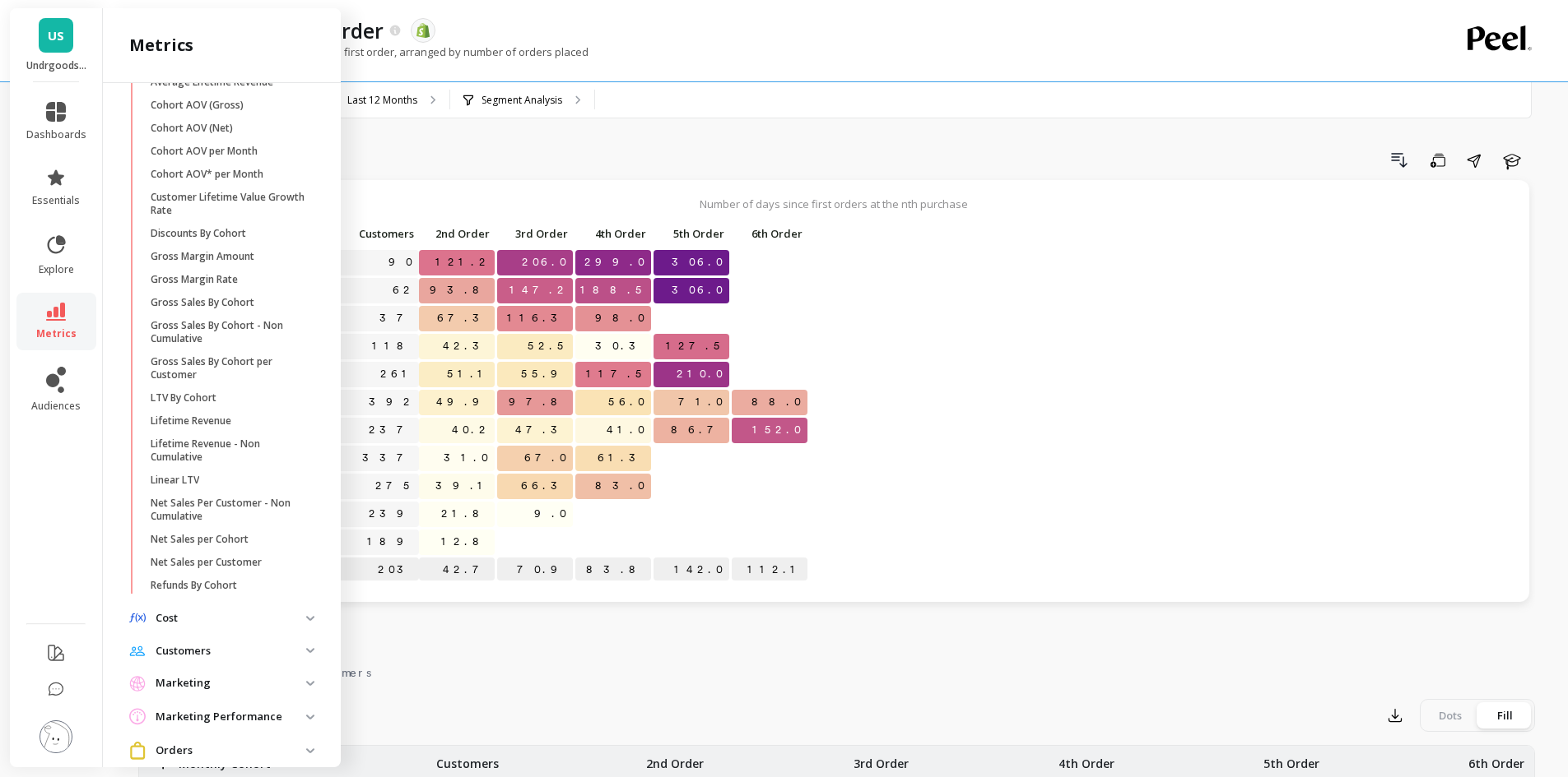
scroll to position [710, 0]
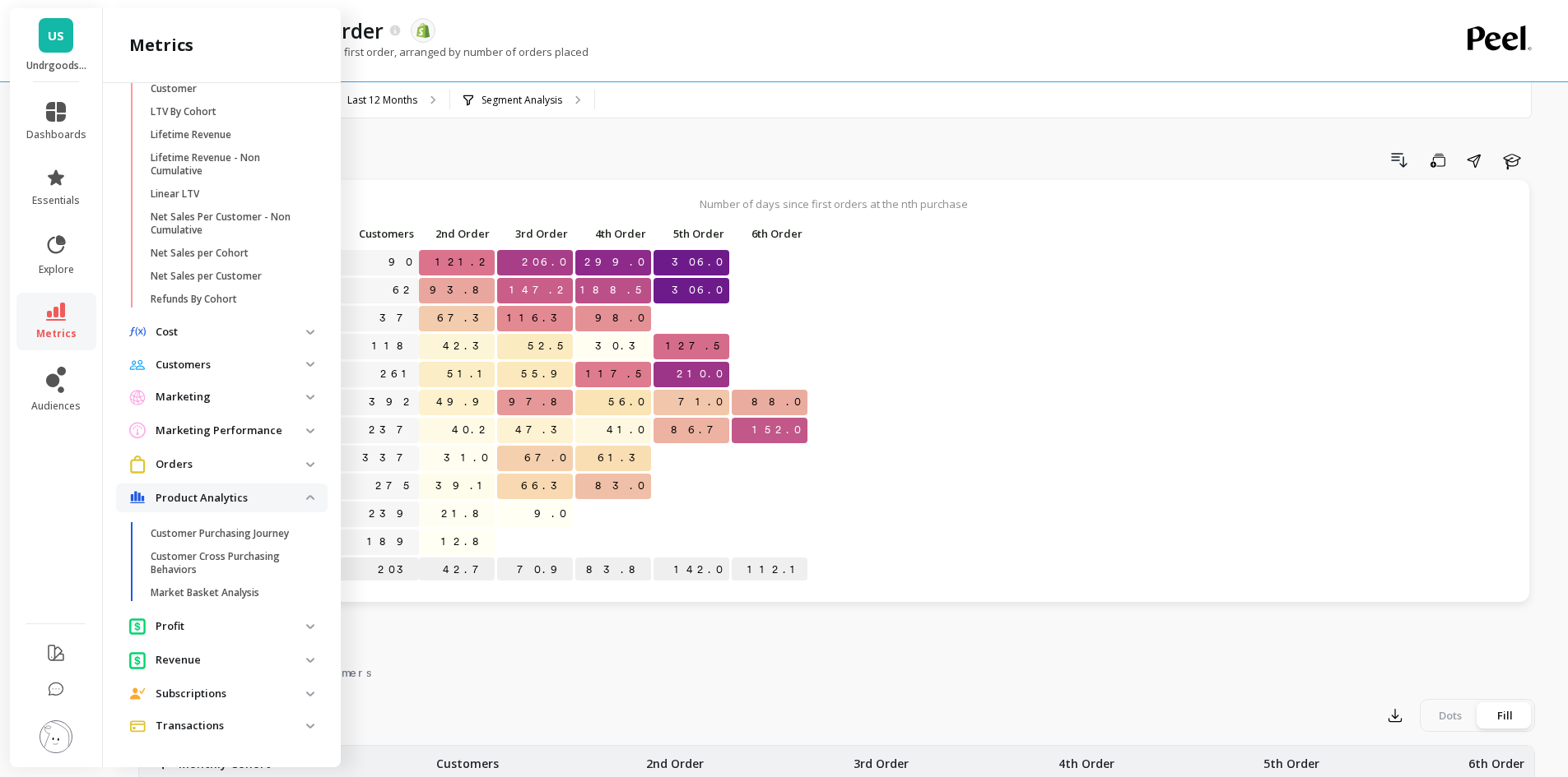
click at [255, 478] on span "Orders" at bounding box center [221, 464] width 212 height 30
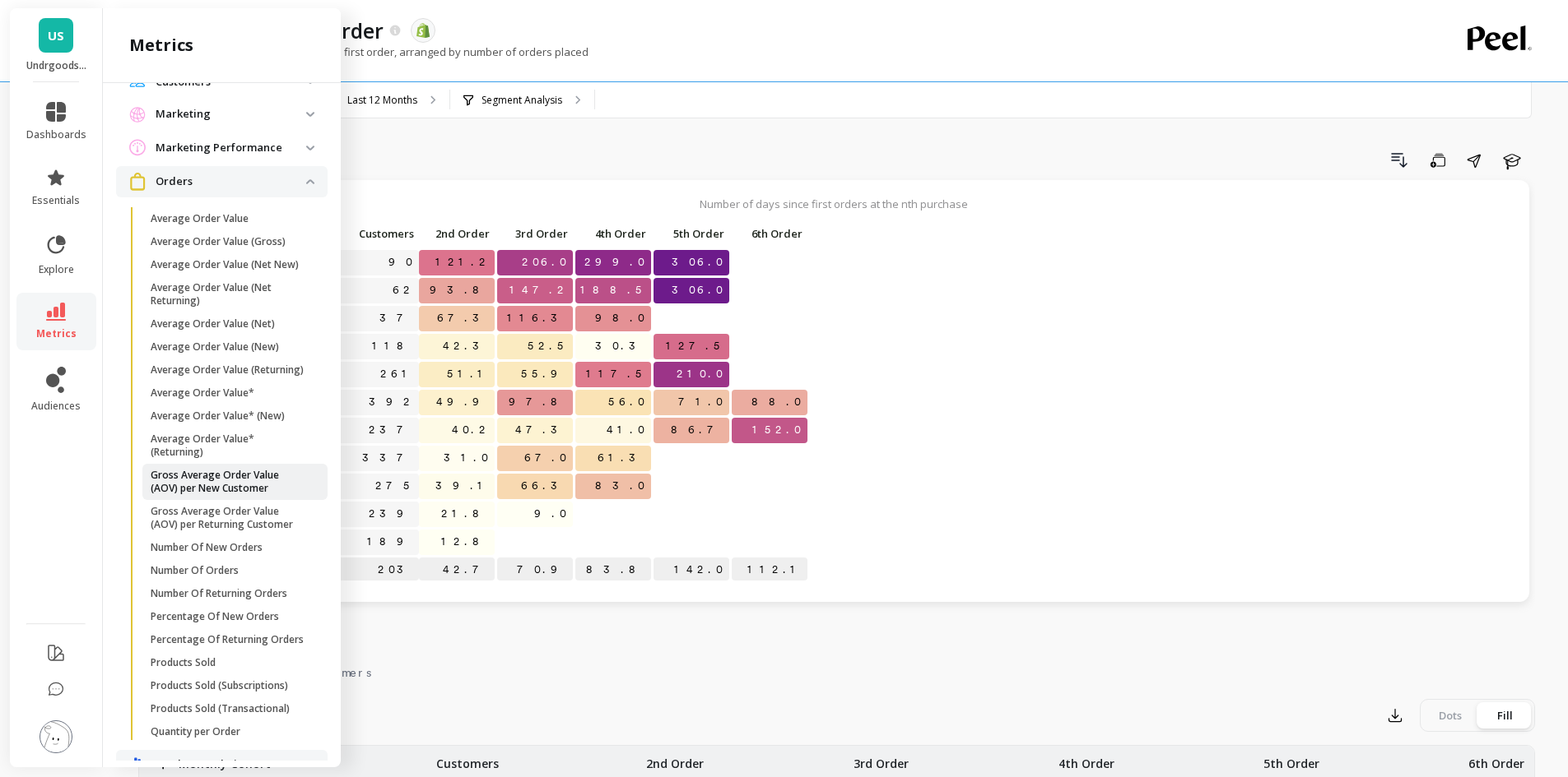
scroll to position [793, 0]
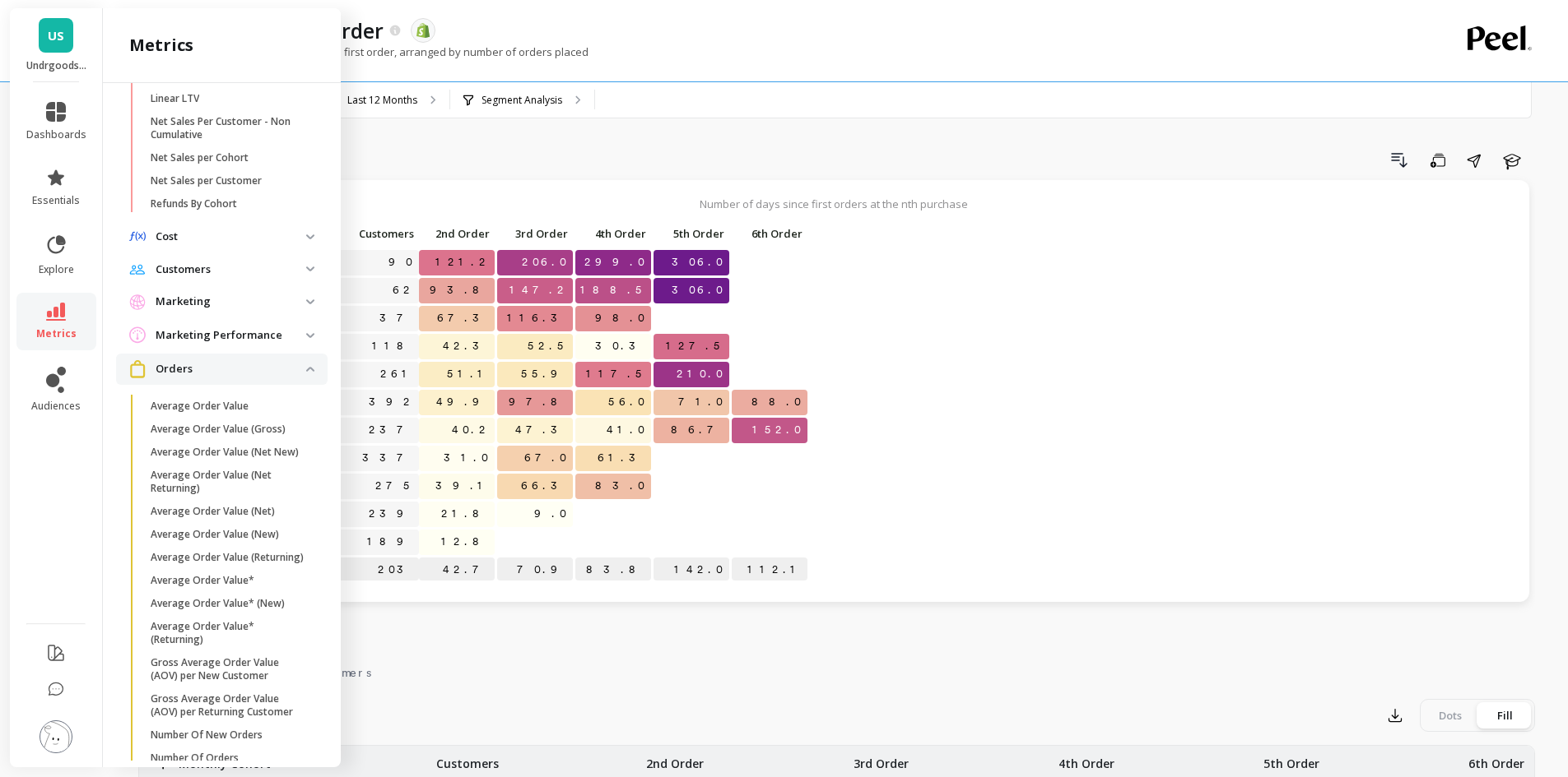
click at [282, 278] on p "Customers" at bounding box center [230, 270] width 150 height 17
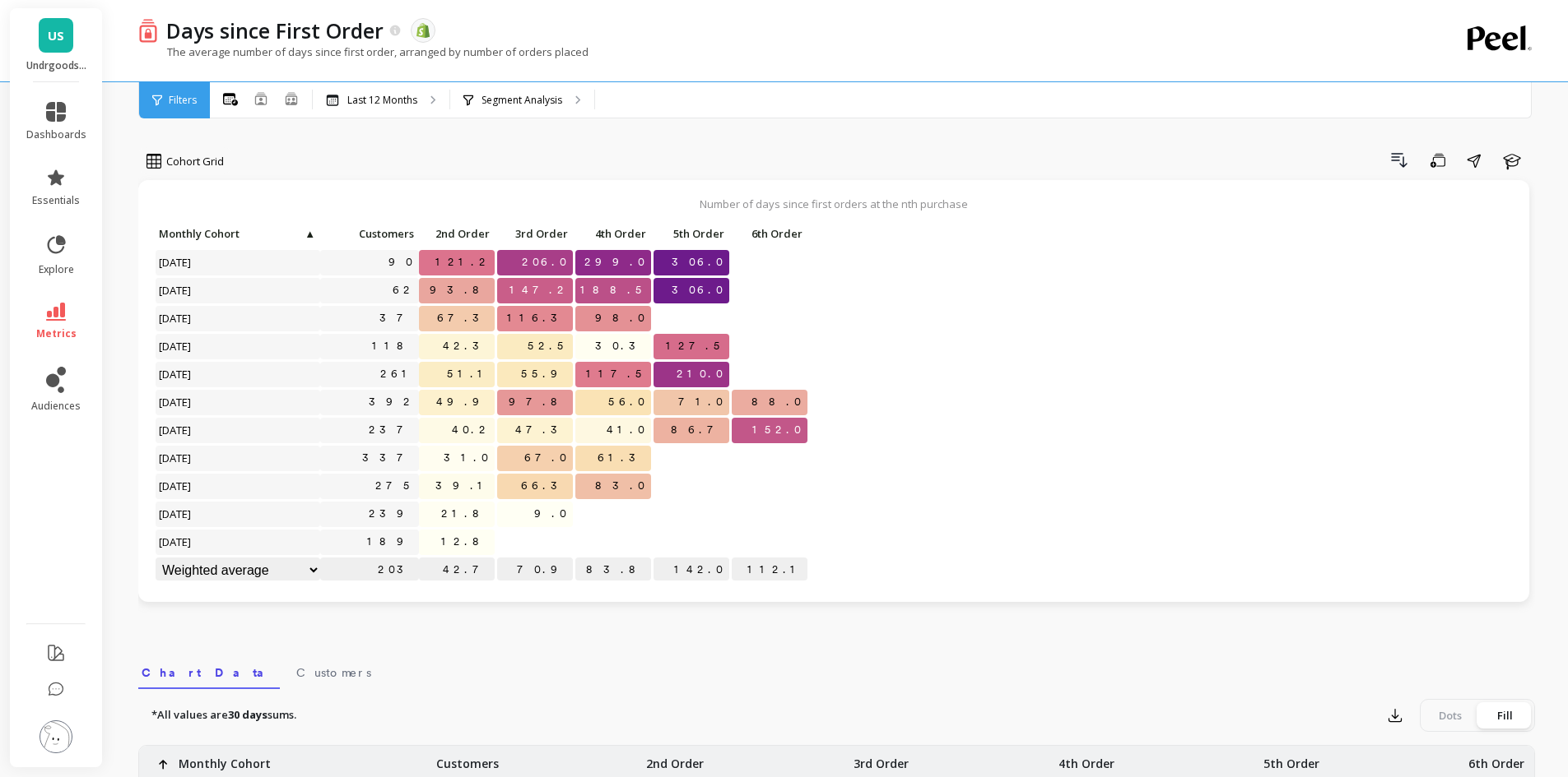
scroll to position [0, 0]
click at [818, 204] on p "Number of days since first orders at the nth purchase" at bounding box center [834, 204] width 1358 height 15
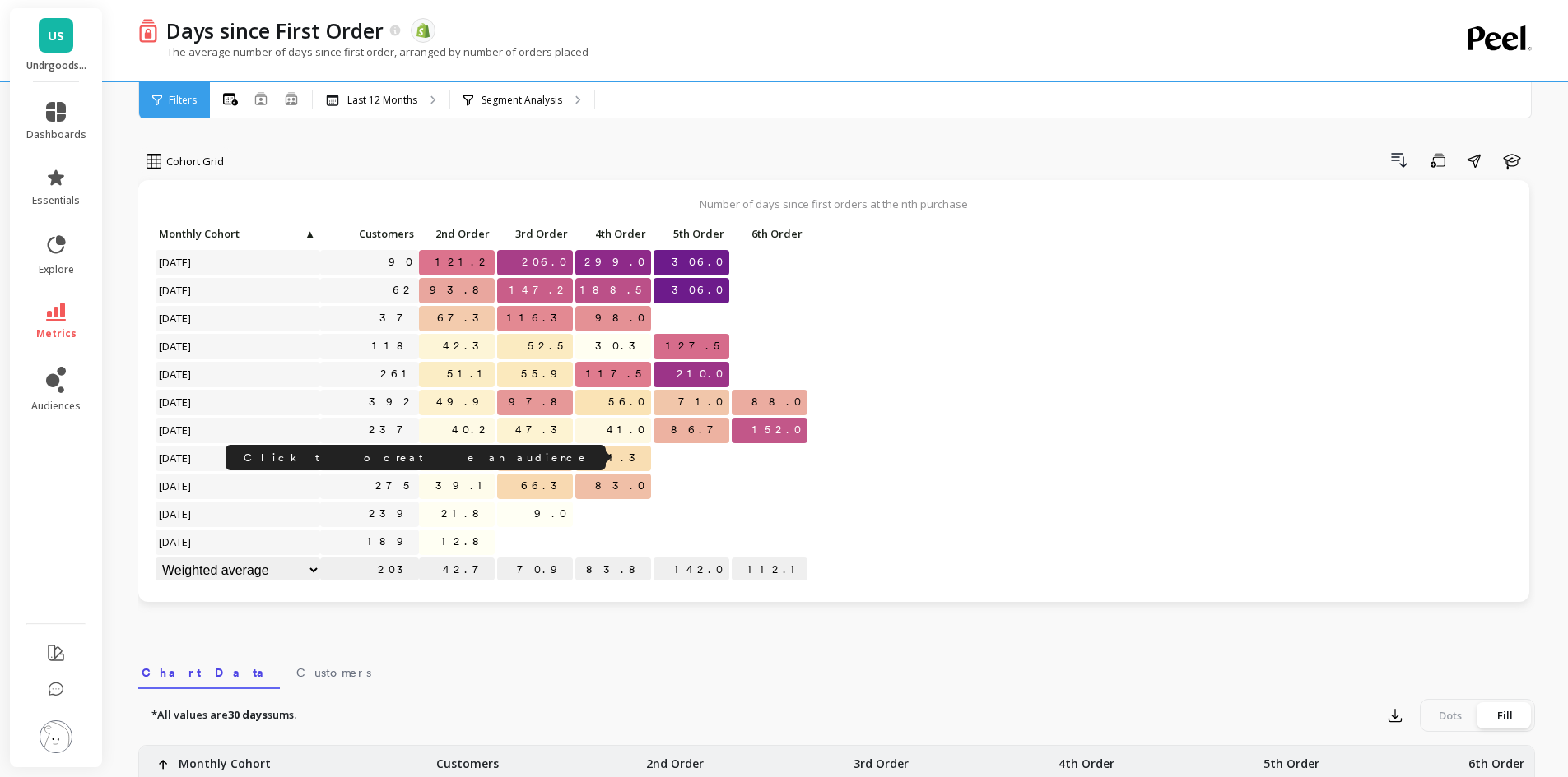
click at [405, 462] on link "337" at bounding box center [389, 458] width 60 height 24
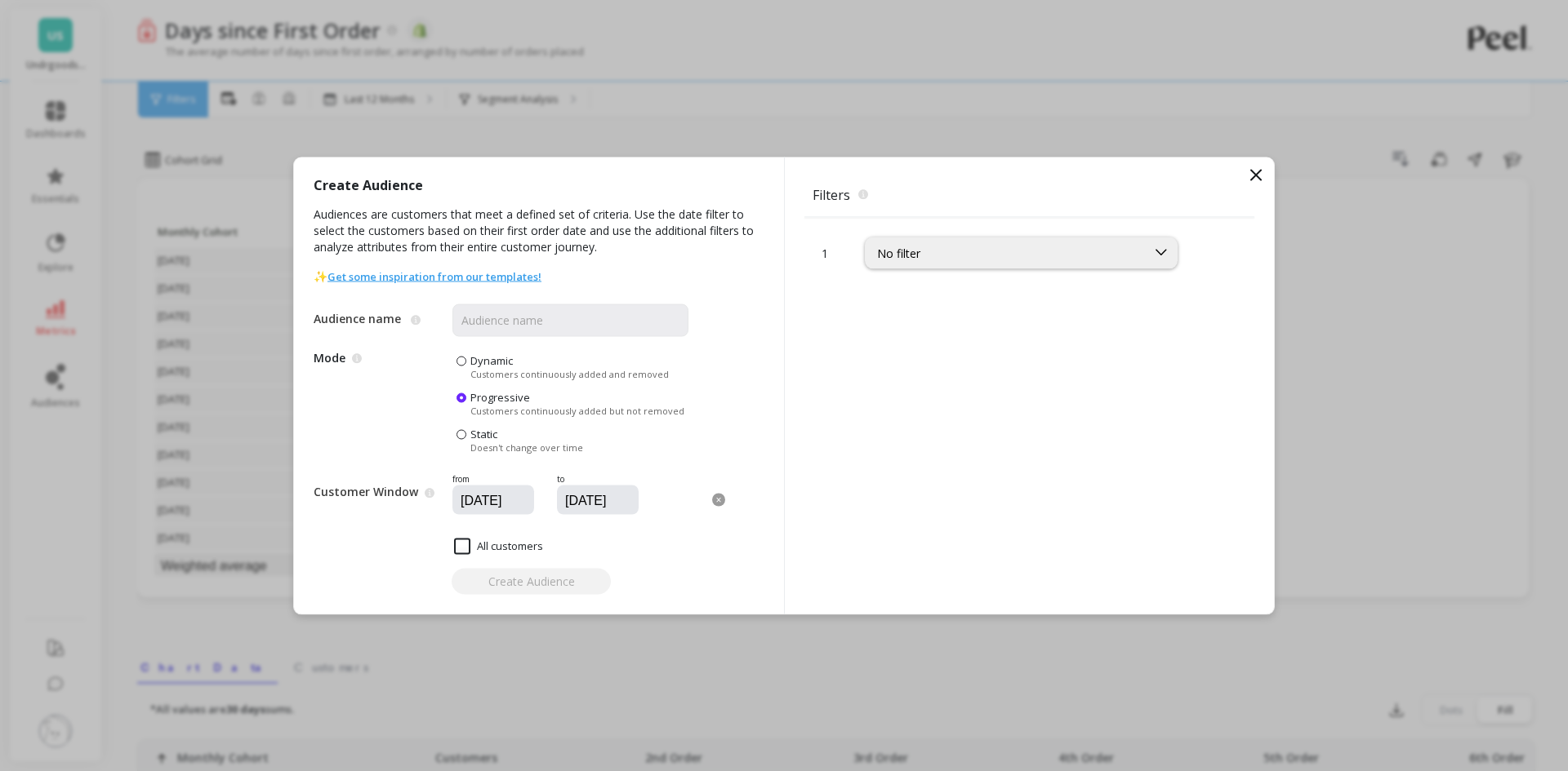
click at [1255, 174] on icon at bounding box center [1256, 174] width 20 height 20
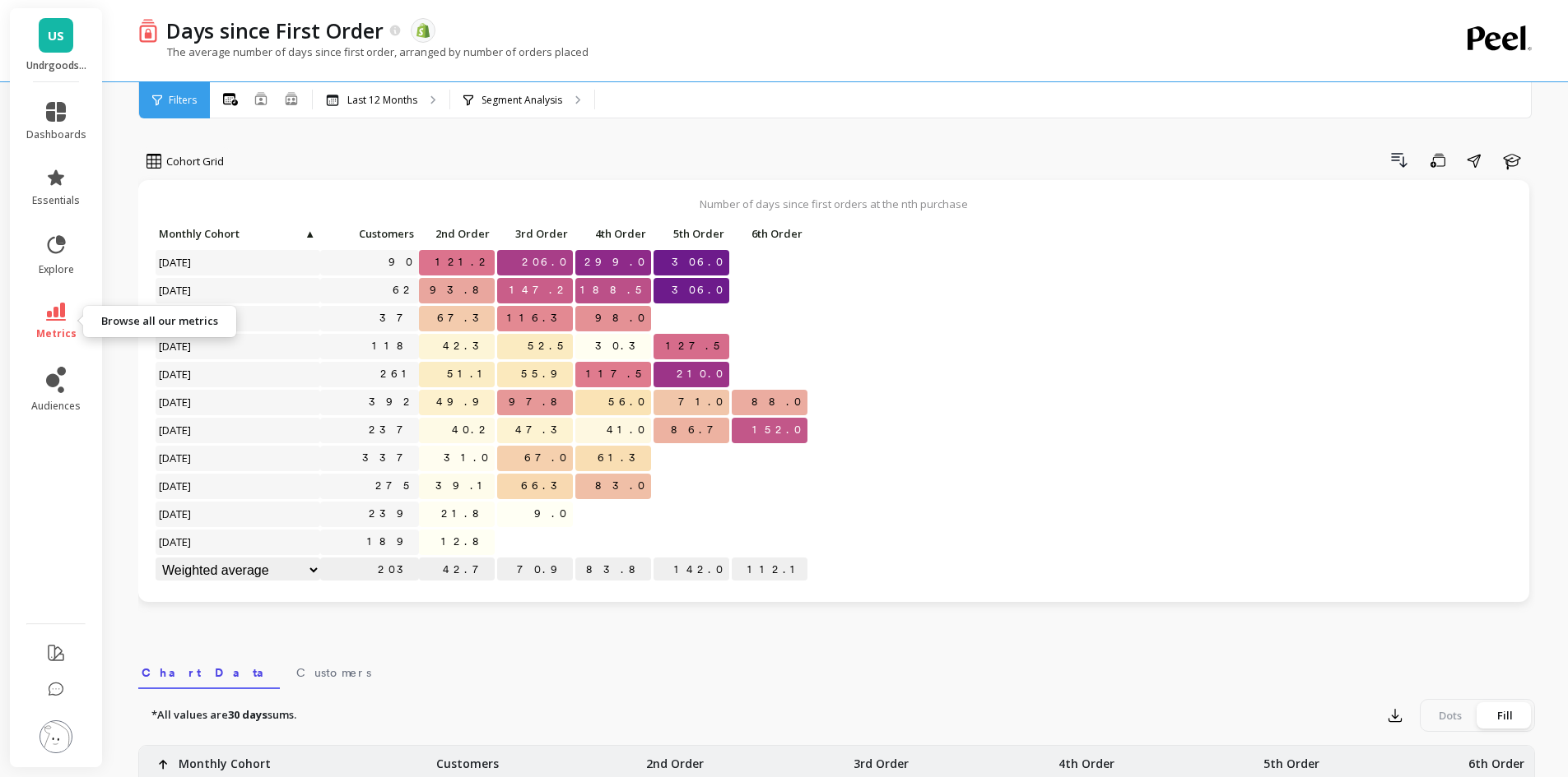
click at [56, 326] on link "metrics" at bounding box center [56, 321] width 60 height 38
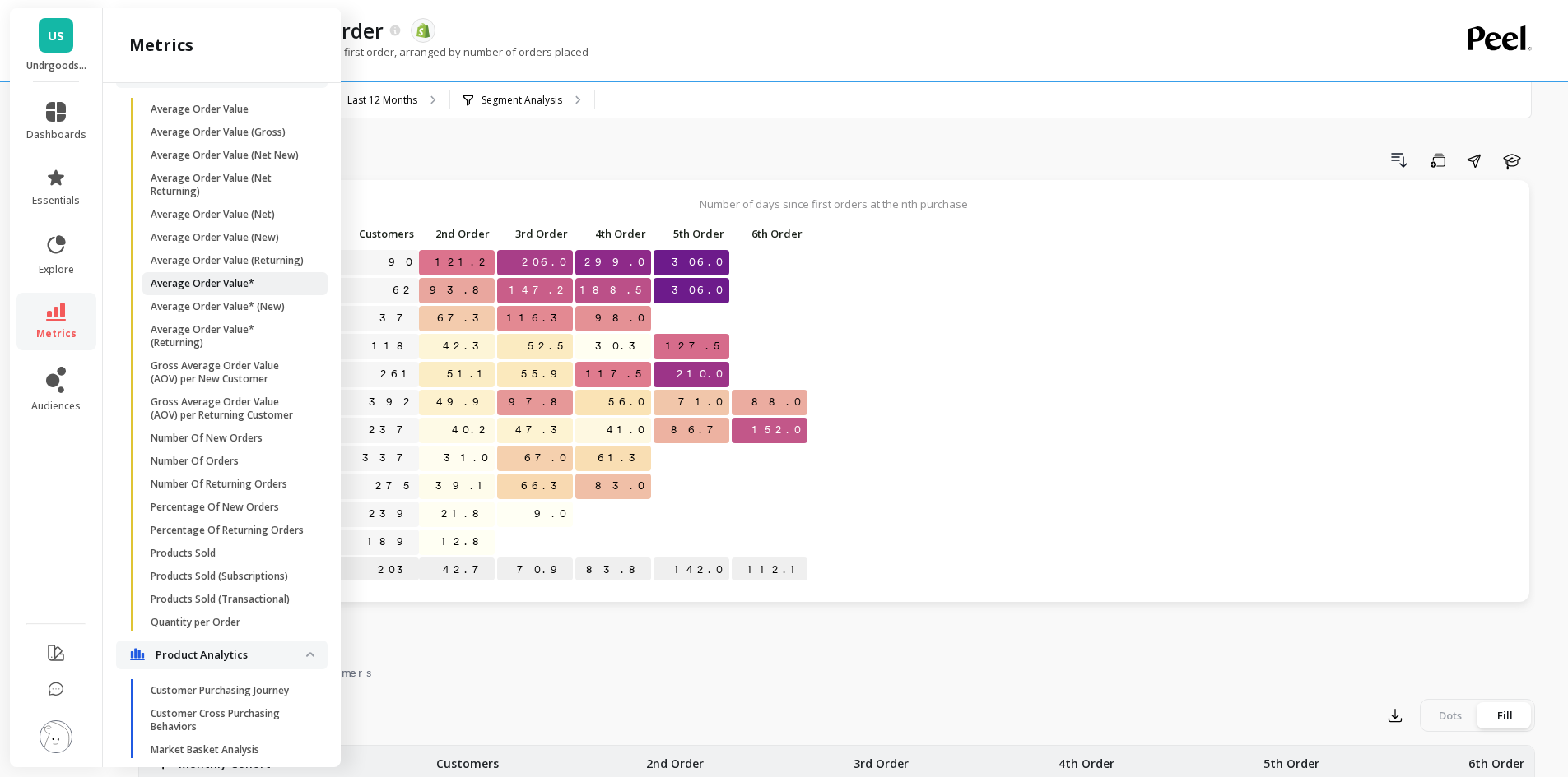
scroll to position [1216, 0]
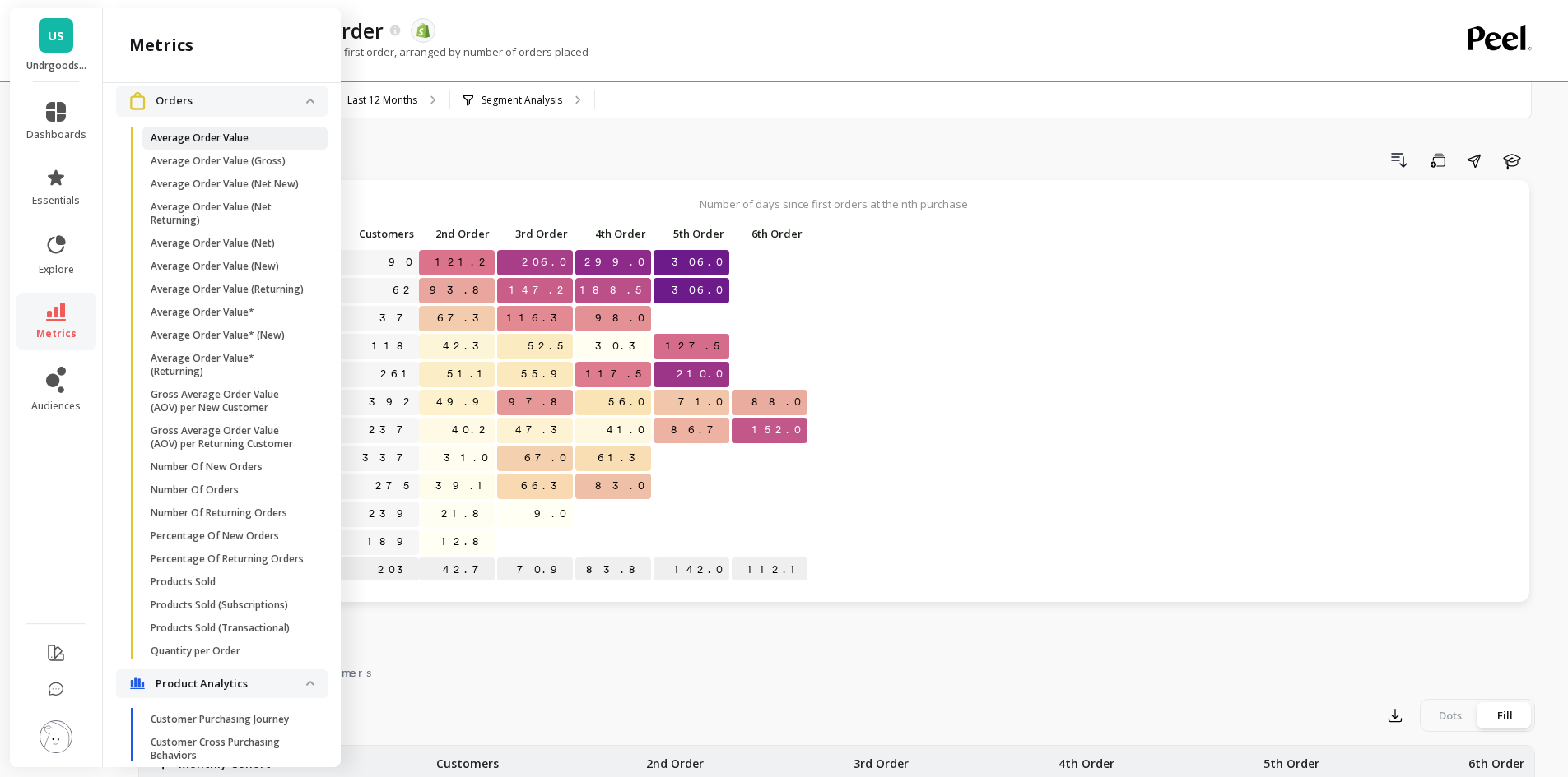
click at [269, 145] on span "Average Order Value" at bounding box center [228, 138] width 157 height 13
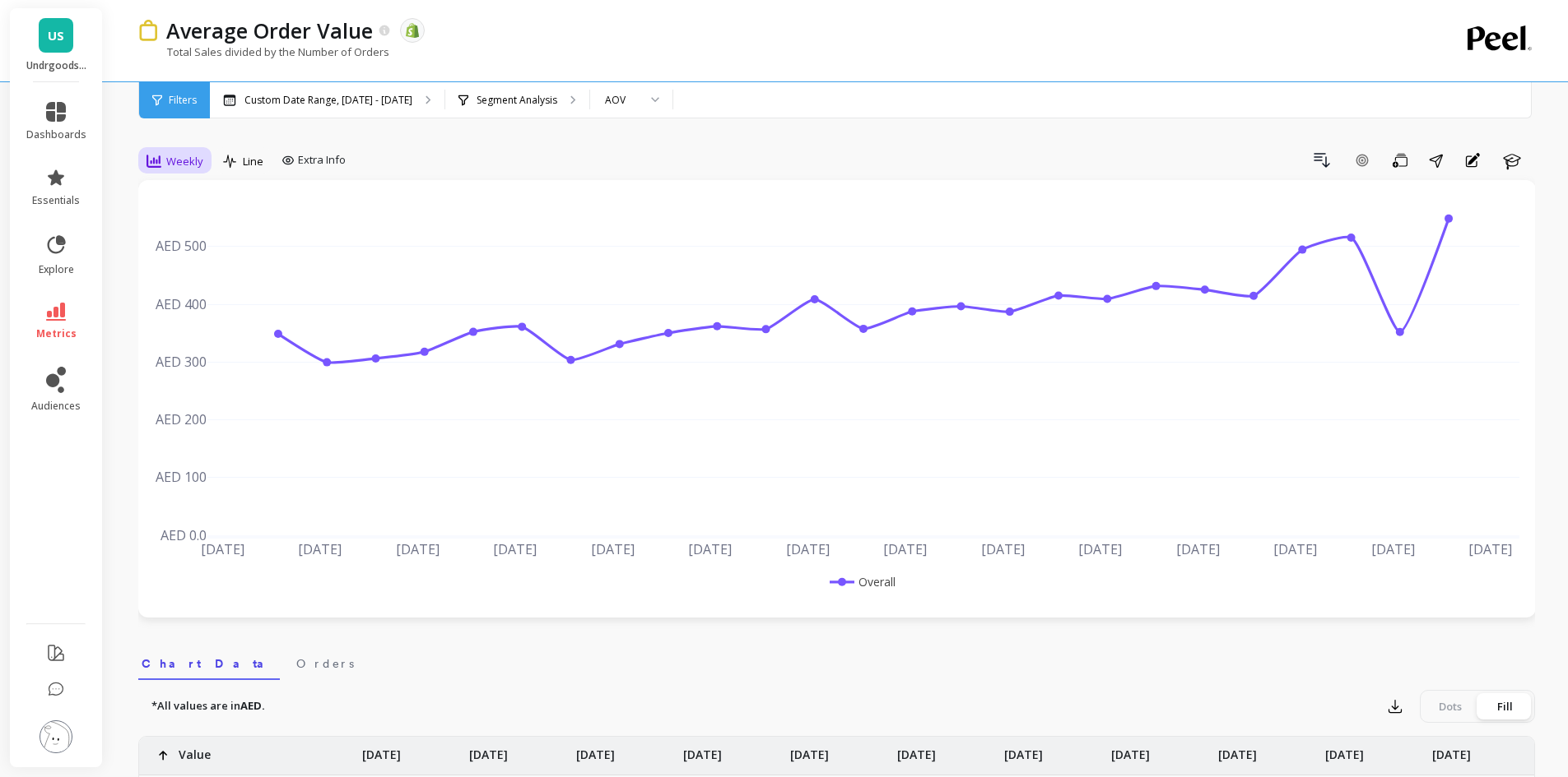
click at [194, 162] on span "Weekly" at bounding box center [184, 162] width 37 height 16
click at [195, 300] on div "Monthly" at bounding box center [199, 292] width 94 height 16
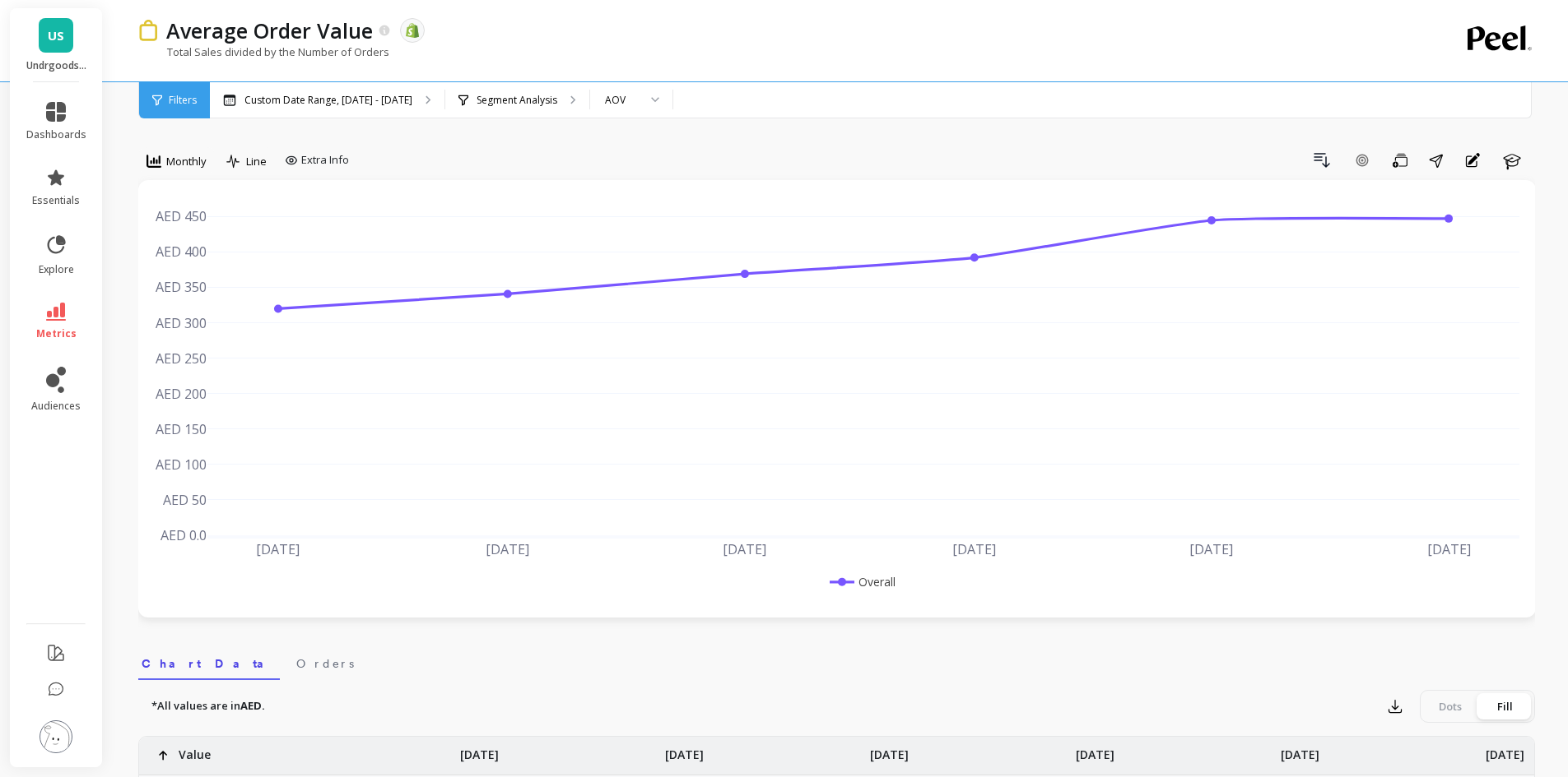
click at [480, 163] on div "Drill Down Add Goal Save Share Annotations Learn" at bounding box center [945, 161] width 1180 height 26
click at [39, 255] on link "explore" at bounding box center [56, 256] width 60 height 43
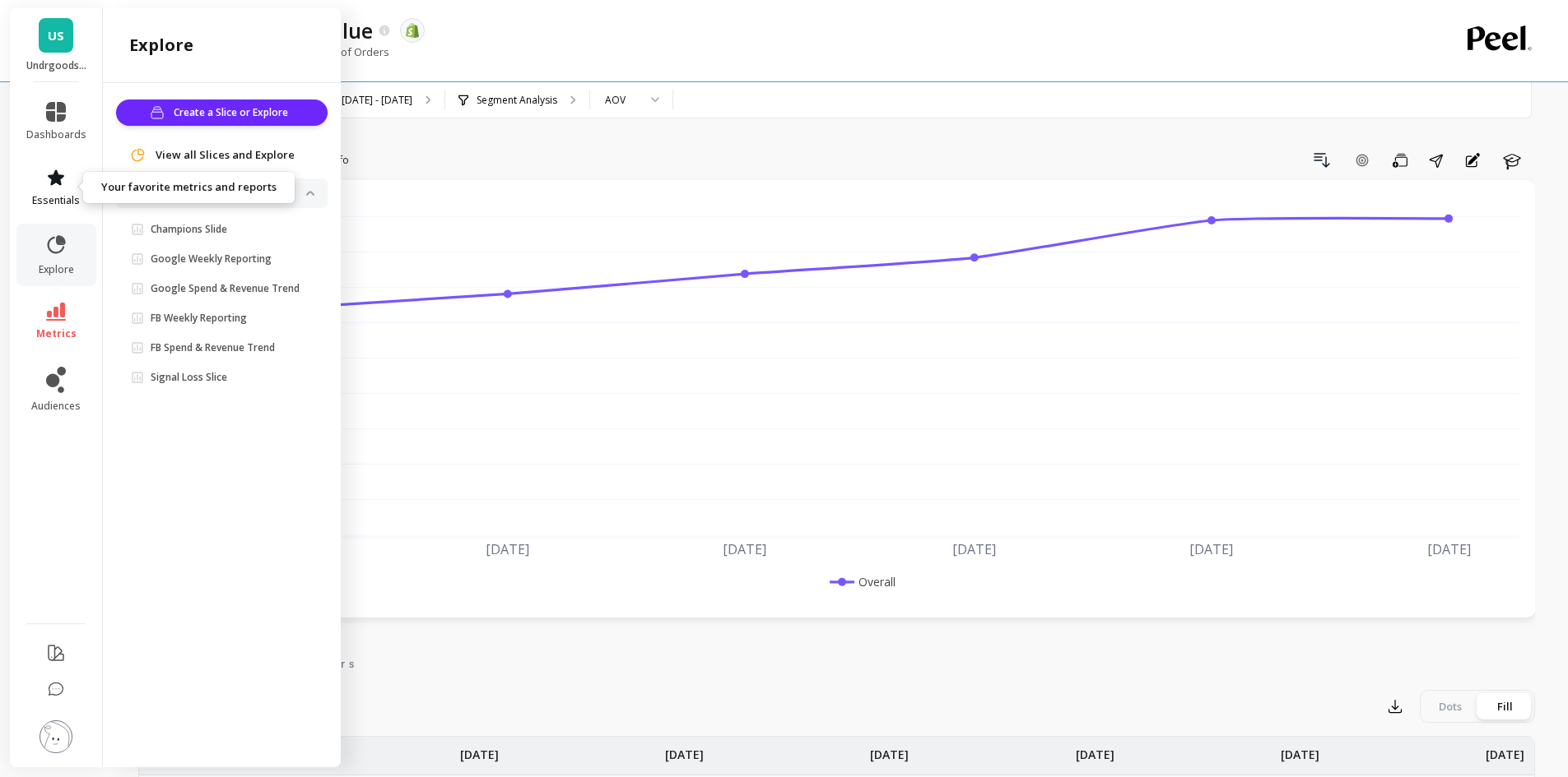
click at [56, 182] on icon at bounding box center [56, 177] width 17 height 16
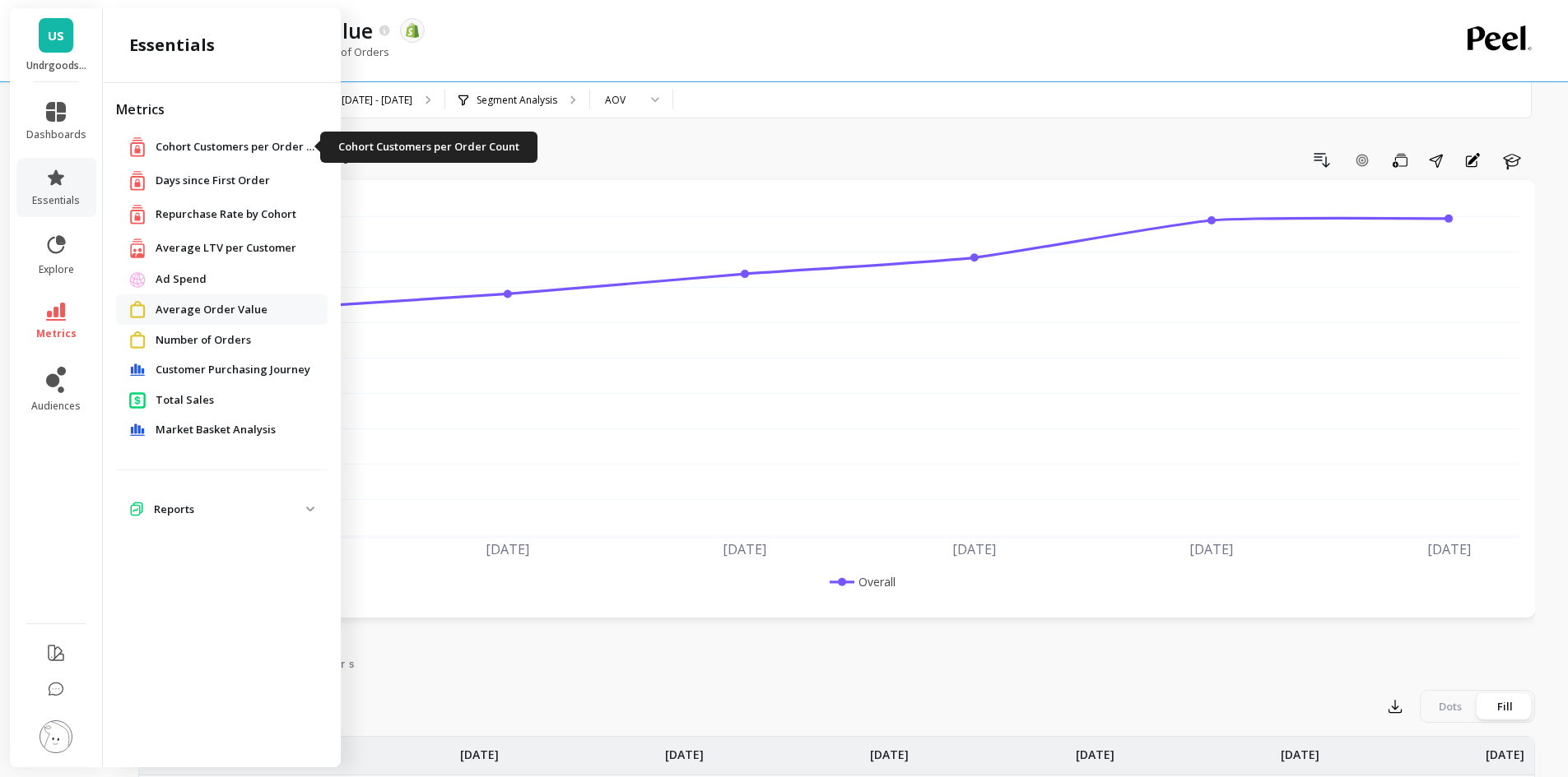
click at [187, 151] on span "Cohort Customers per Order Count" at bounding box center [237, 148] width 165 height 17
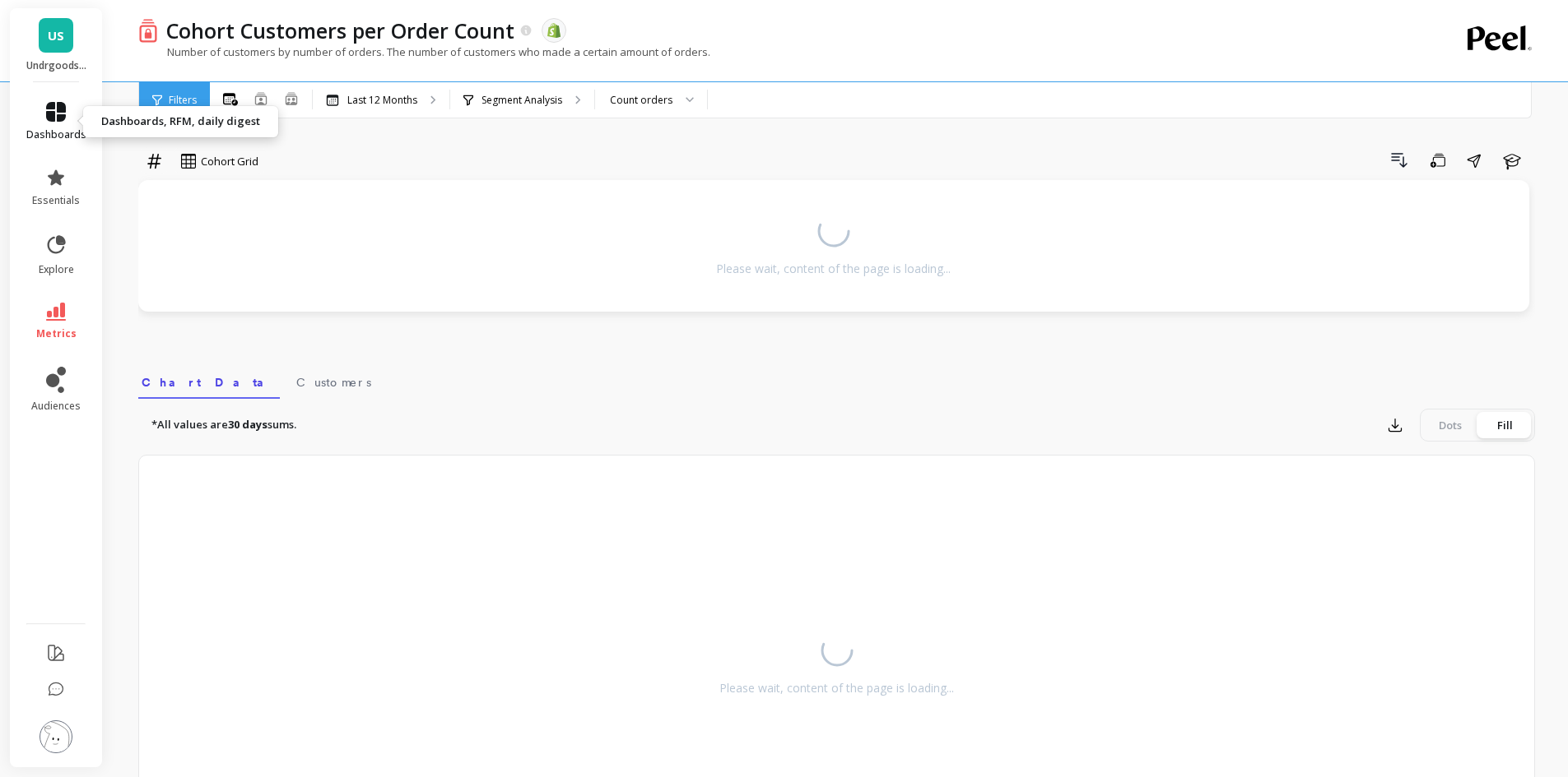
click at [67, 133] on span "dashboards" at bounding box center [56, 135] width 60 height 13
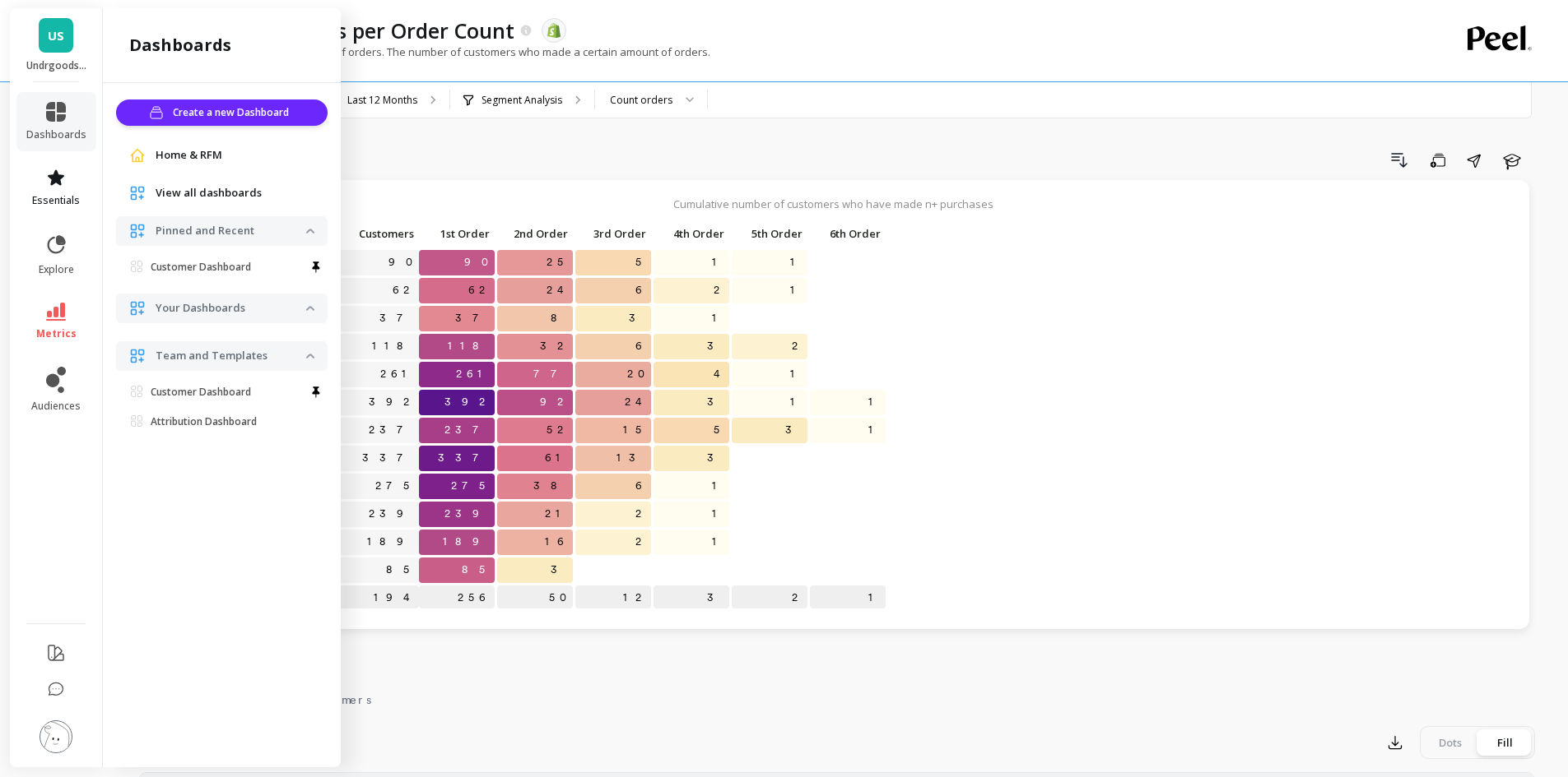
click at [56, 174] on icon at bounding box center [56, 177] width 17 height 16
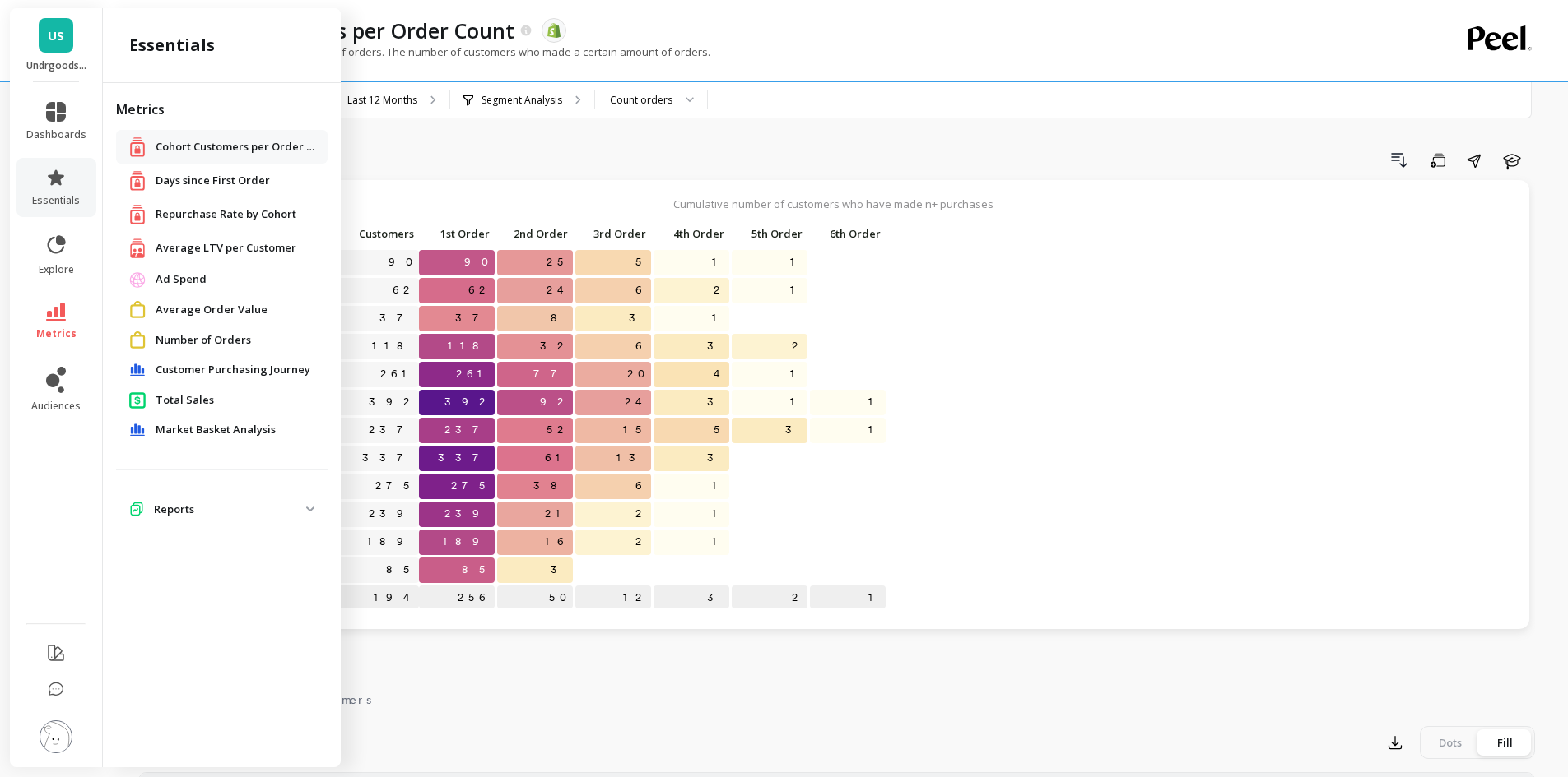
click at [168, 204] on div "Repurchase Rate by Cohort" at bounding box center [221, 214] width 185 height 21
click at [168, 210] on span "Repurchase Rate by Cohort" at bounding box center [226, 215] width 141 height 17
